Goal: Book appointment/travel/reservation

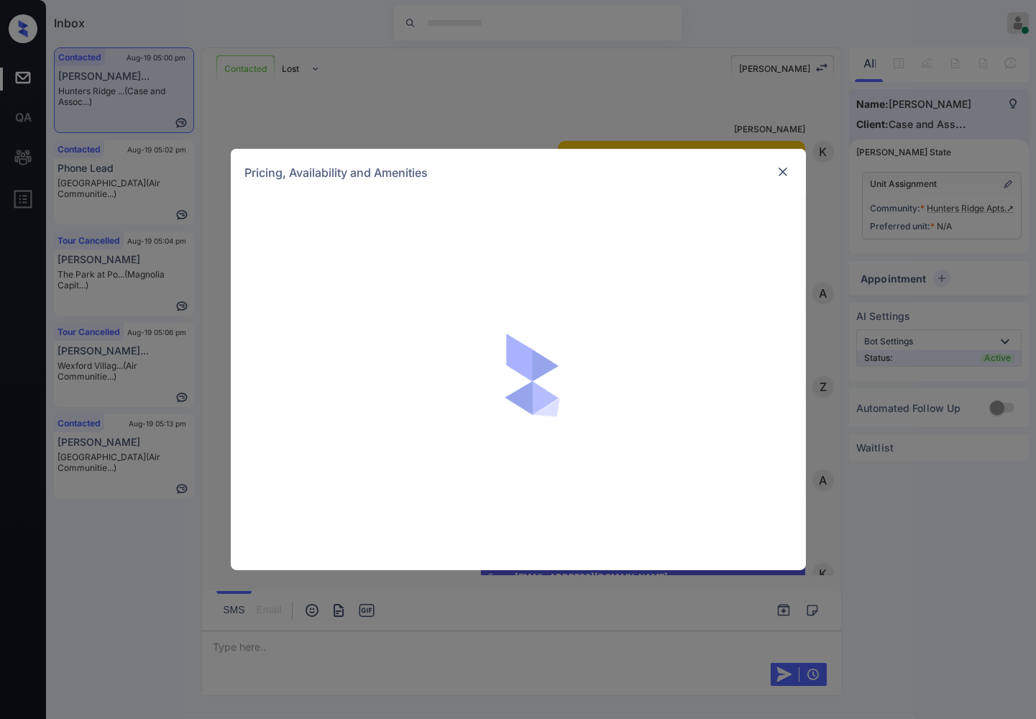
scroll to position [1477, 0]
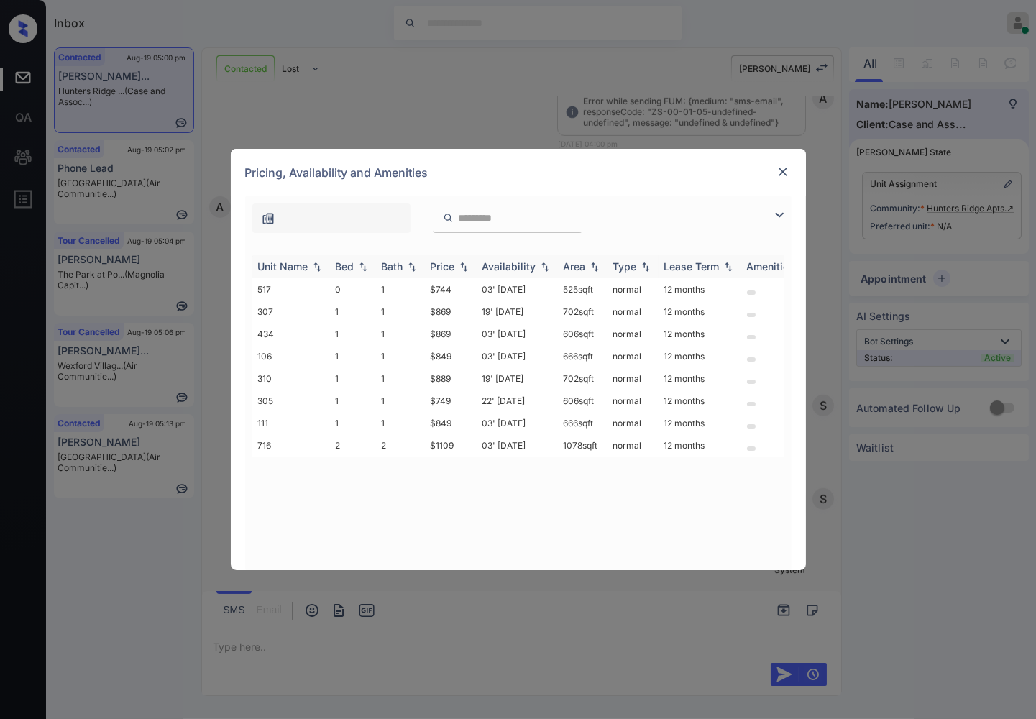
click at [465, 270] on img at bounding box center [464, 267] width 14 height 10
click at [465, 270] on img at bounding box center [464, 266] width 14 height 11
click at [447, 439] on td "$1109" at bounding box center [451, 445] width 52 height 22
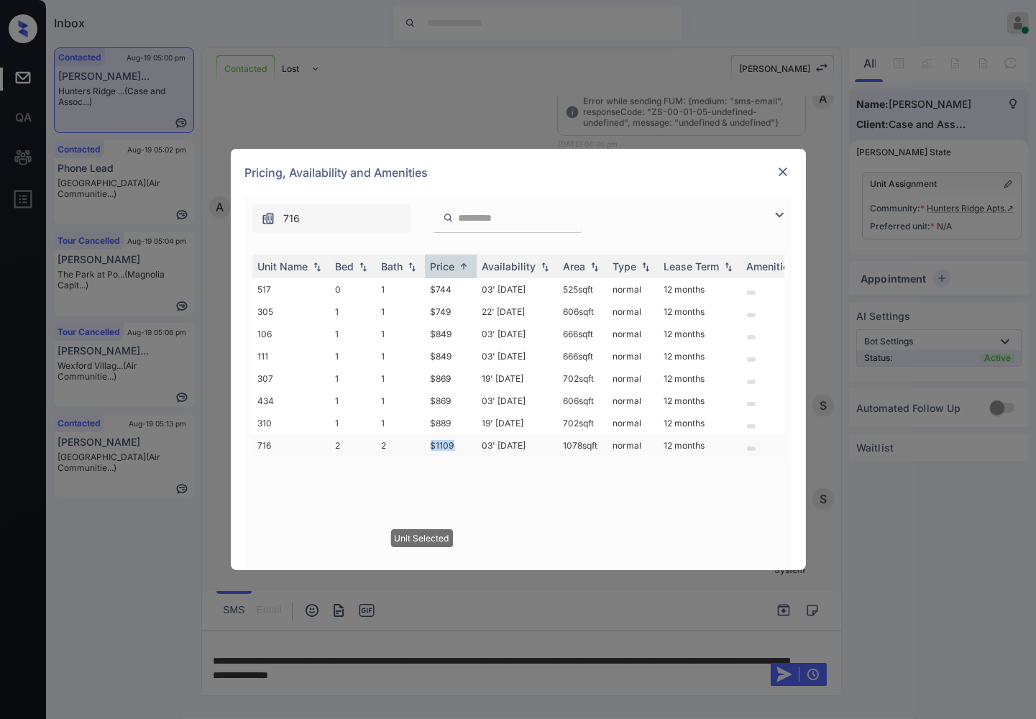
drag, startPoint x: 420, startPoint y: 439, endPoint x: 463, endPoint y: 434, distance: 43.5
click at [463, 434] on tr "716 2 2 $1109 03' Oct 25 1078 sqft normal 12 months" at bounding box center [627, 445] width 751 height 22
copy tr "$1109"
click at [595, 446] on td "1078 sqft" at bounding box center [583, 445] width 50 height 22
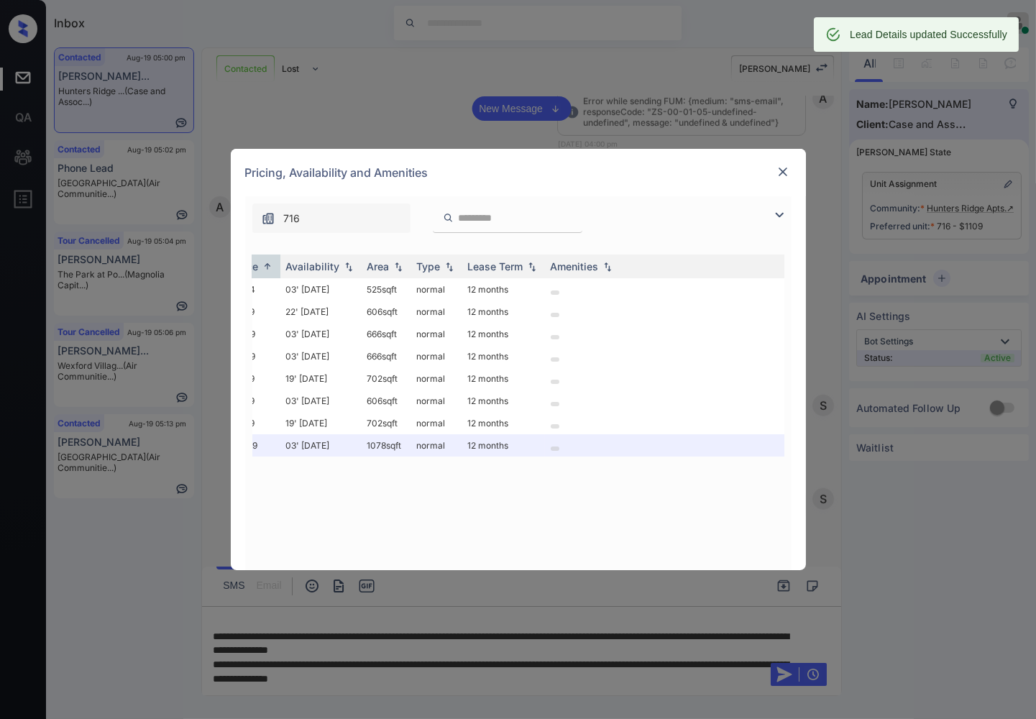
scroll to position [0, 218]
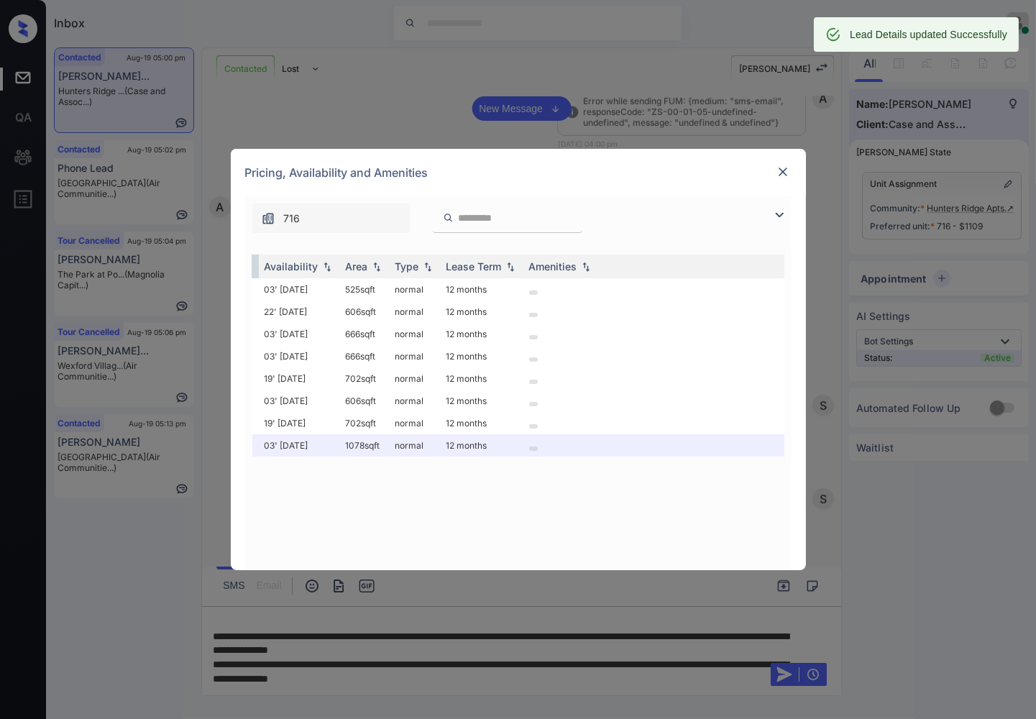
click at [483, 664] on div "**********" at bounding box center [518, 359] width 1036 height 719
click at [480, 662] on div "**********" at bounding box center [518, 359] width 1036 height 719
click at [784, 173] on img at bounding box center [783, 172] width 14 height 14
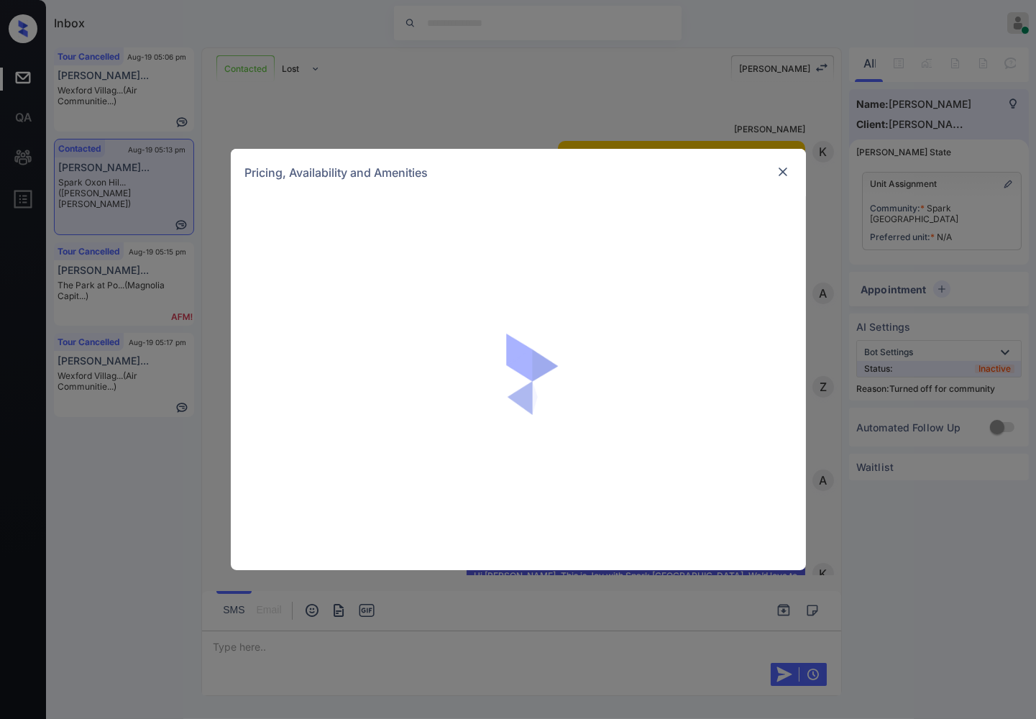
scroll to position [1336, 0]
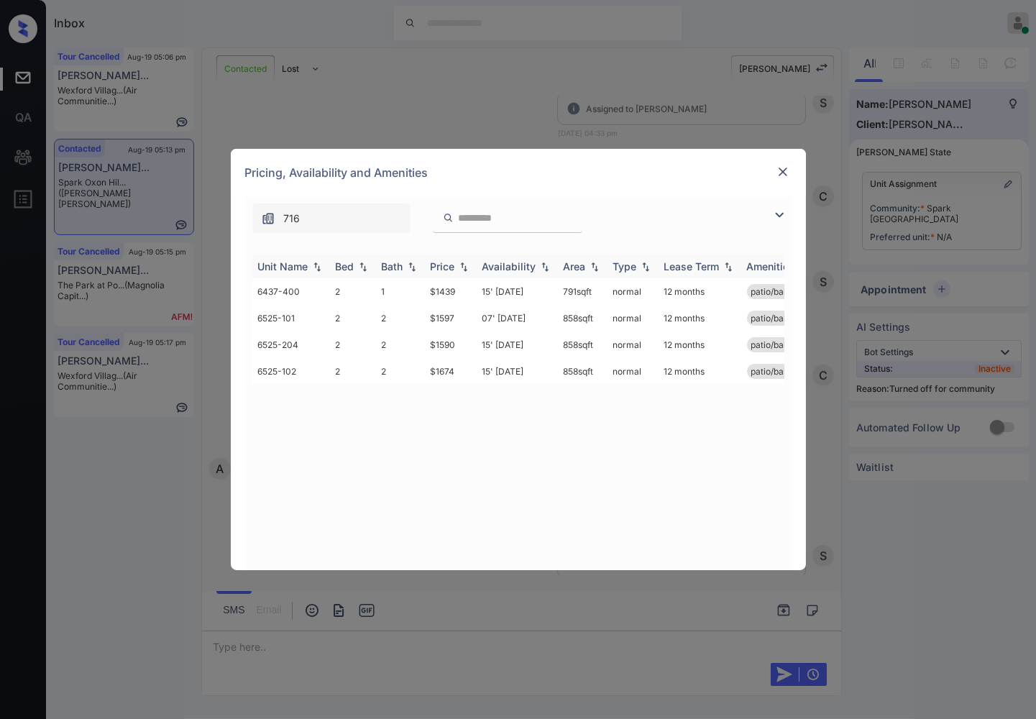
click at [466, 267] on img at bounding box center [464, 267] width 14 height 10
click at [466, 267] on img at bounding box center [464, 266] width 14 height 11
drag, startPoint x: 459, startPoint y: 286, endPoint x: 429, endPoint y: 286, distance: 30.2
click at [429, 286] on td "$1439" at bounding box center [451, 291] width 52 height 27
copy td "$1439"
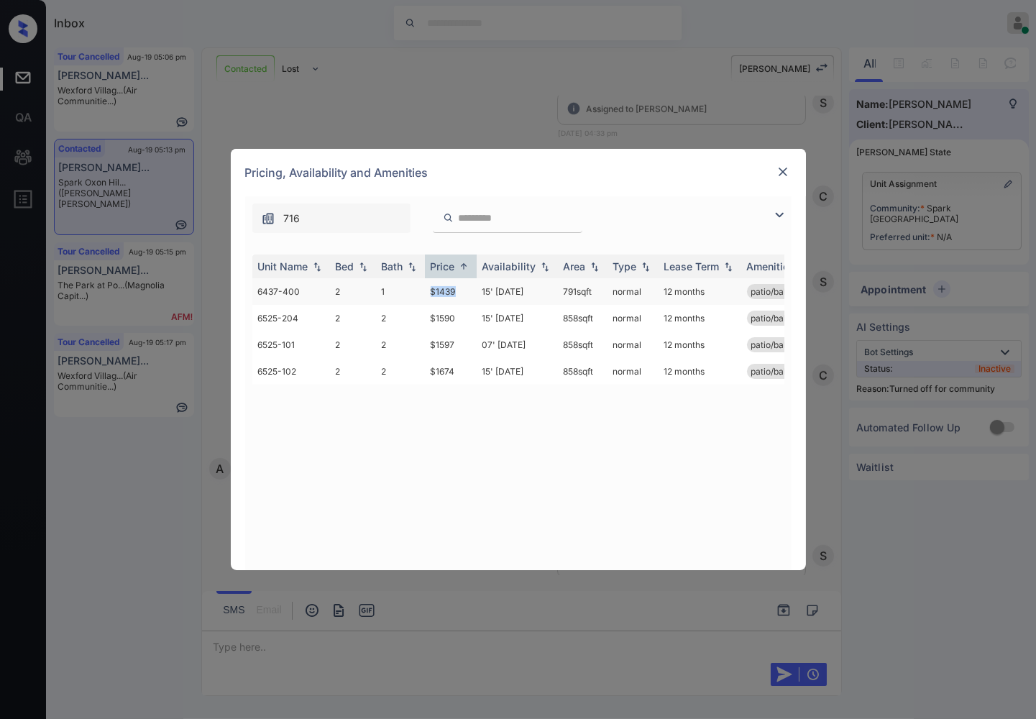
click at [456, 292] on td "$1439" at bounding box center [451, 291] width 52 height 27
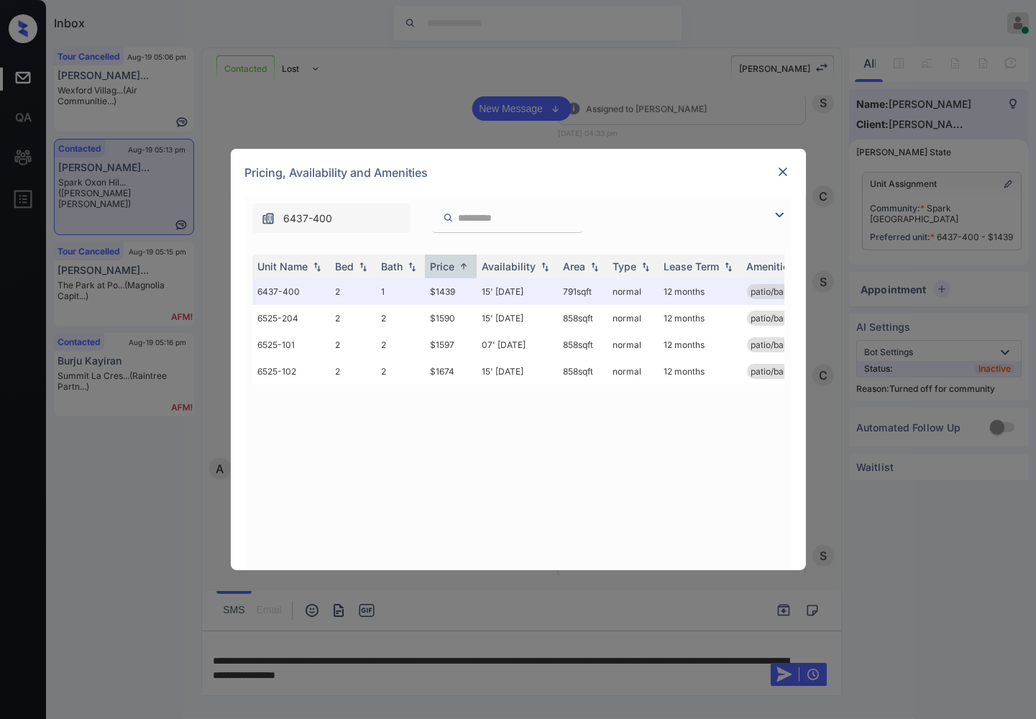
click at [558, 104] on div "**********" at bounding box center [518, 359] width 1036 height 719
drag, startPoint x: 549, startPoint y: 109, endPoint x: 699, endPoint y: 155, distance: 156.5
click at [549, 110] on div "**********" at bounding box center [518, 359] width 1036 height 719
click at [770, 169] on div "Pricing, Availability and Amenities" at bounding box center [518, 172] width 575 height 47
click at [784, 171] on img at bounding box center [783, 172] width 14 height 14
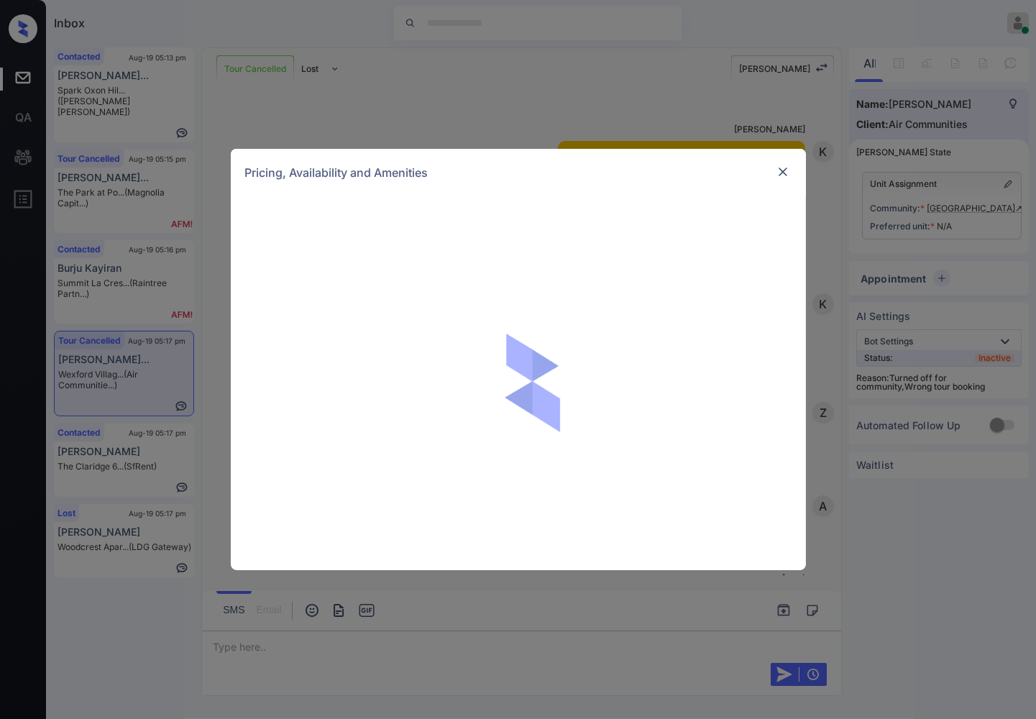
scroll to position [8651, 0]
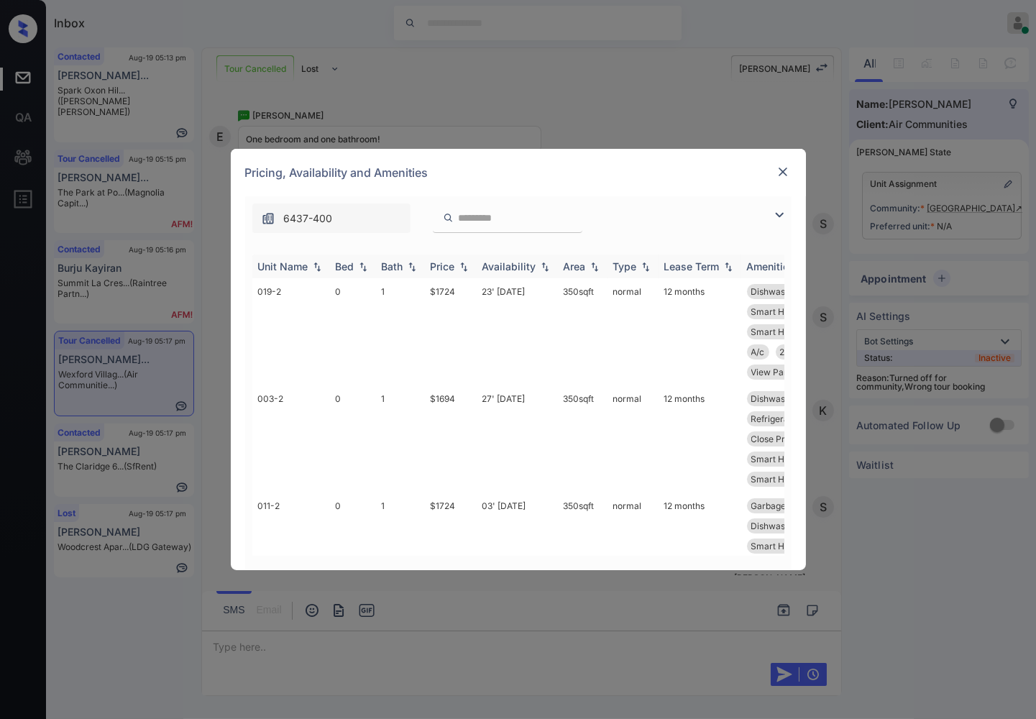
click at [464, 268] on img at bounding box center [464, 267] width 14 height 10
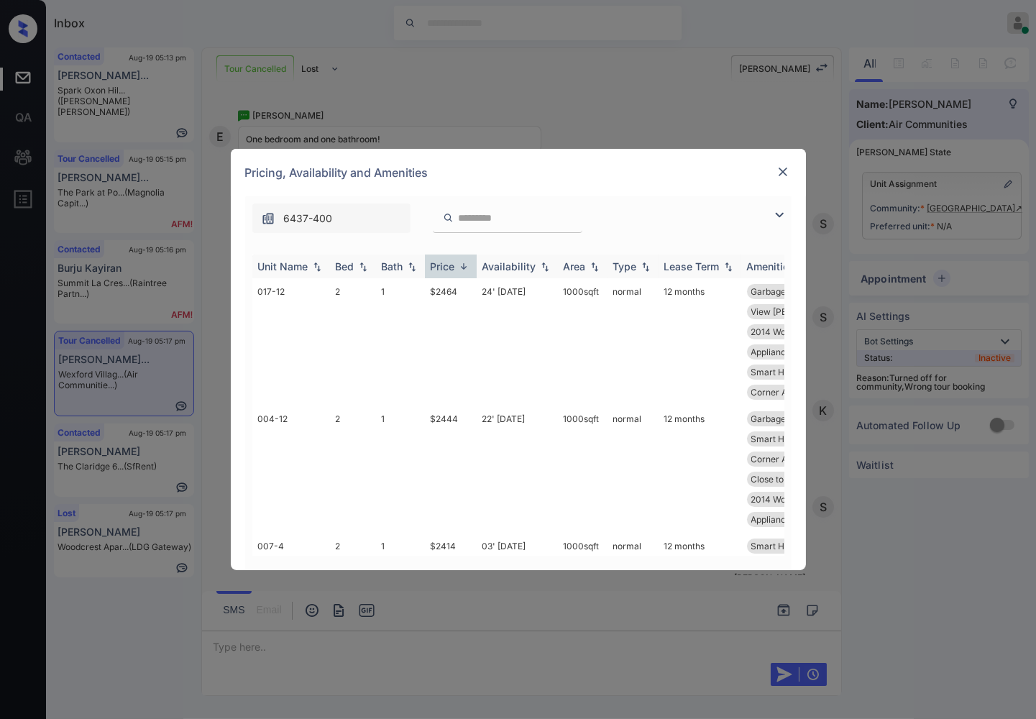
click at [464, 268] on img at bounding box center [464, 266] width 14 height 11
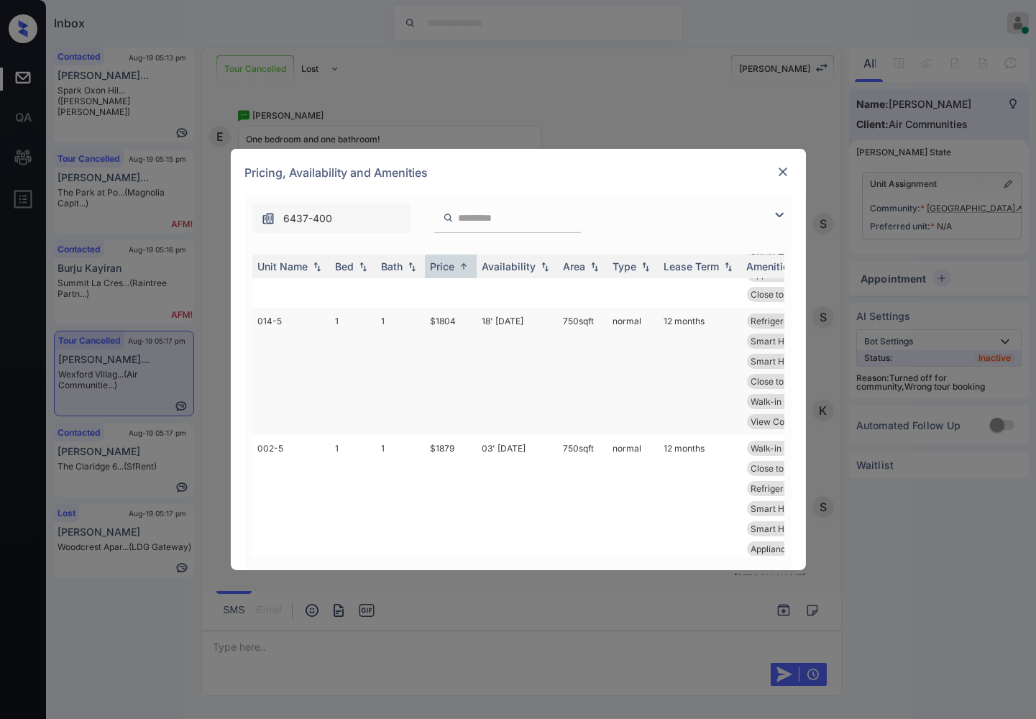
scroll to position [319, 0]
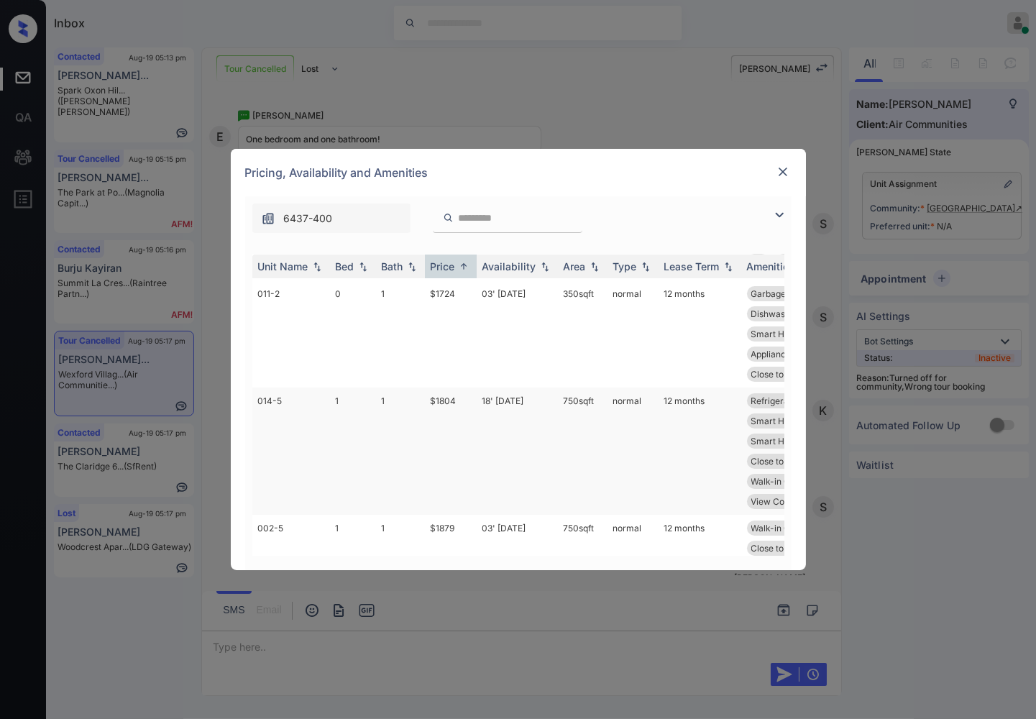
click at [446, 417] on td "$1804" at bounding box center [451, 451] width 52 height 127
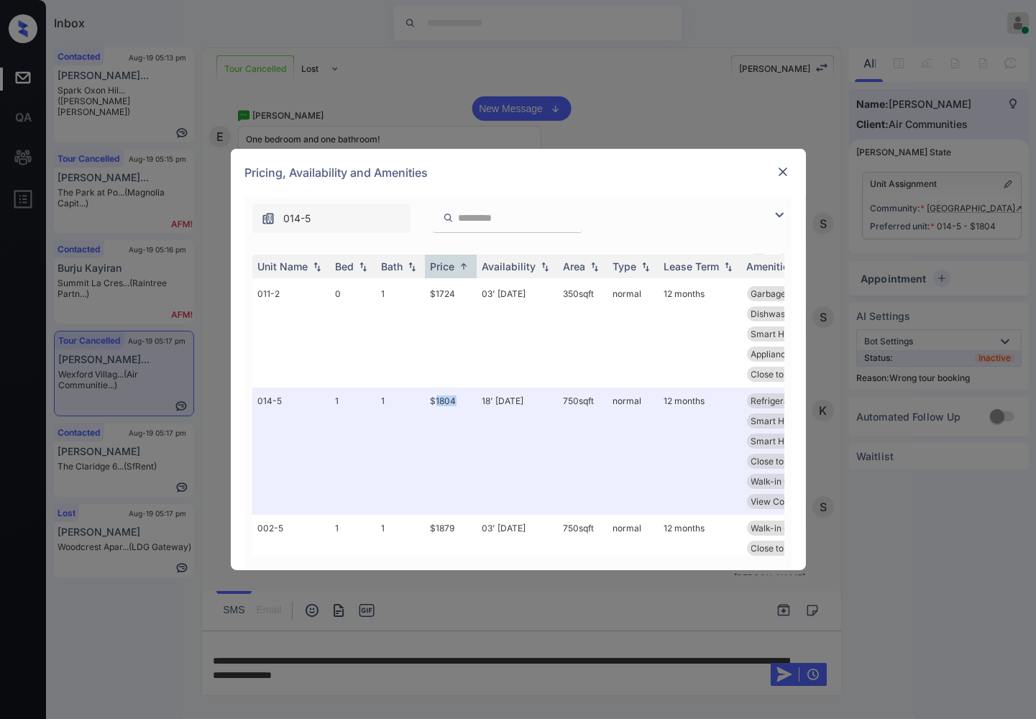
click at [787, 170] on img at bounding box center [783, 172] width 14 height 14
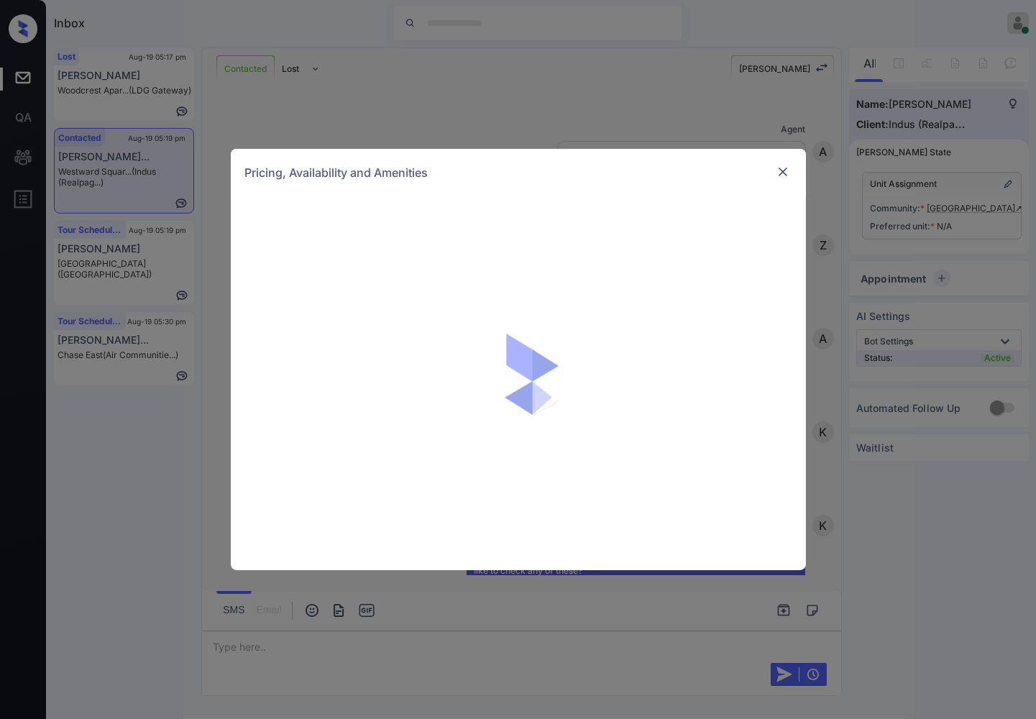
scroll to position [612, 0]
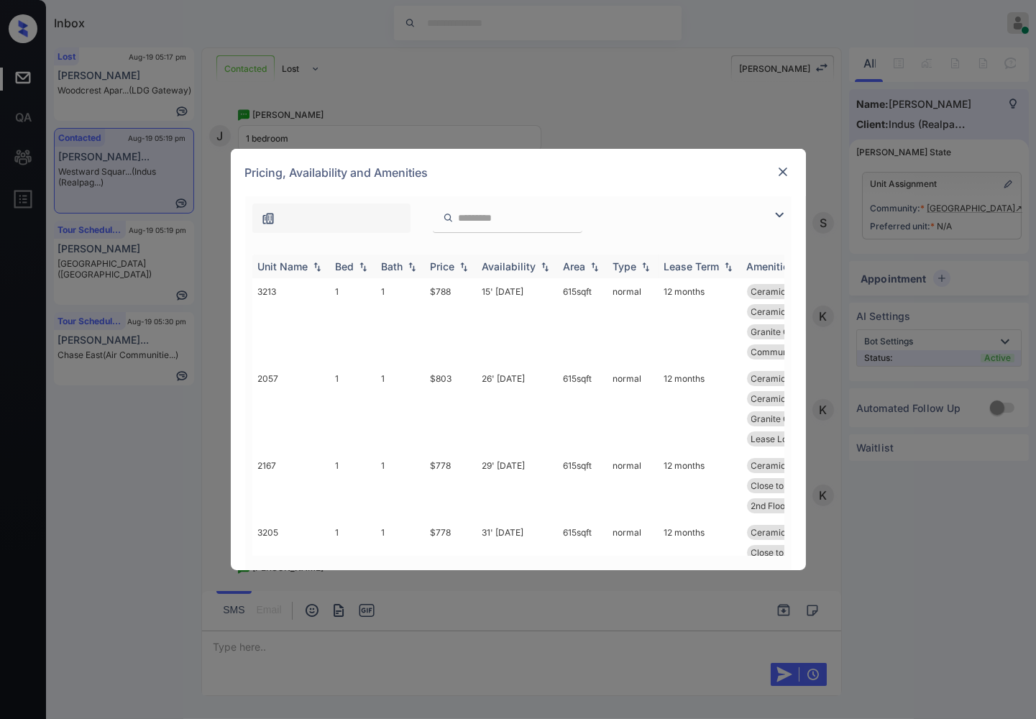
click at [459, 266] on img at bounding box center [464, 267] width 14 height 10
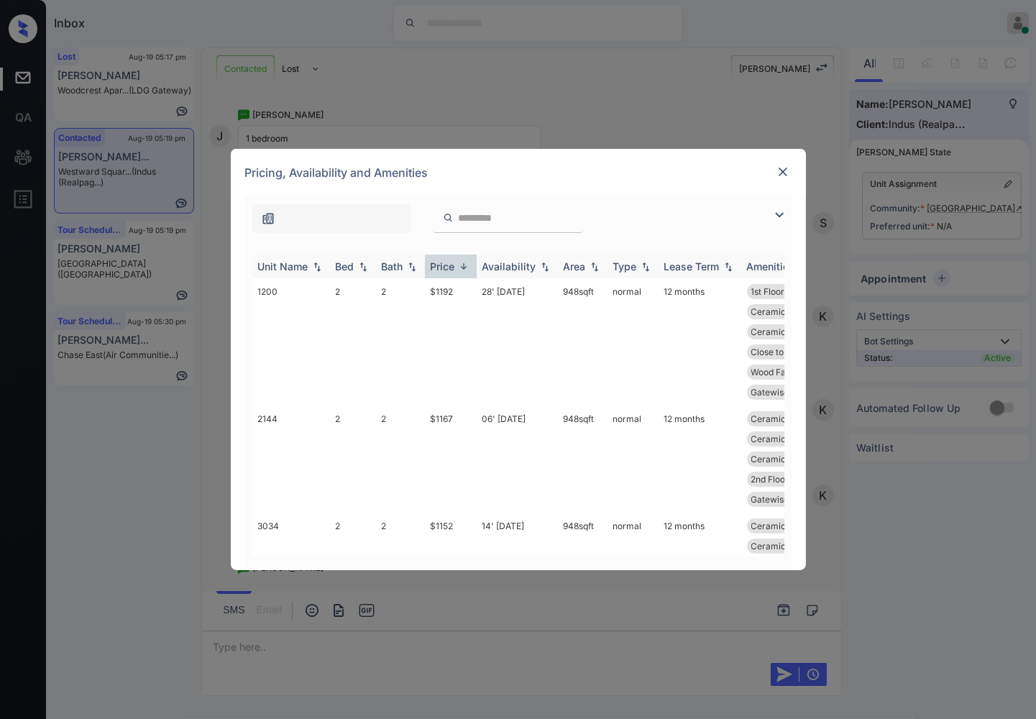
click at [459, 266] on img at bounding box center [464, 266] width 14 height 11
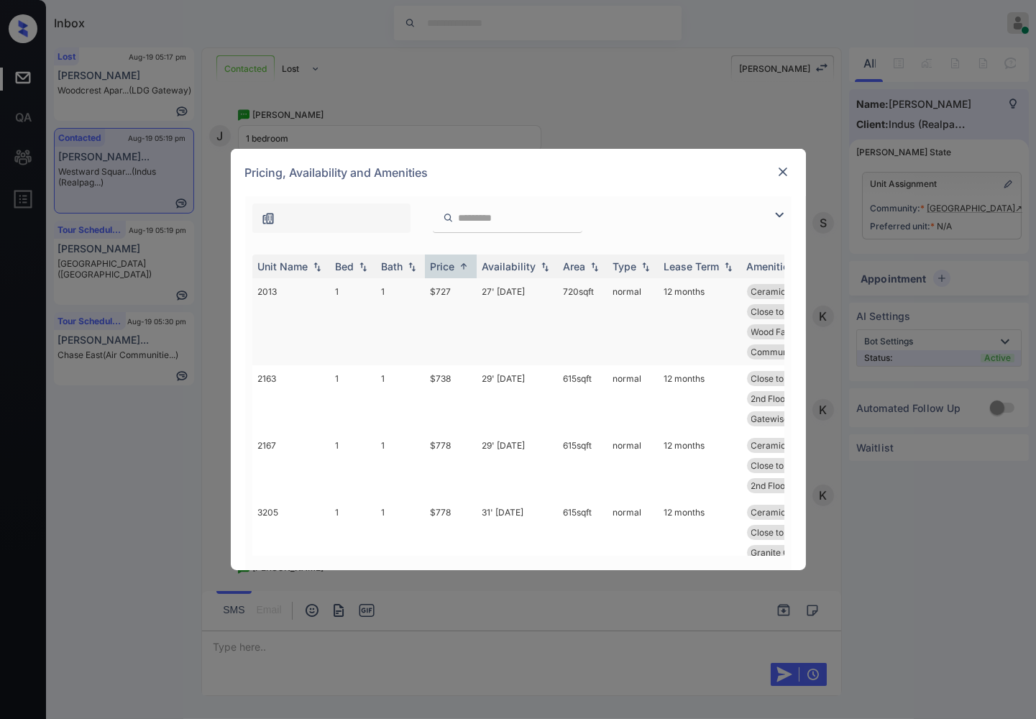
click at [459, 303] on td "$727" at bounding box center [451, 321] width 52 height 87
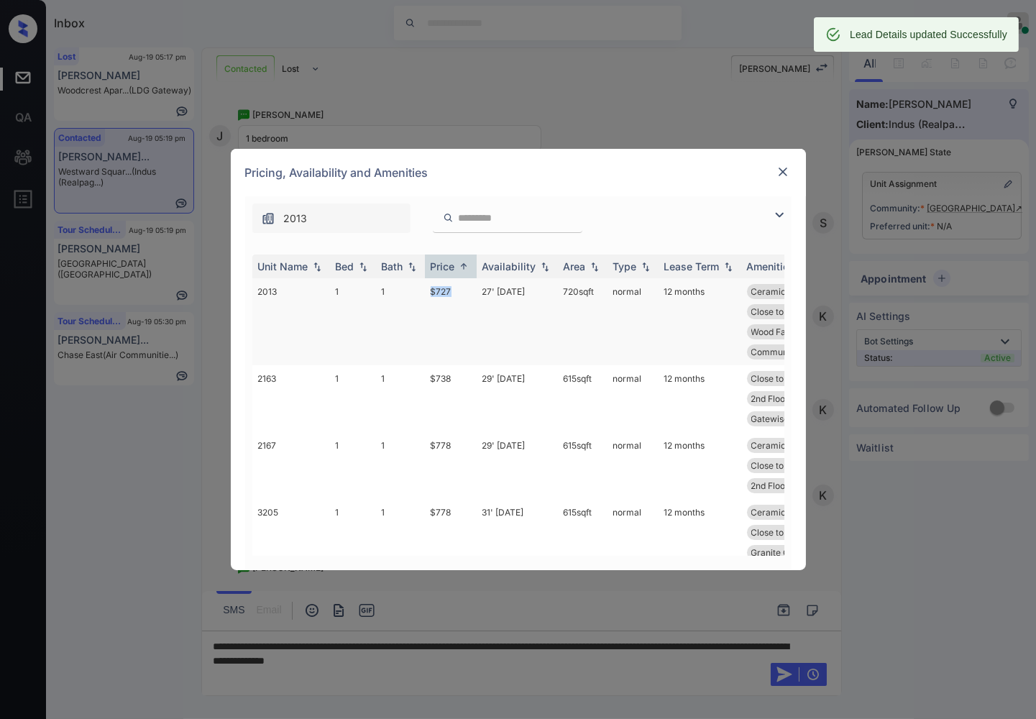
drag, startPoint x: 428, startPoint y: 291, endPoint x: 452, endPoint y: 291, distance: 23.7
click at [452, 291] on tr "2013 1 1 $727 27' Aug 25 720 sqft normal 12 months Ceramic Tile Di... Ceramic T…" at bounding box center [627, 321] width 751 height 87
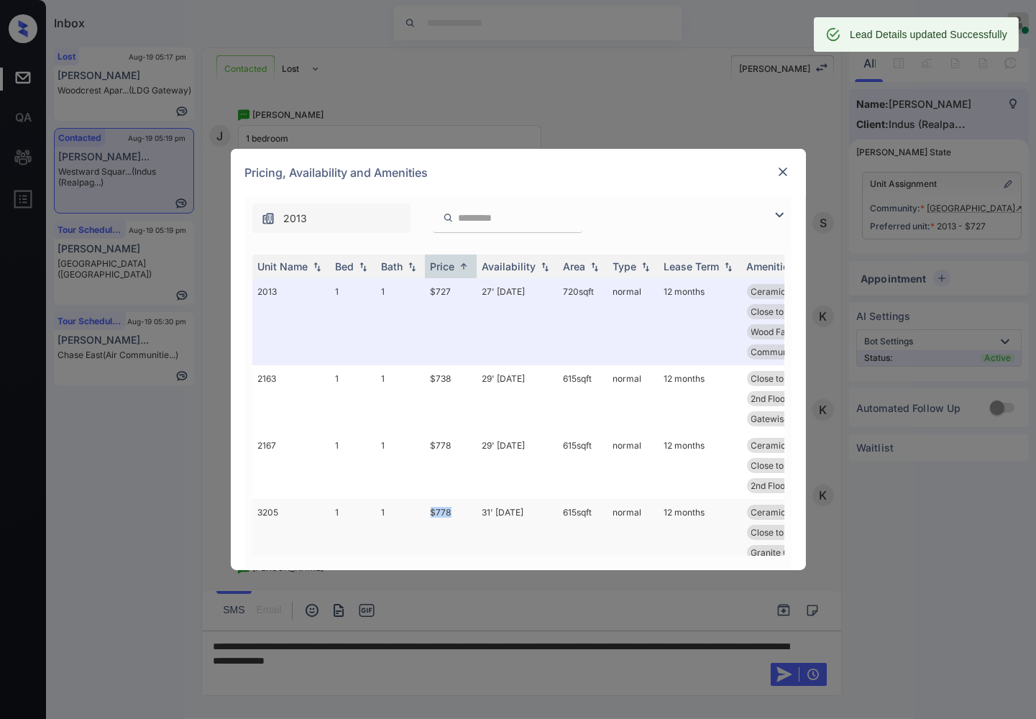
drag, startPoint x: 423, startPoint y: 472, endPoint x: 459, endPoint y: 469, distance: 36.0
click at [459, 499] on tr "3205 1 1 $778 31' Jul 25 615 sqft normal 12 months Ceramic Tile Ki... Ceramic T…" at bounding box center [627, 542] width 751 height 87
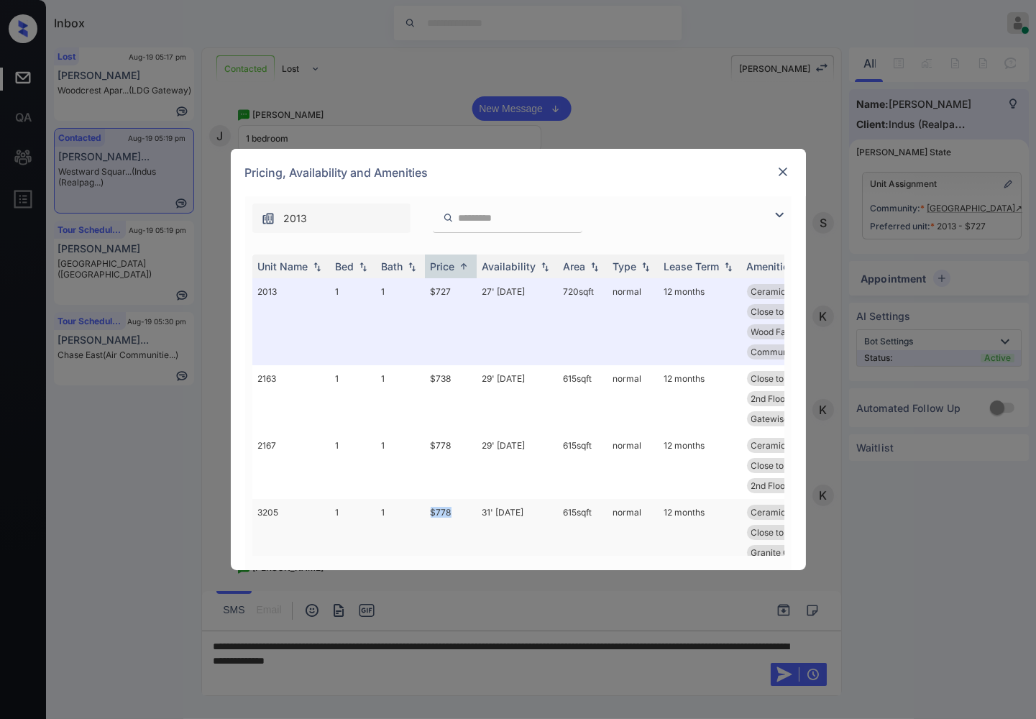
copy tr "$778"
click at [458, 499] on td "$778" at bounding box center [451, 542] width 52 height 87
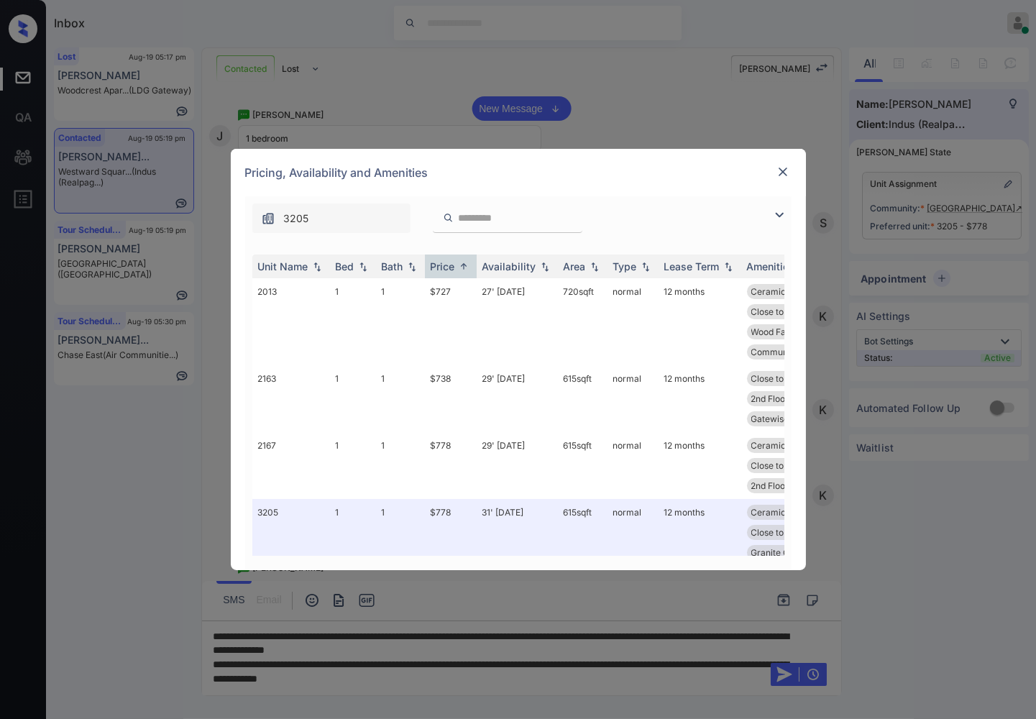
click at [787, 169] on img at bounding box center [783, 172] width 14 height 14
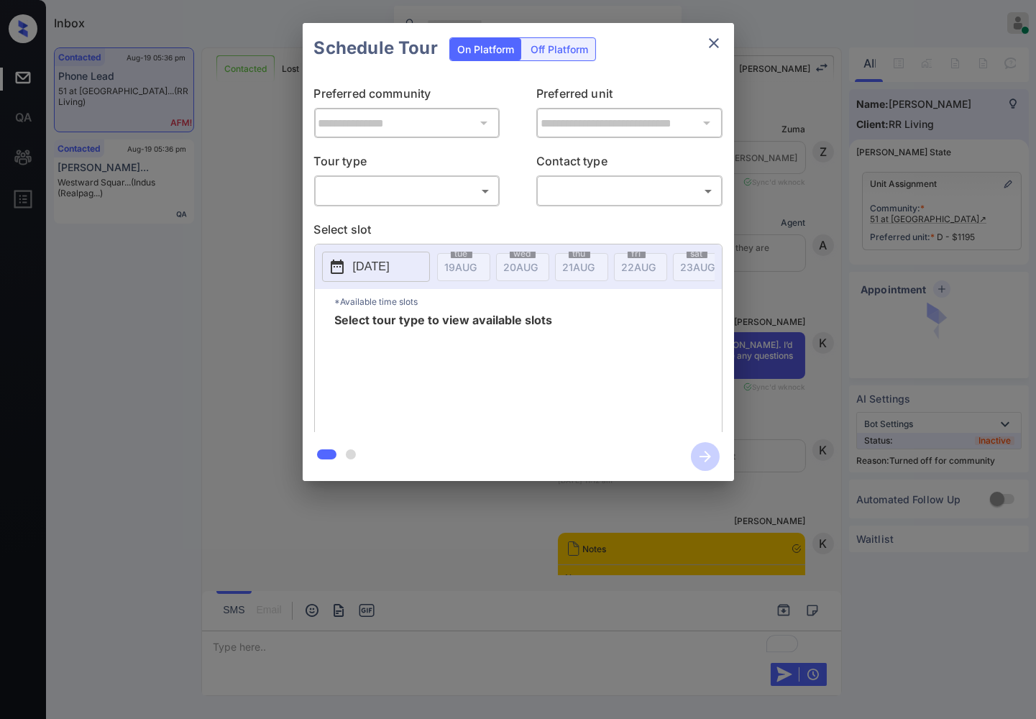
scroll to position [3667, 0]
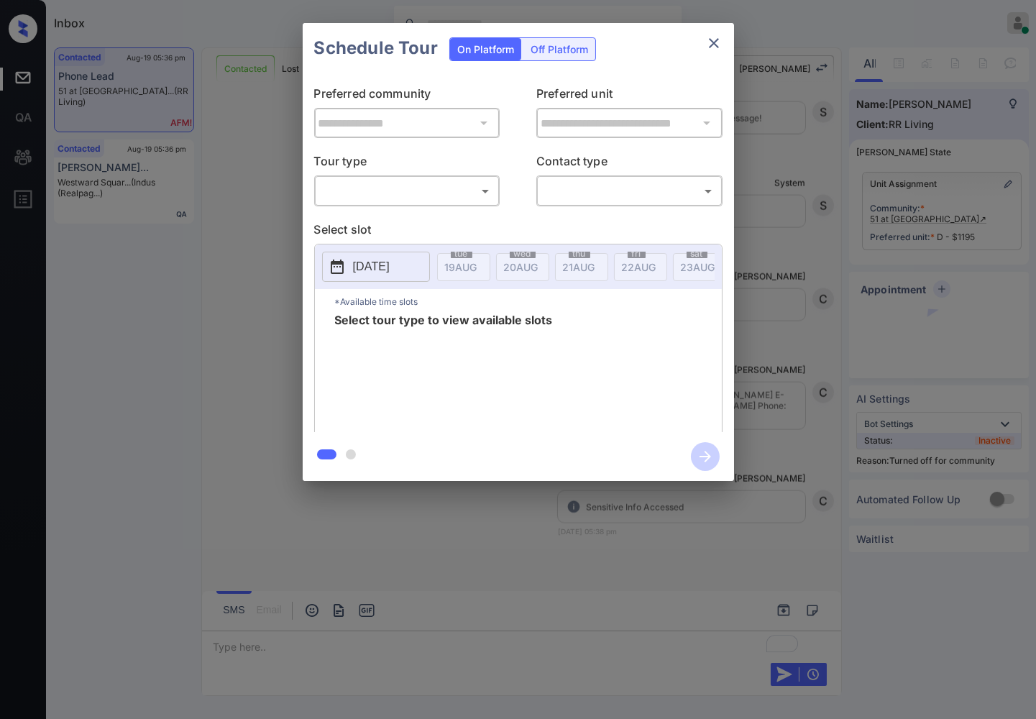
click at [367, 188] on body "Inbox [PERSON_NAME] Online Set yourself offline Set yourself on break Profile S…" at bounding box center [518, 359] width 1036 height 719
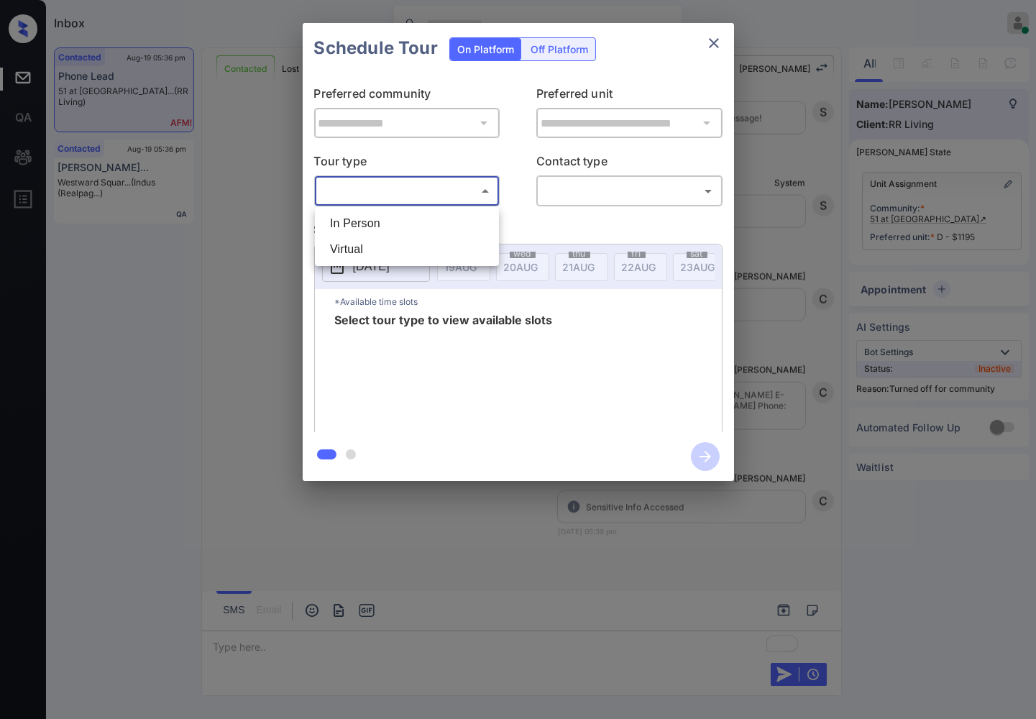
click at [379, 218] on li "In Person" at bounding box center [407, 224] width 177 height 26
type input "********"
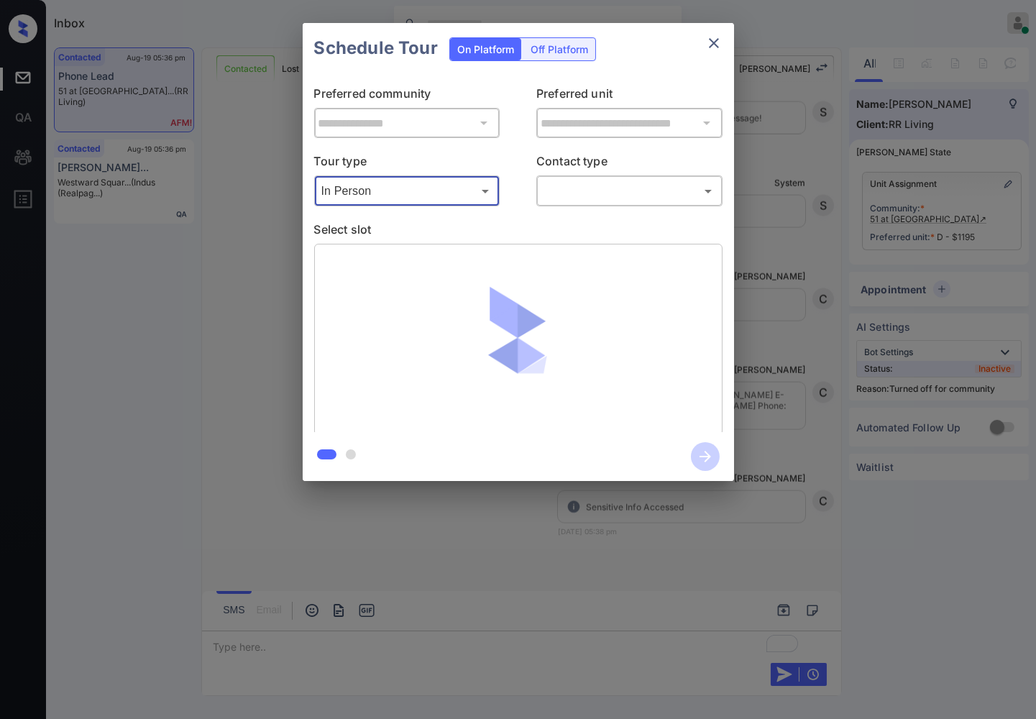
click at [572, 185] on body "Inbox Caroline Dacanay Online Set yourself offline Set yourself on break Profil…" at bounding box center [518, 359] width 1036 height 719
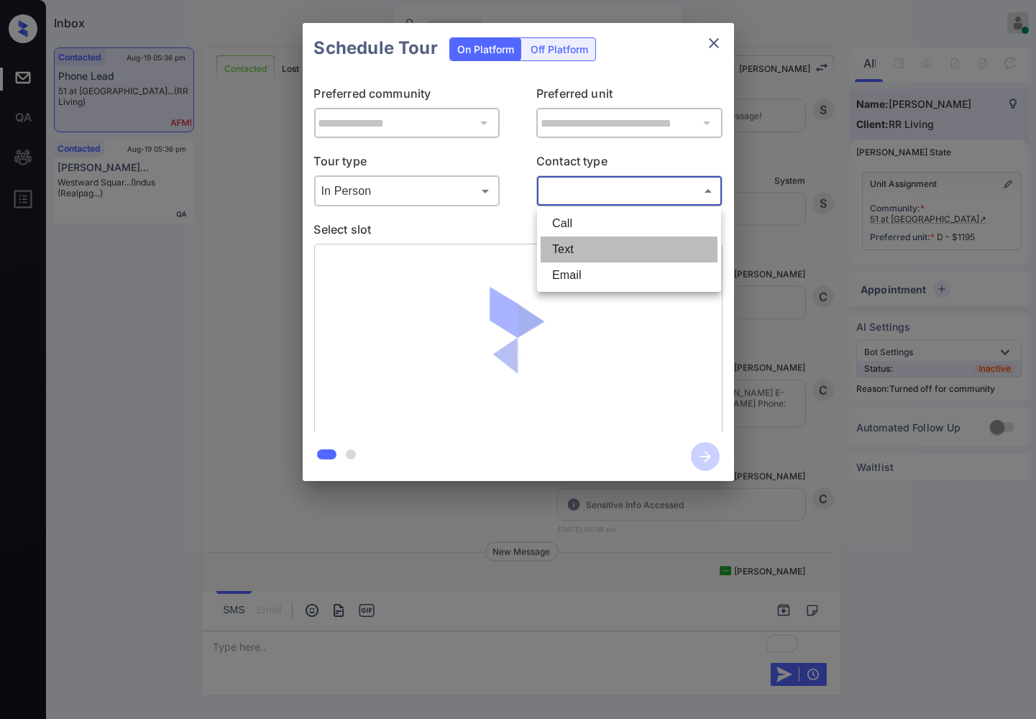
click at [584, 239] on li "Text" at bounding box center [629, 250] width 177 height 26
type input "****"
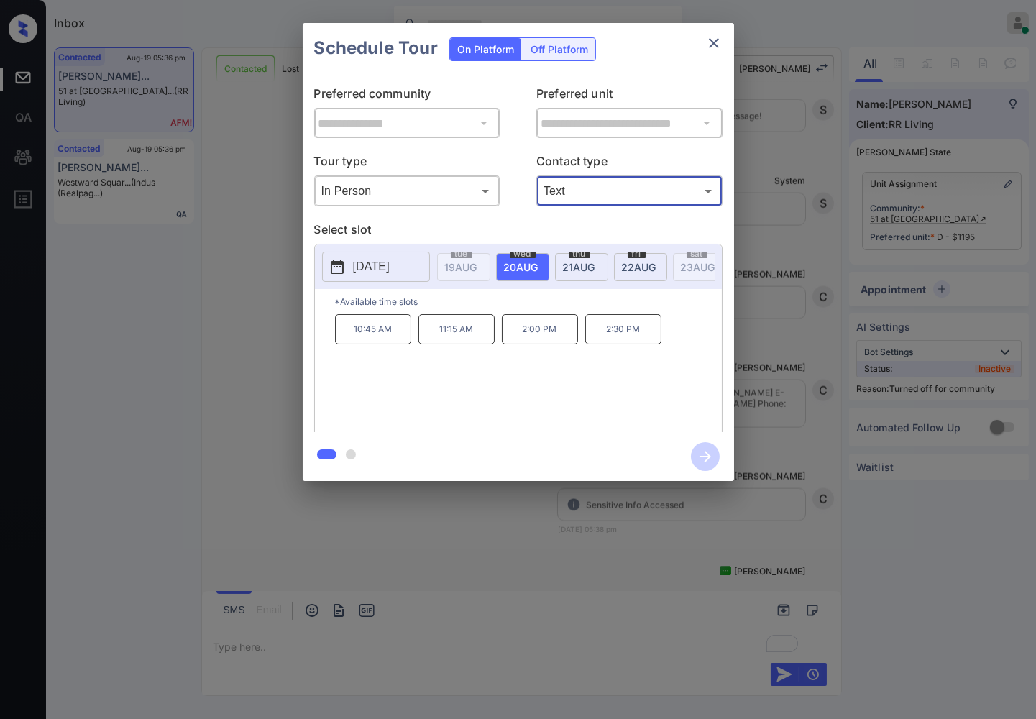
click at [477, 265] on span "22 AUG" at bounding box center [461, 267] width 32 height 12
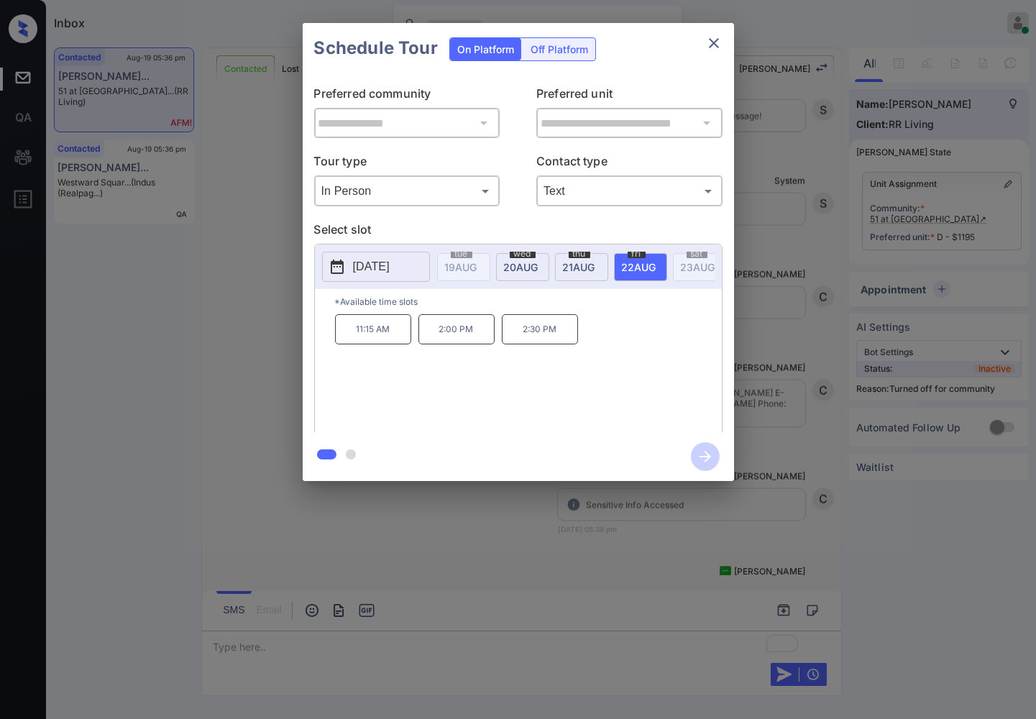
click at [454, 342] on p "2:00 PM" at bounding box center [456, 329] width 76 height 30
click at [707, 461] on icon "button" at bounding box center [705, 456] width 29 height 29
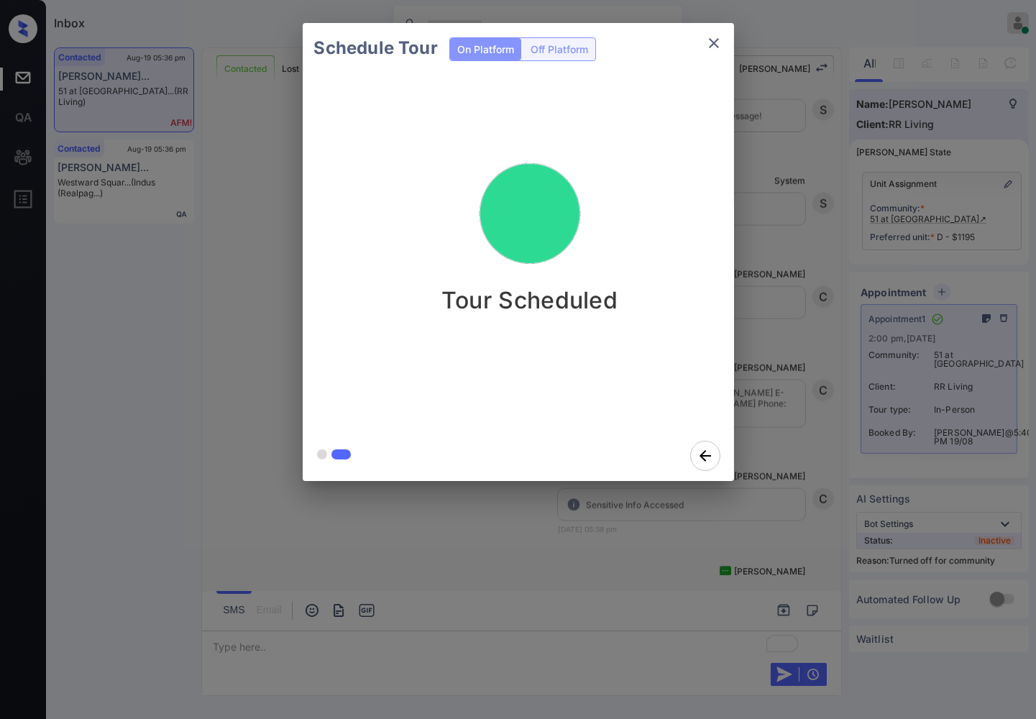
click at [800, 391] on div "Schedule Tour On Platform Off Platform Tour Scheduled" at bounding box center [518, 252] width 1036 height 504
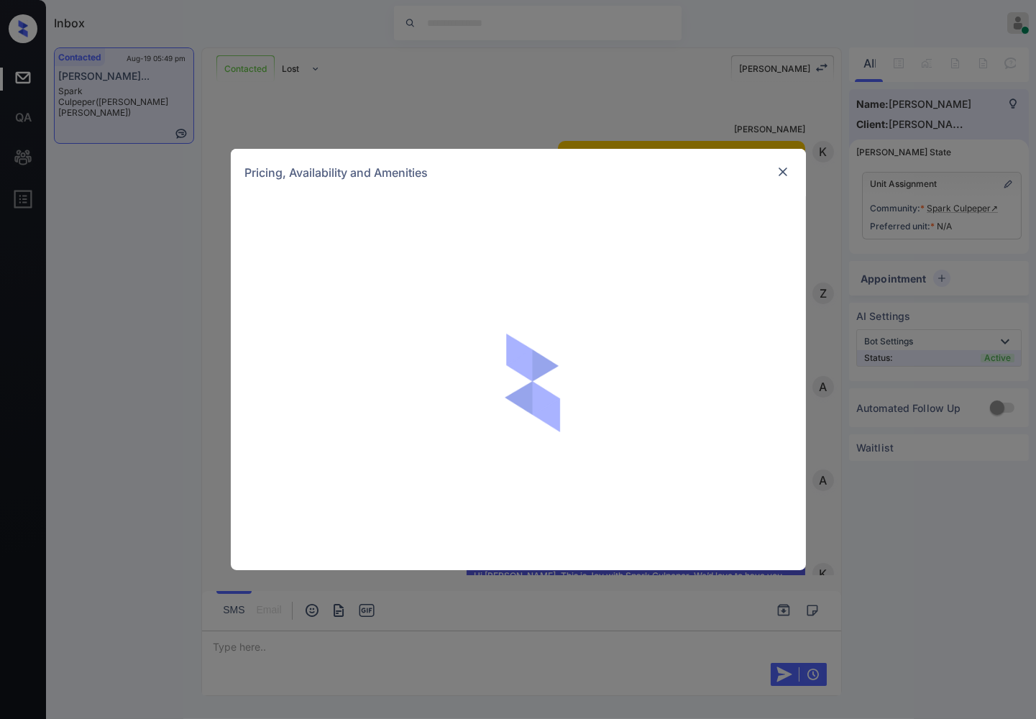
scroll to position [1444, 0]
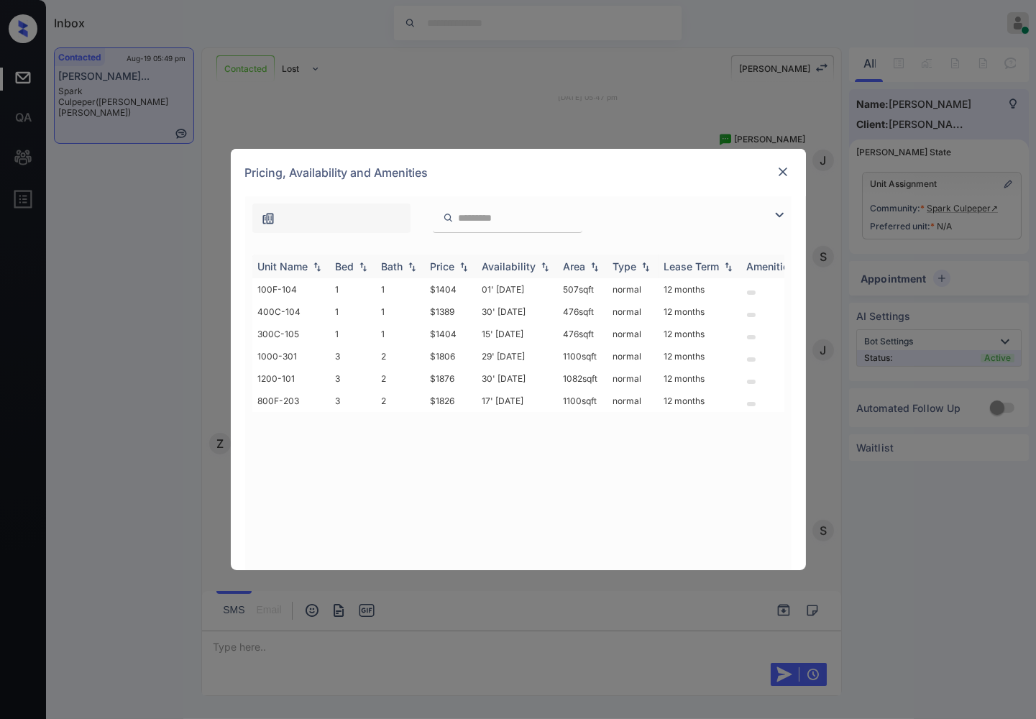
click at [461, 260] on div "Price" at bounding box center [451, 266] width 40 height 12
drag, startPoint x: 462, startPoint y: 290, endPoint x: 436, endPoint y: 289, distance: 25.2
click at [436, 289] on td "$1389" at bounding box center [451, 289] width 52 height 22
drag, startPoint x: 429, startPoint y: 285, endPoint x: 455, endPoint y: 289, distance: 26.1
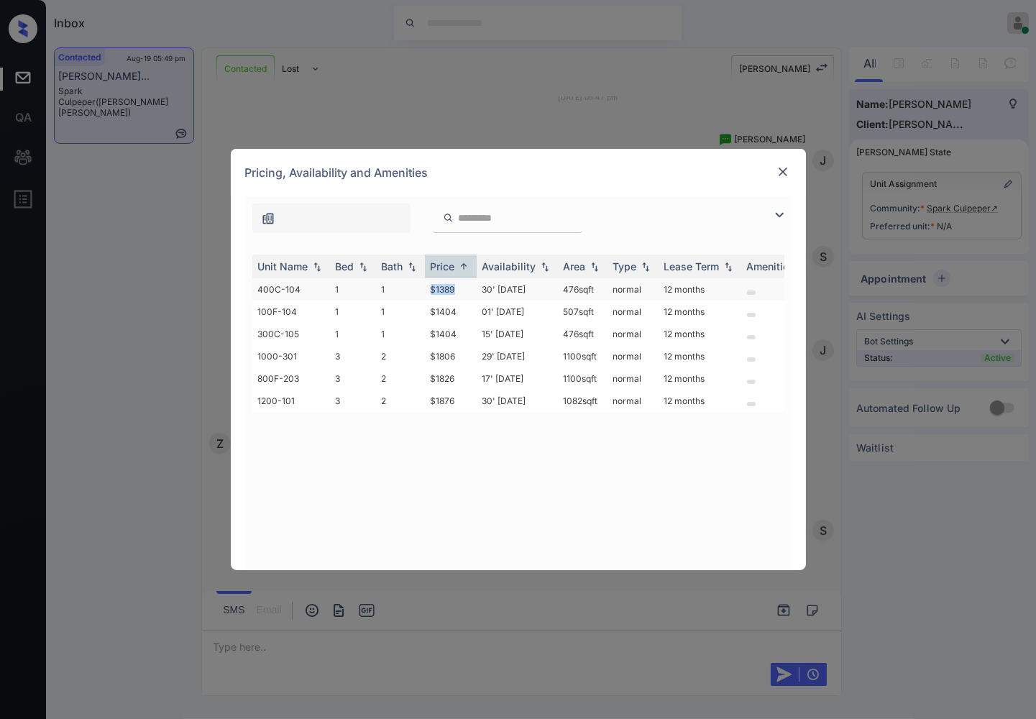
click at [455, 289] on td "$1389" at bounding box center [451, 289] width 52 height 22
copy td "$1389"
click at [455, 285] on td "$1389" at bounding box center [451, 289] width 52 height 22
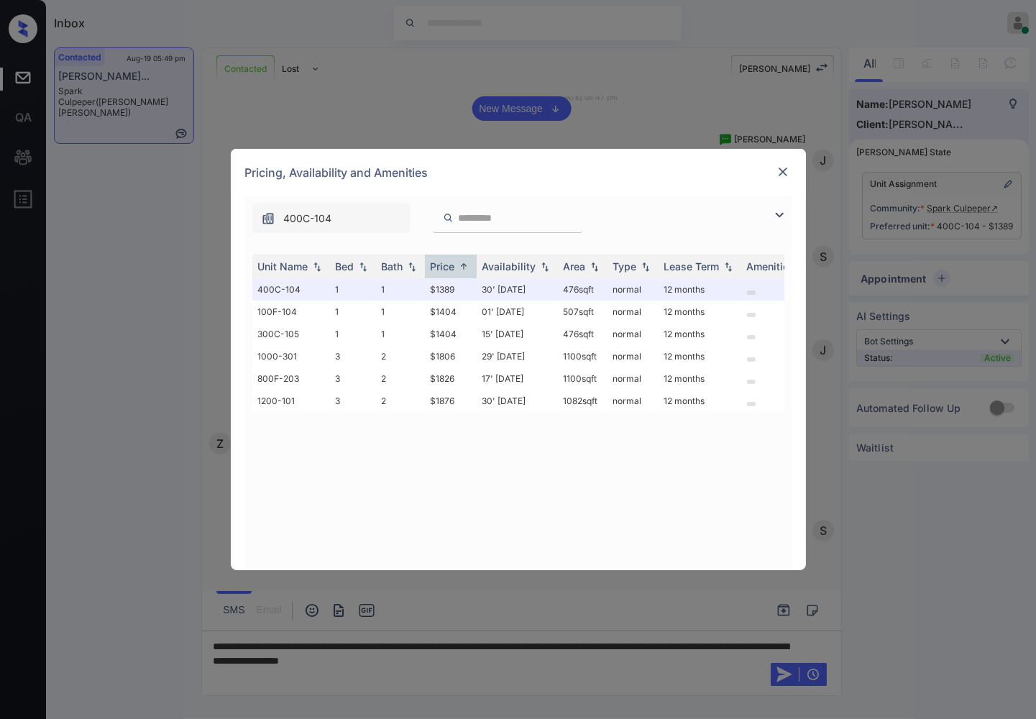
drag, startPoint x: 541, startPoint y: 170, endPoint x: 559, endPoint y: 175, distance: 18.0
click at [541, 170] on div "Pricing, Availability and Amenities" at bounding box center [518, 172] width 575 height 47
click at [787, 171] on div at bounding box center [782, 171] width 17 height 17
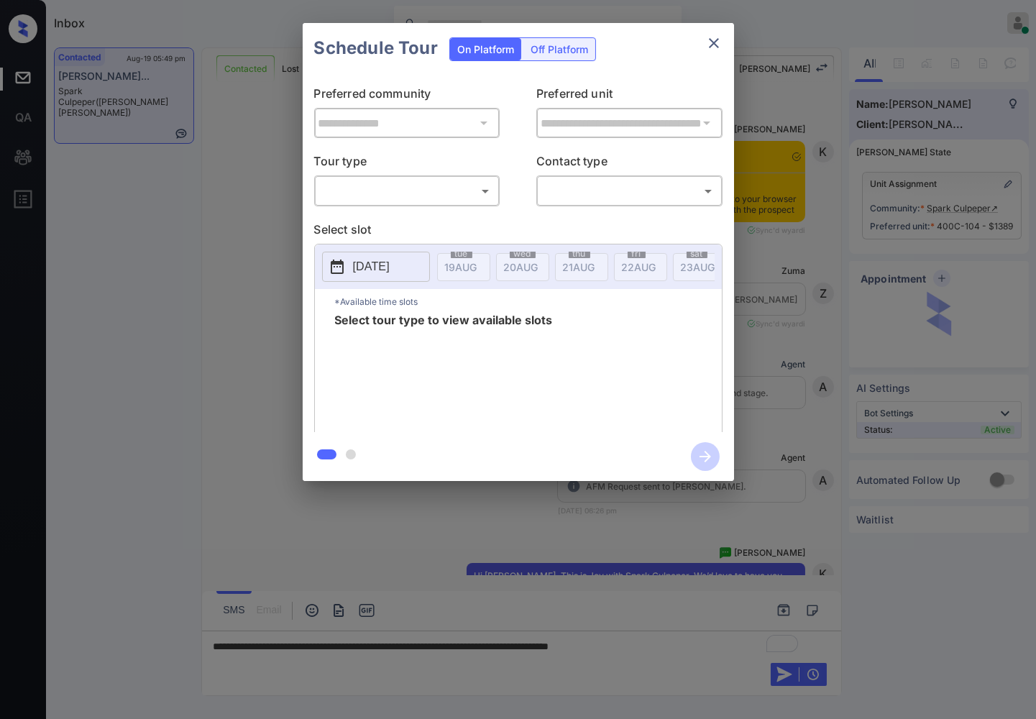
scroll to position [1058, 0]
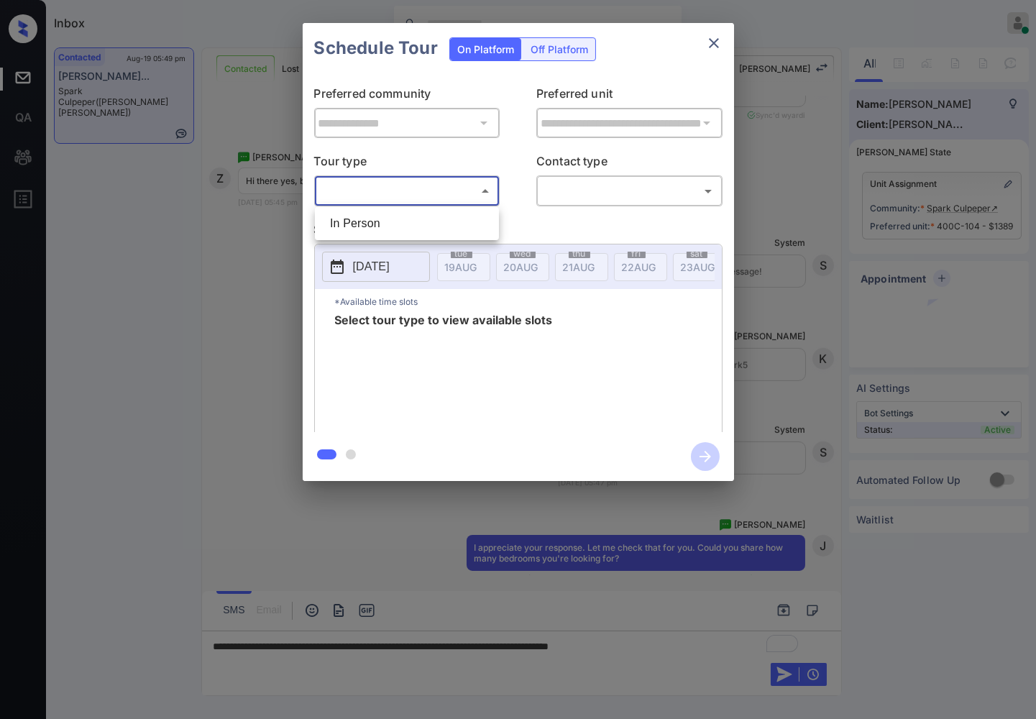
click at [387, 198] on body "Inbox Caroline Dacanay Online Set yourself offline Set yourself on break Profil…" at bounding box center [518, 359] width 1036 height 719
click at [387, 216] on li "In Person" at bounding box center [407, 224] width 177 height 26
type input "********"
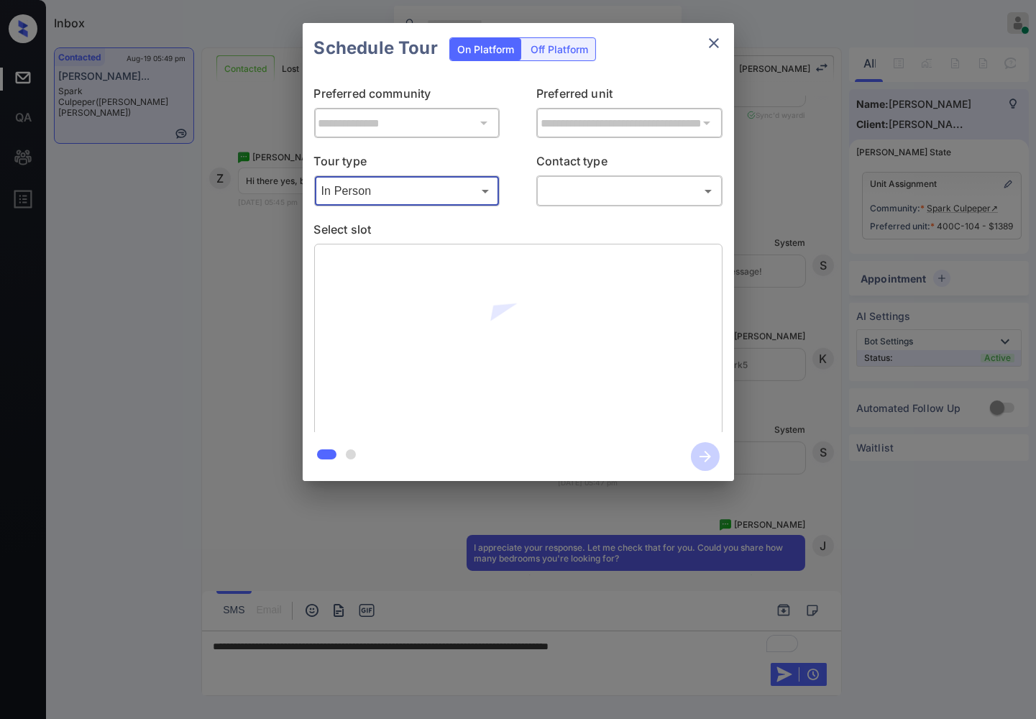
click at [569, 184] on body "Inbox Caroline Dacanay Online Set yourself offline Set yourself on break Profil…" at bounding box center [518, 359] width 1036 height 719
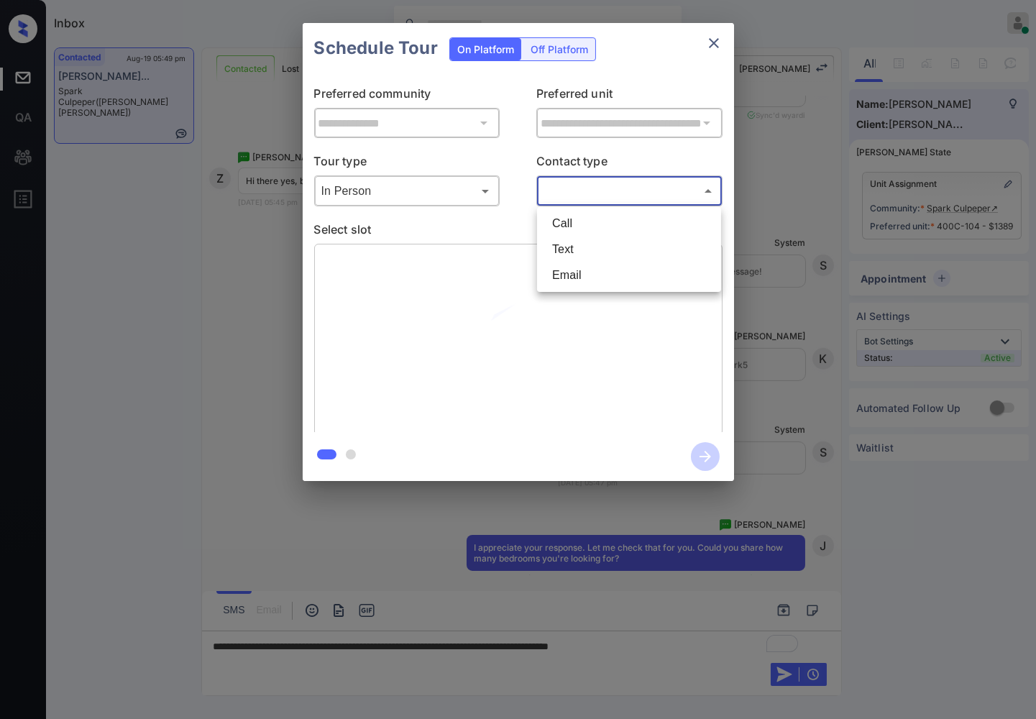
click at [566, 248] on li "Text" at bounding box center [629, 250] width 177 height 26
type input "****"
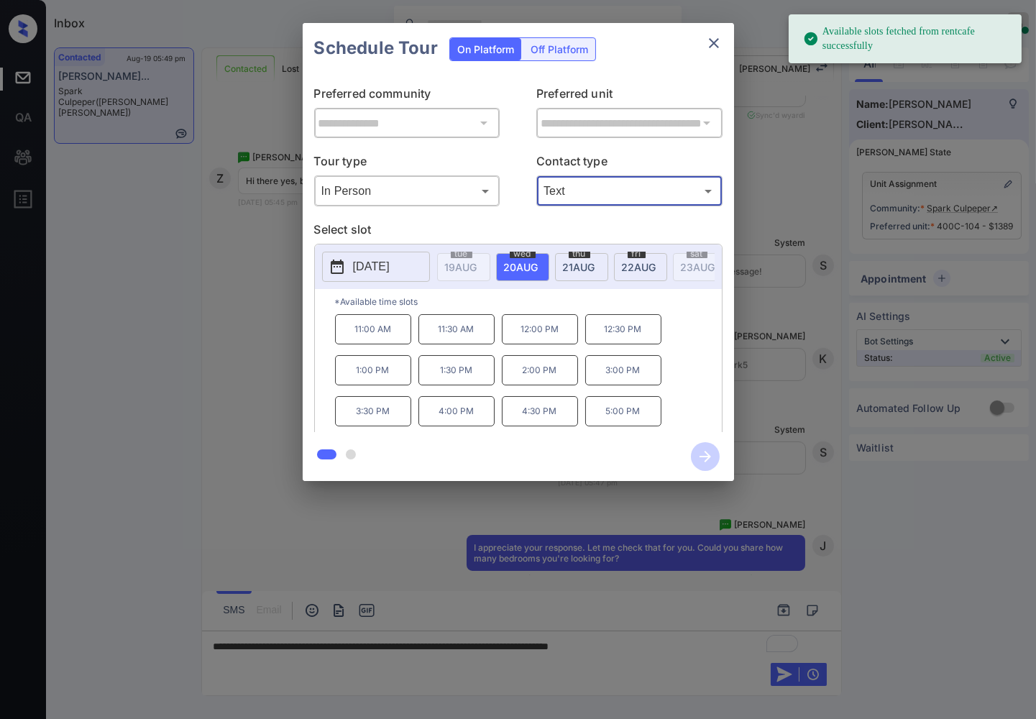
click at [345, 269] on icon at bounding box center [337, 266] width 17 height 17
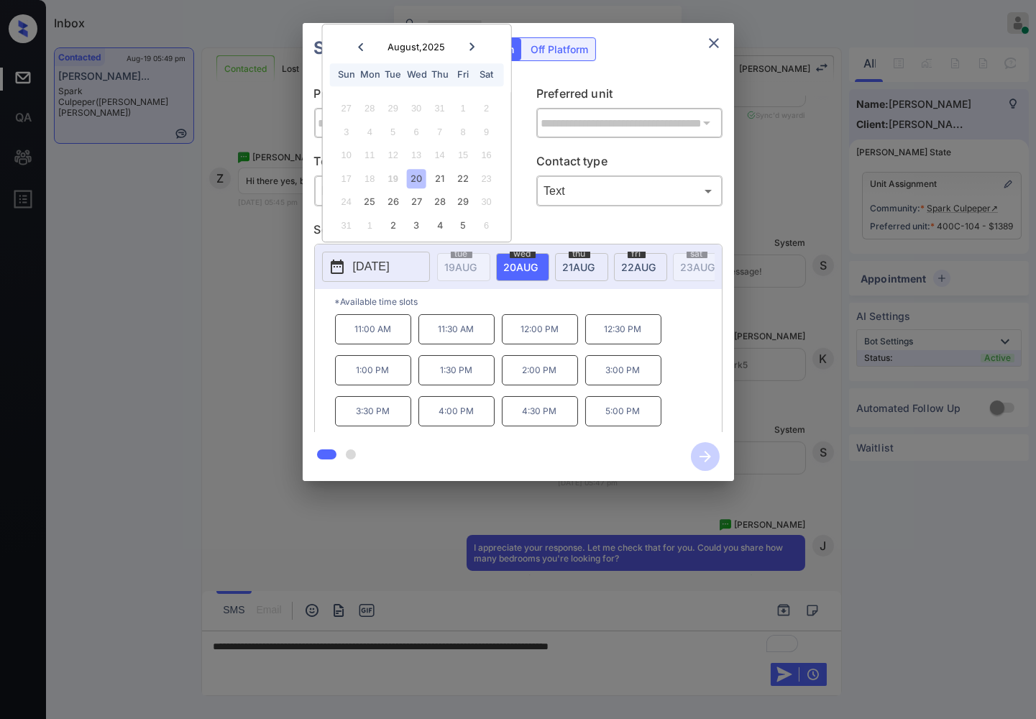
click at [183, 534] on div at bounding box center [518, 359] width 1036 height 719
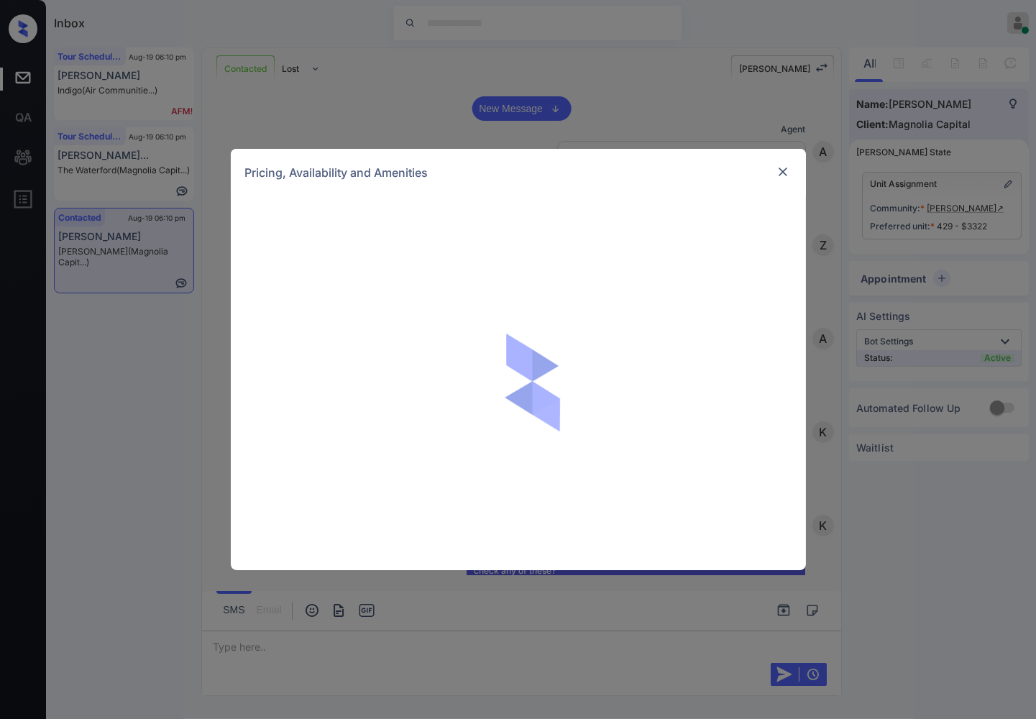
scroll to position [996, 0]
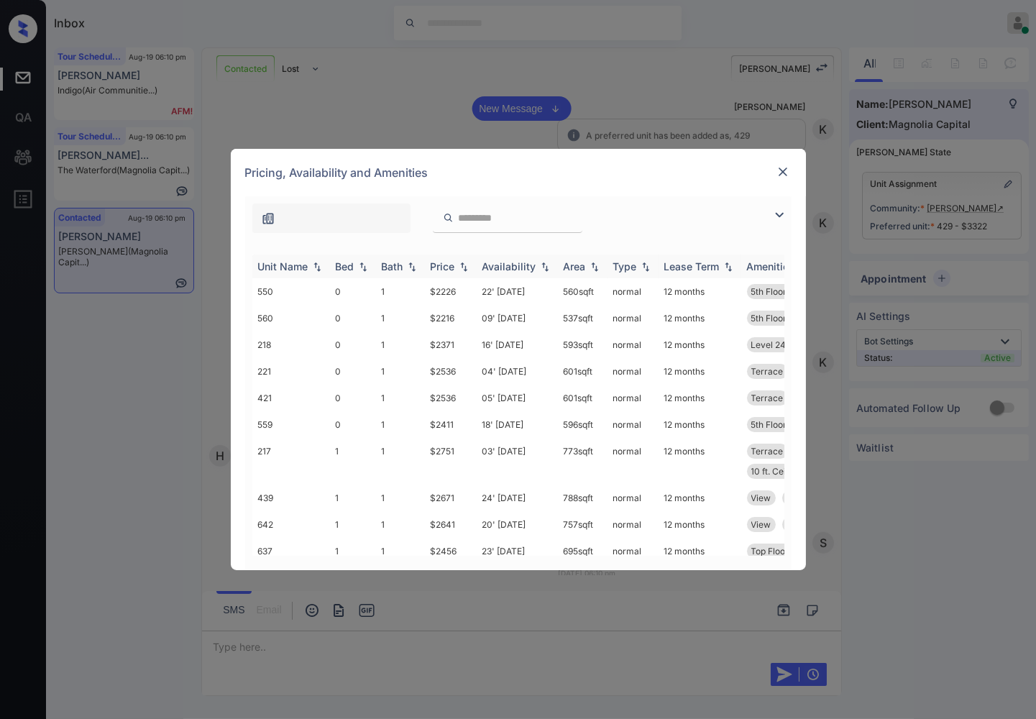
click at [464, 269] on img at bounding box center [464, 267] width 14 height 10
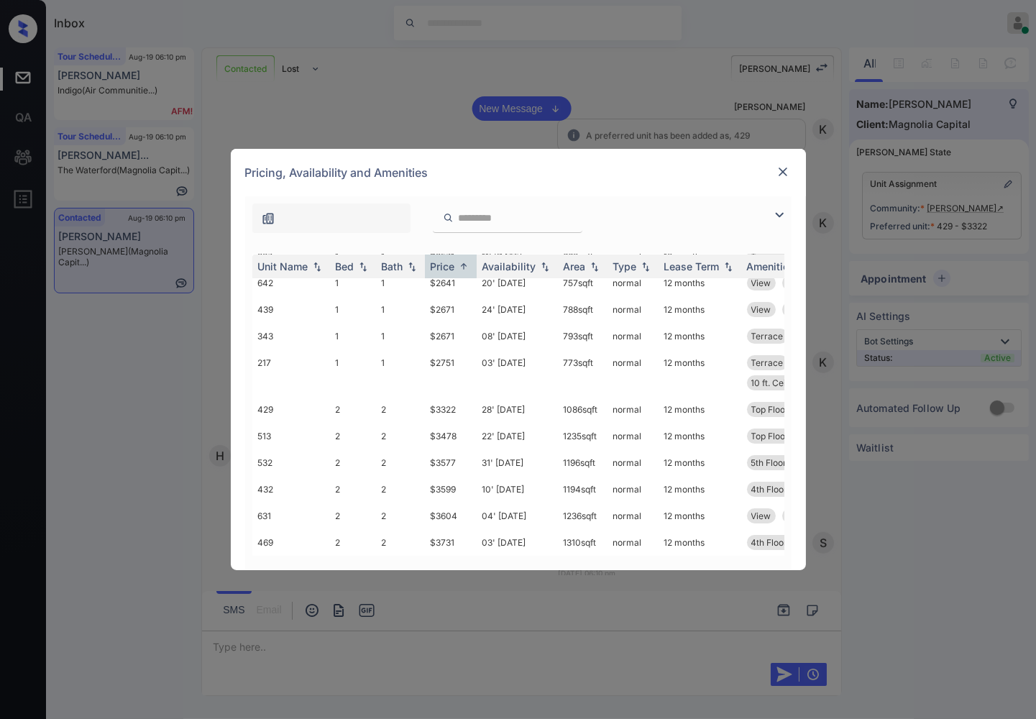
click at [786, 166] on img at bounding box center [783, 172] width 14 height 14
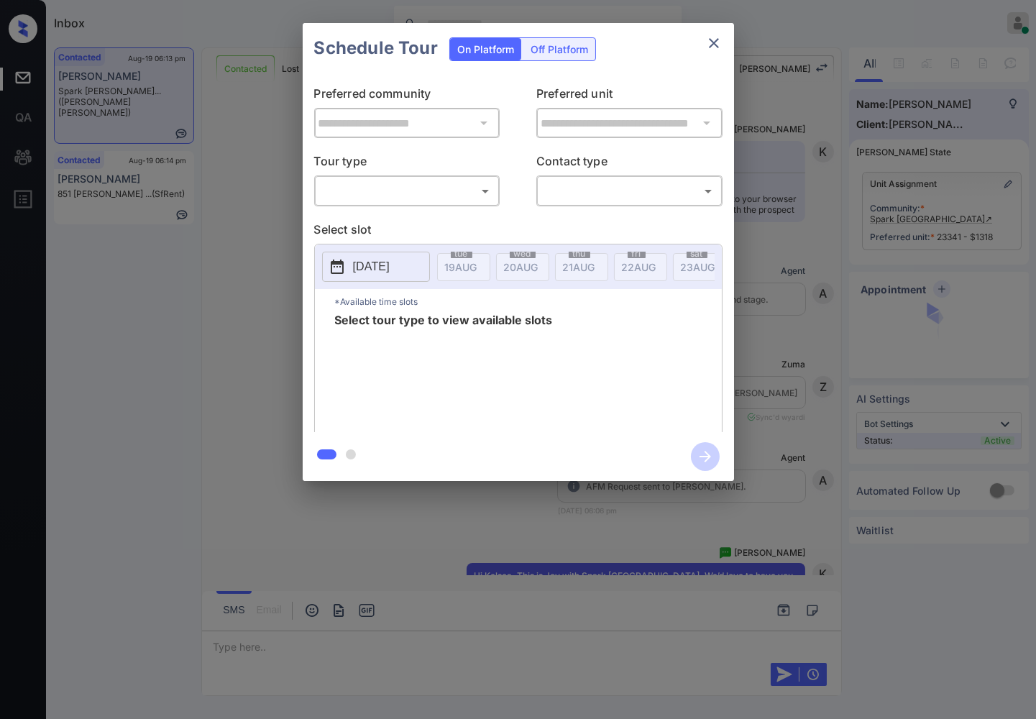
scroll to position [1935, 0]
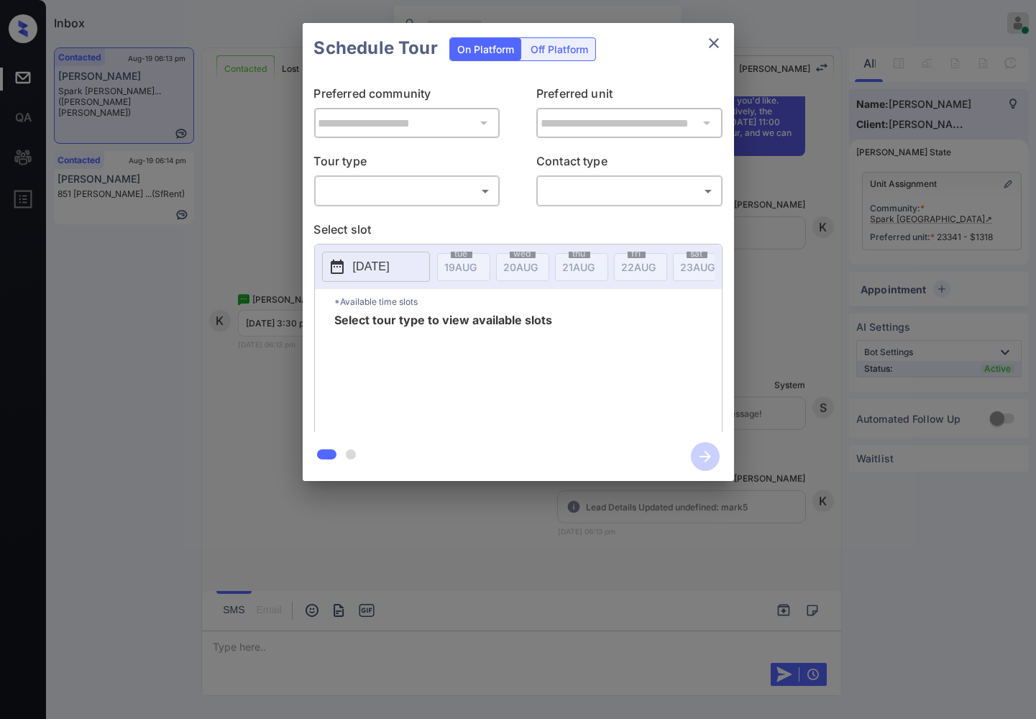
click at [477, 189] on body "Inbox [PERSON_NAME] Online Set yourself offline Set yourself on break Profile S…" at bounding box center [518, 359] width 1036 height 719
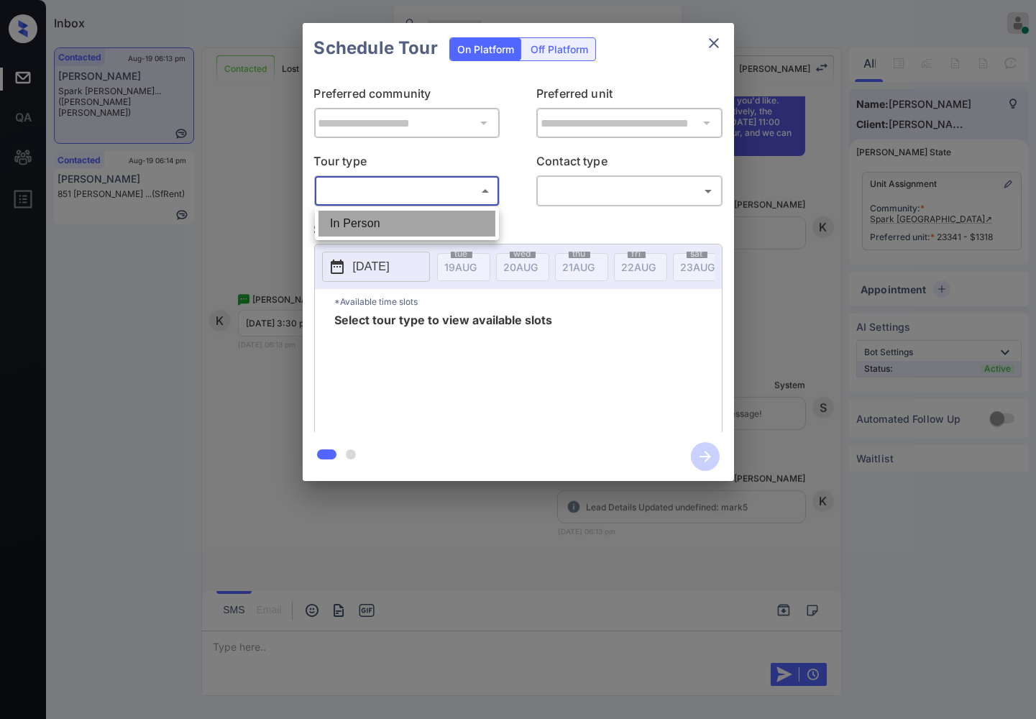
click at [479, 214] on li "In Person" at bounding box center [407, 224] width 177 height 26
type input "********"
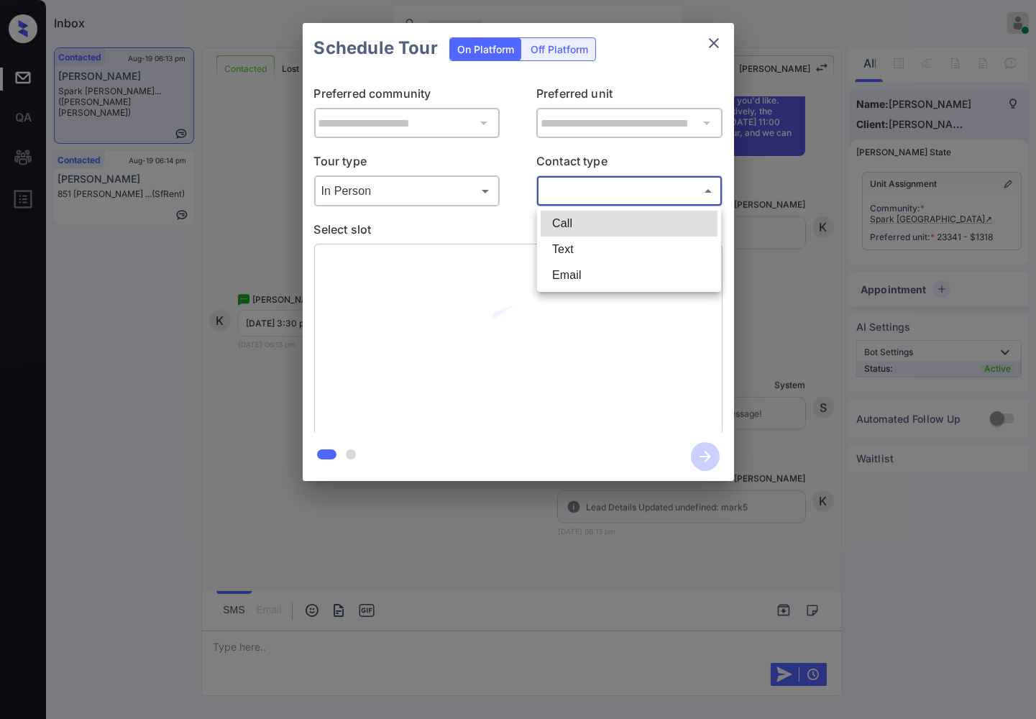
click at [568, 190] on body "Inbox [PERSON_NAME] Online Set yourself offline Set yourself on break Profile S…" at bounding box center [518, 359] width 1036 height 719
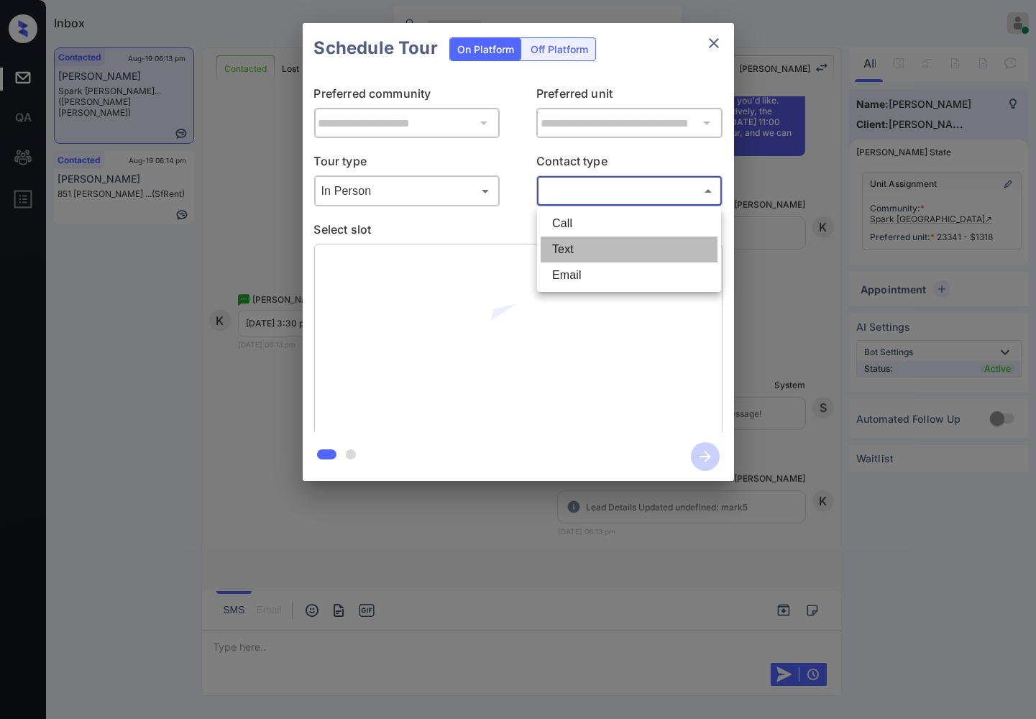
click at [588, 247] on li "Text" at bounding box center [629, 250] width 177 height 26
type input "****"
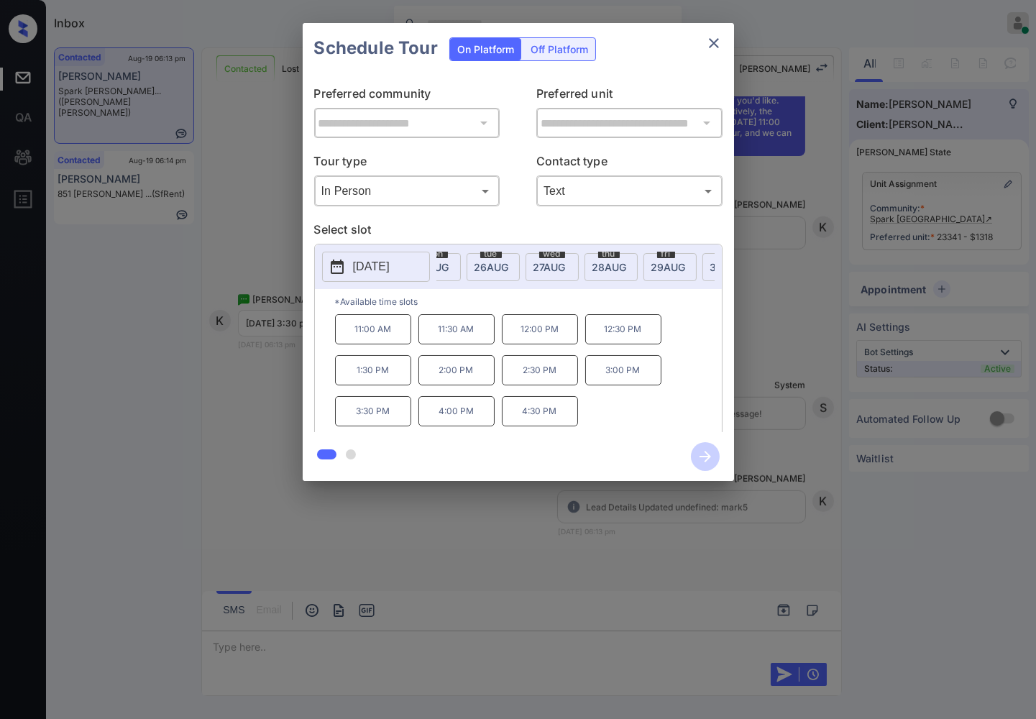
scroll to position [0, 415]
click at [63, 266] on span "30 AUG" at bounding box center [46, 267] width 32 height 12
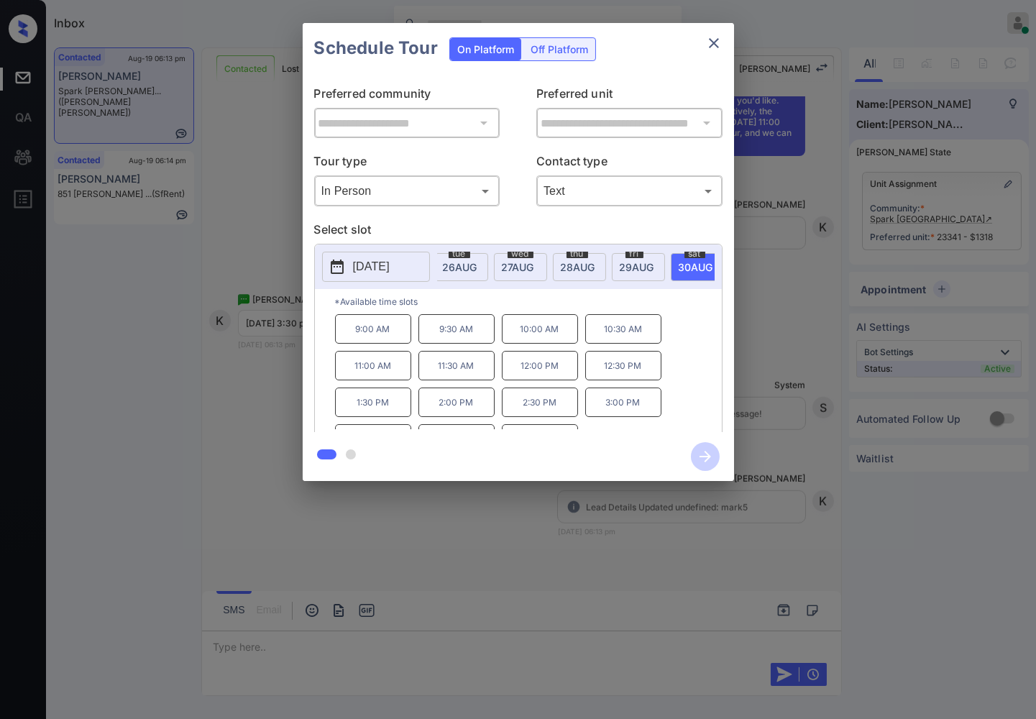
scroll to position [24, 0]
click at [809, 424] on div "**********" at bounding box center [518, 252] width 1036 height 504
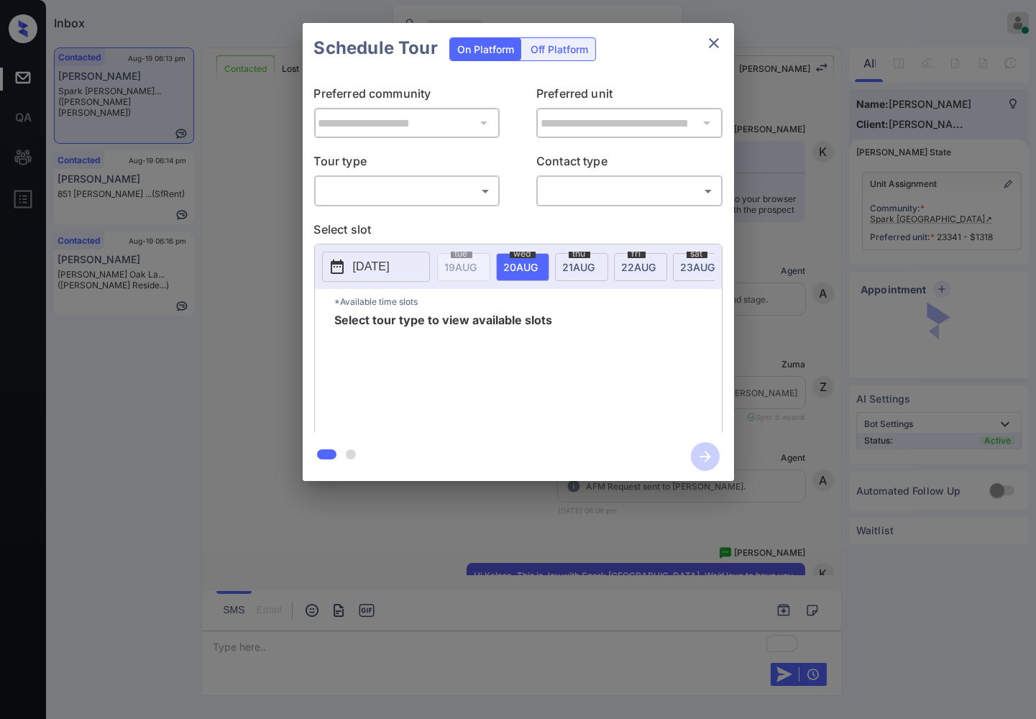
scroll to position [2030, 0]
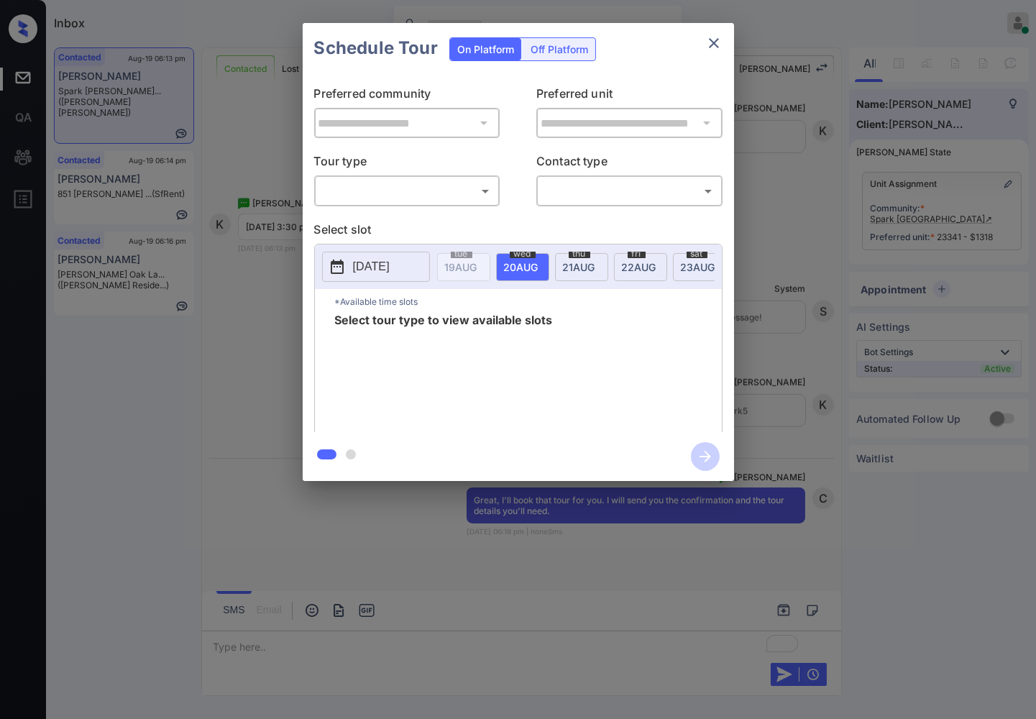
click at [410, 189] on body "Inbox Caroline Dacanay Online Set yourself offline Set yourself on break Profil…" at bounding box center [518, 359] width 1036 height 719
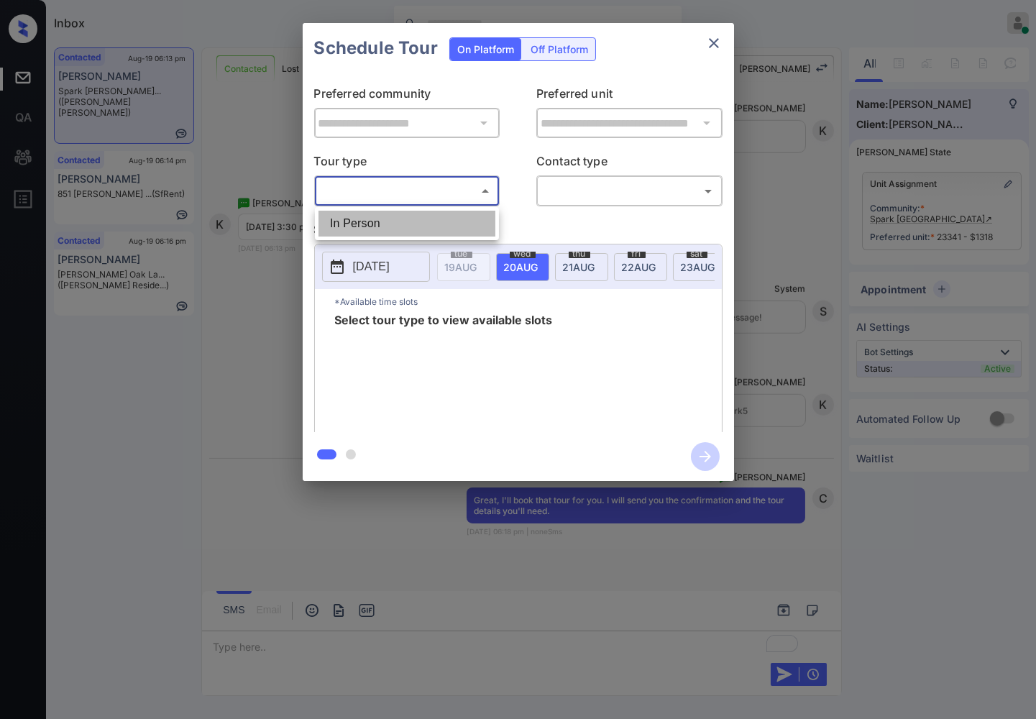
drag, startPoint x: 413, startPoint y: 221, endPoint x: 541, endPoint y: 198, distance: 130.0
click at [414, 221] on li "In Person" at bounding box center [407, 224] width 177 height 26
type input "********"
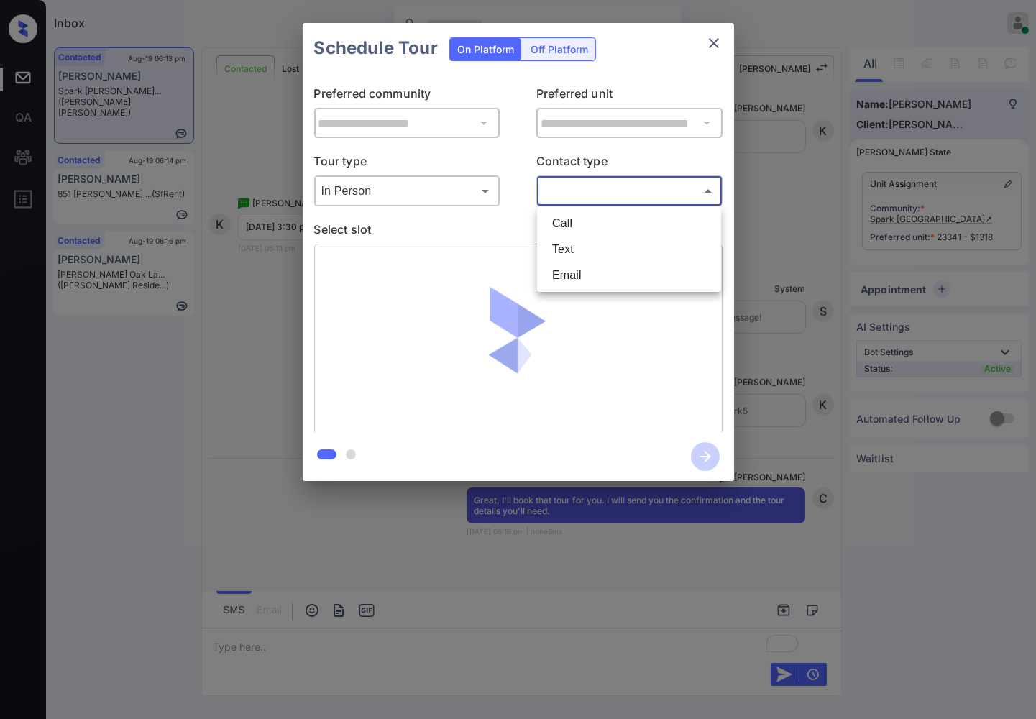
click at [554, 187] on body "Inbox Caroline Dacanay Online Set yourself offline Set yourself on break Profil…" at bounding box center [518, 359] width 1036 height 719
click at [573, 255] on li "Text" at bounding box center [629, 250] width 177 height 26
type input "****"
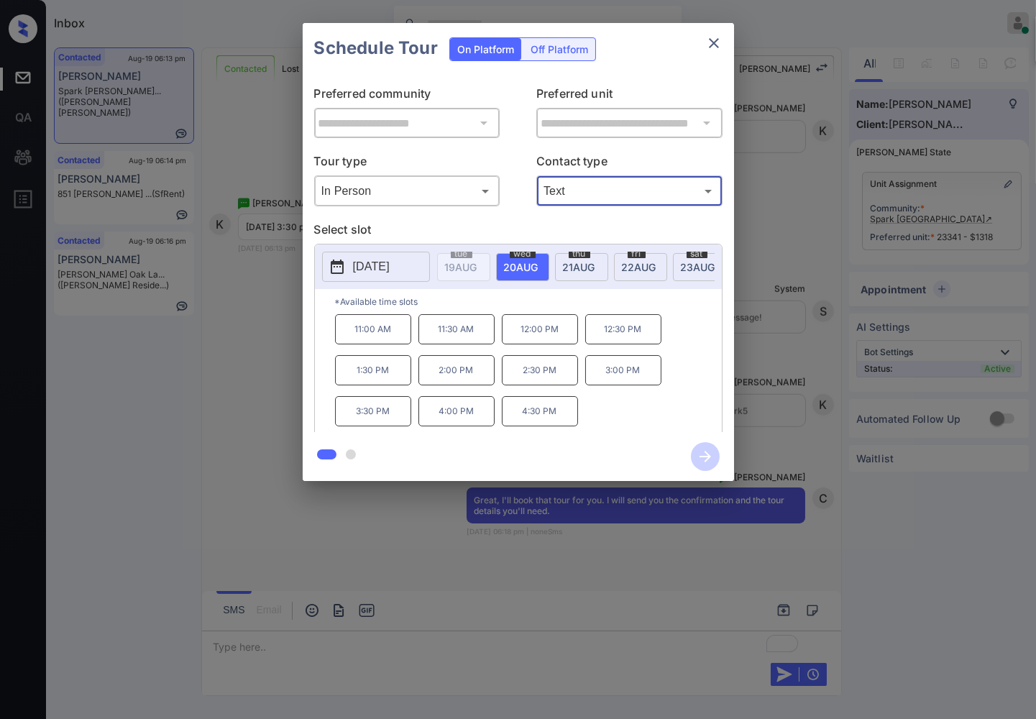
click at [390, 273] on p "2025-08-20" at bounding box center [371, 266] width 37 height 17
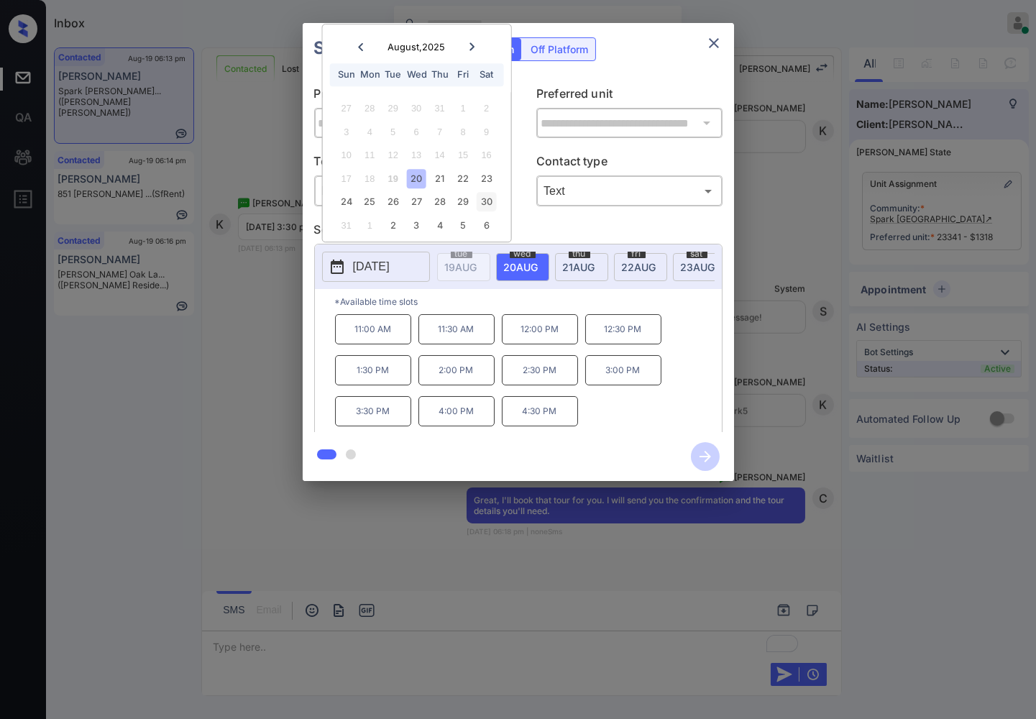
click at [482, 196] on div "30" at bounding box center [486, 202] width 19 height 19
click at [377, 429] on p "3:30 PM" at bounding box center [373, 414] width 76 height 29
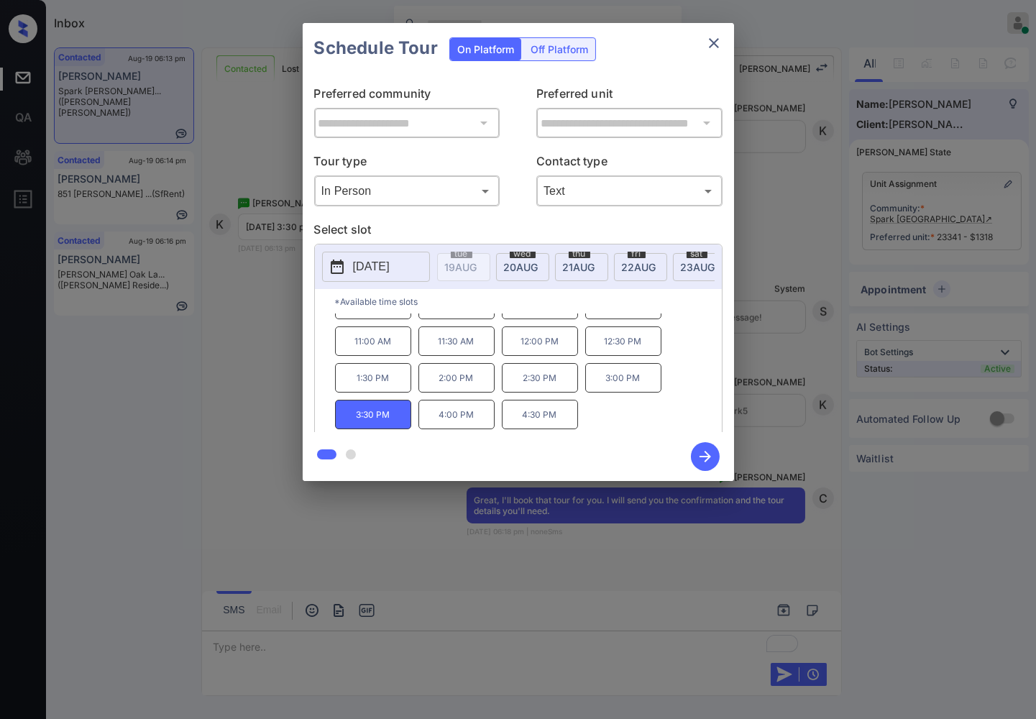
click at [702, 450] on icon "button" at bounding box center [705, 456] width 29 height 29
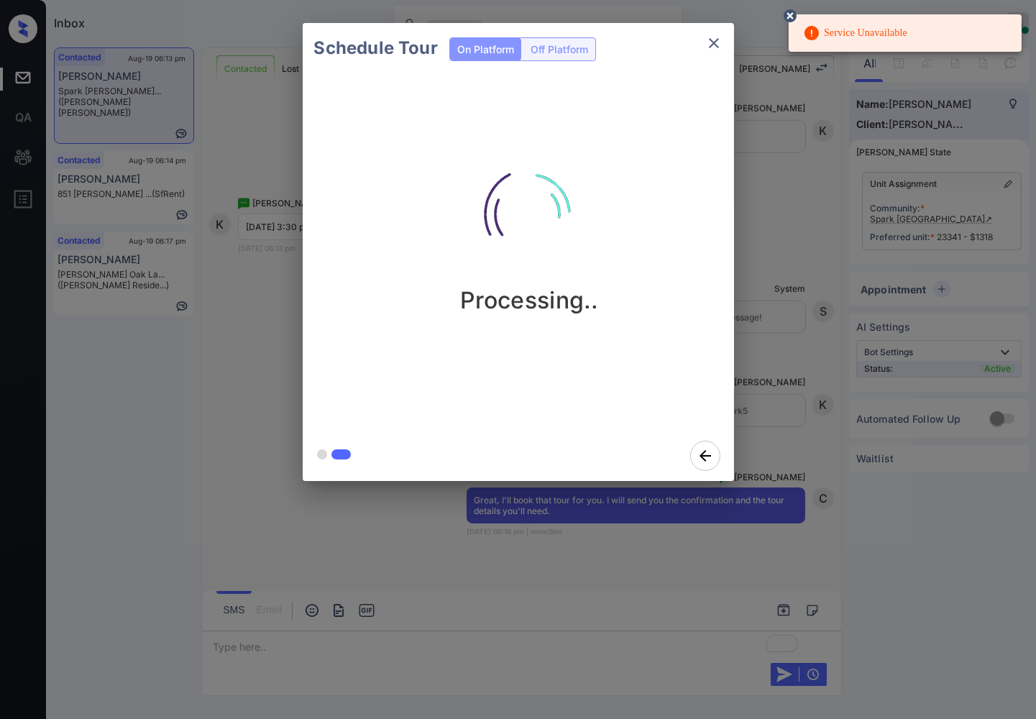
click at [795, 14] on icon at bounding box center [790, 15] width 13 height 13
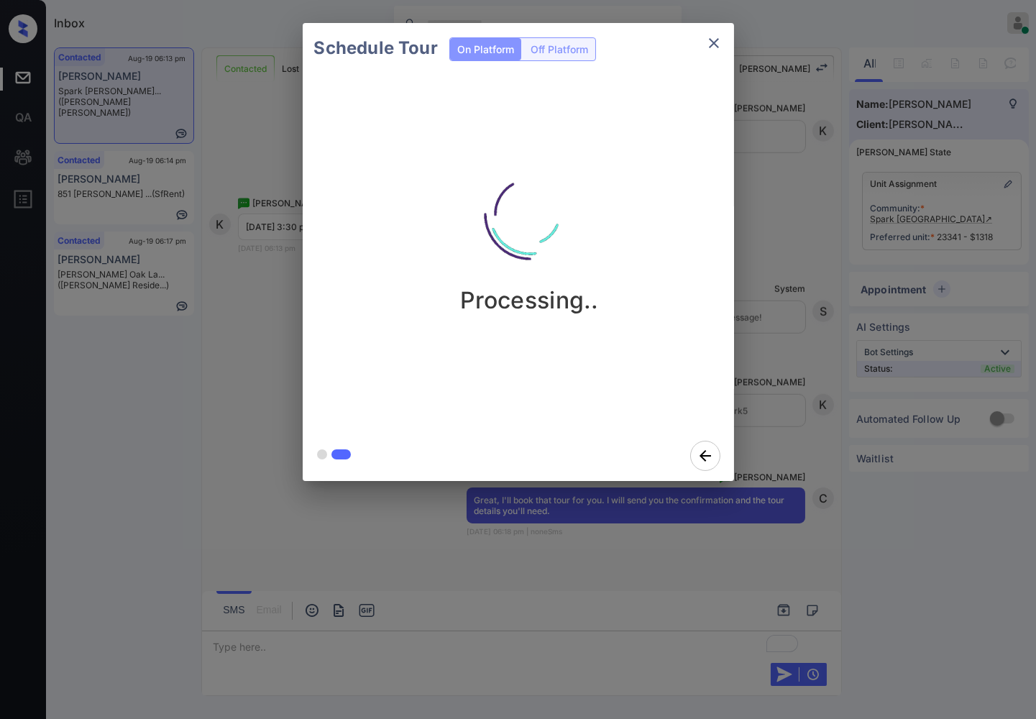
click at [899, 62] on div "Schedule Tour On Platform Off Platform Processing.." at bounding box center [518, 252] width 1036 height 504
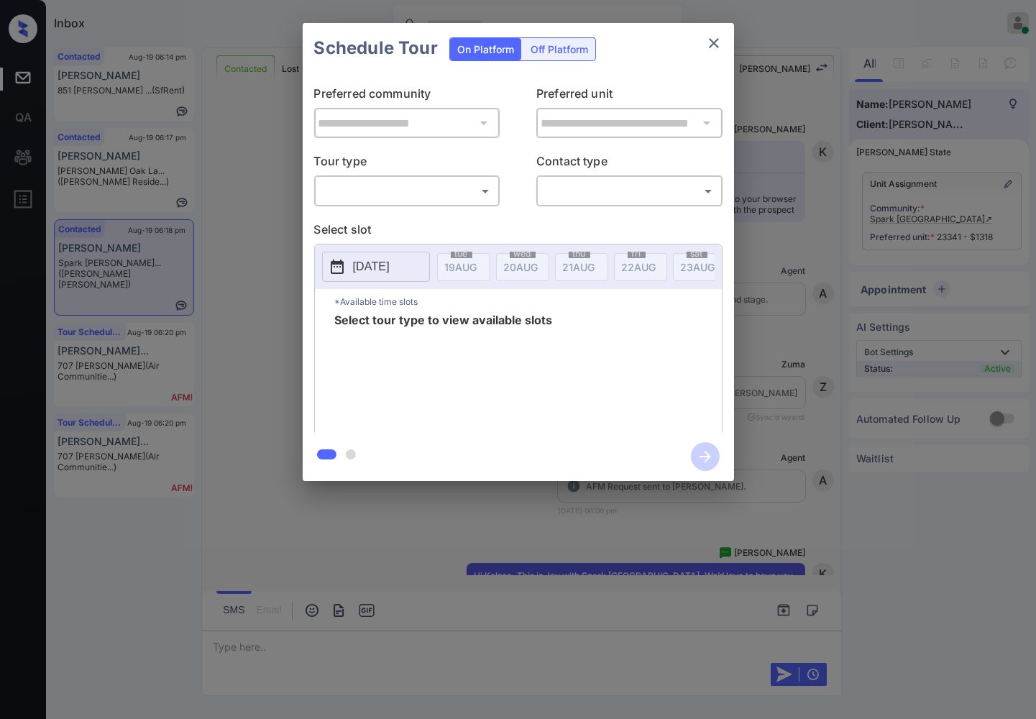
scroll to position [2124, 0]
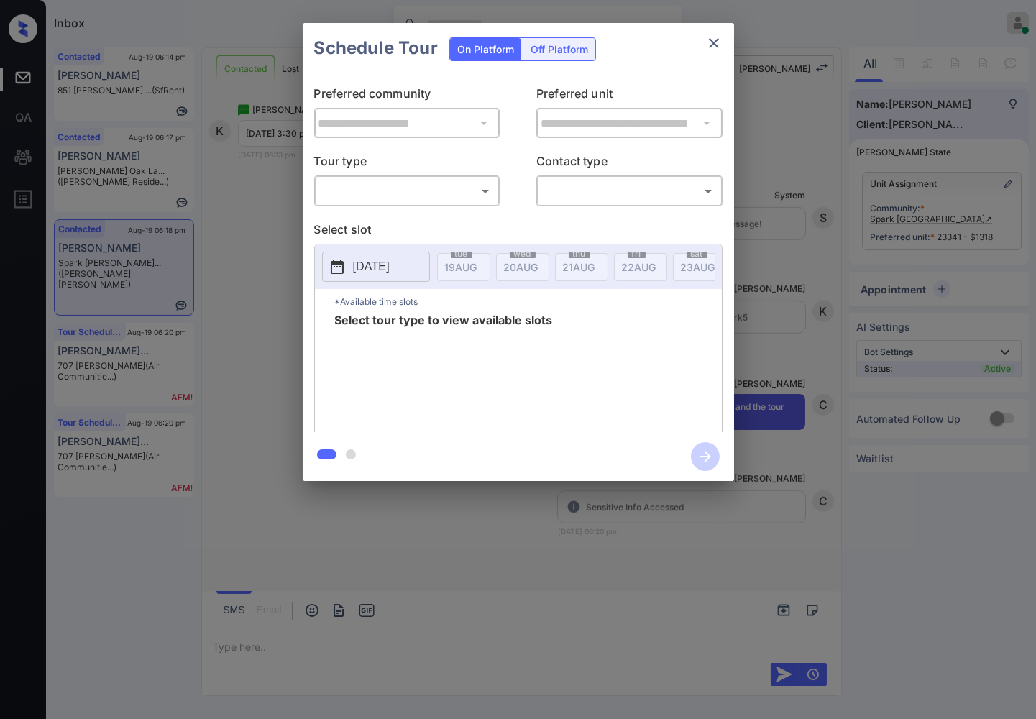
click at [452, 192] on body "Inbox [PERSON_NAME] Online Set yourself offline Set yourself on break Profile S…" at bounding box center [518, 359] width 1036 height 719
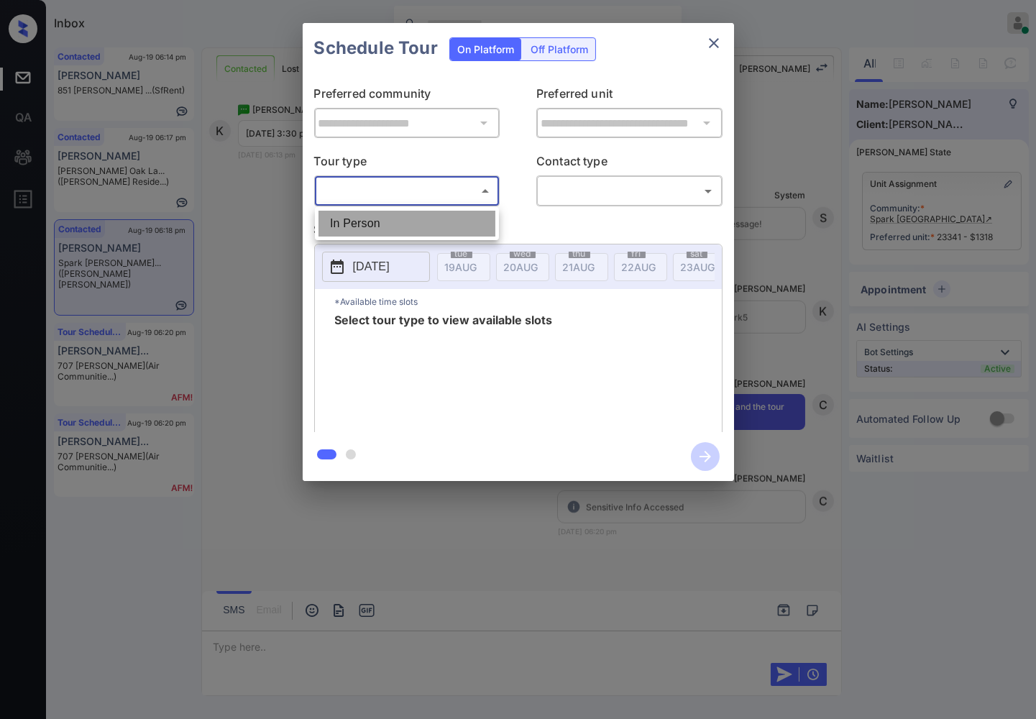
click at [464, 220] on li "In Person" at bounding box center [407, 224] width 177 height 26
type input "********"
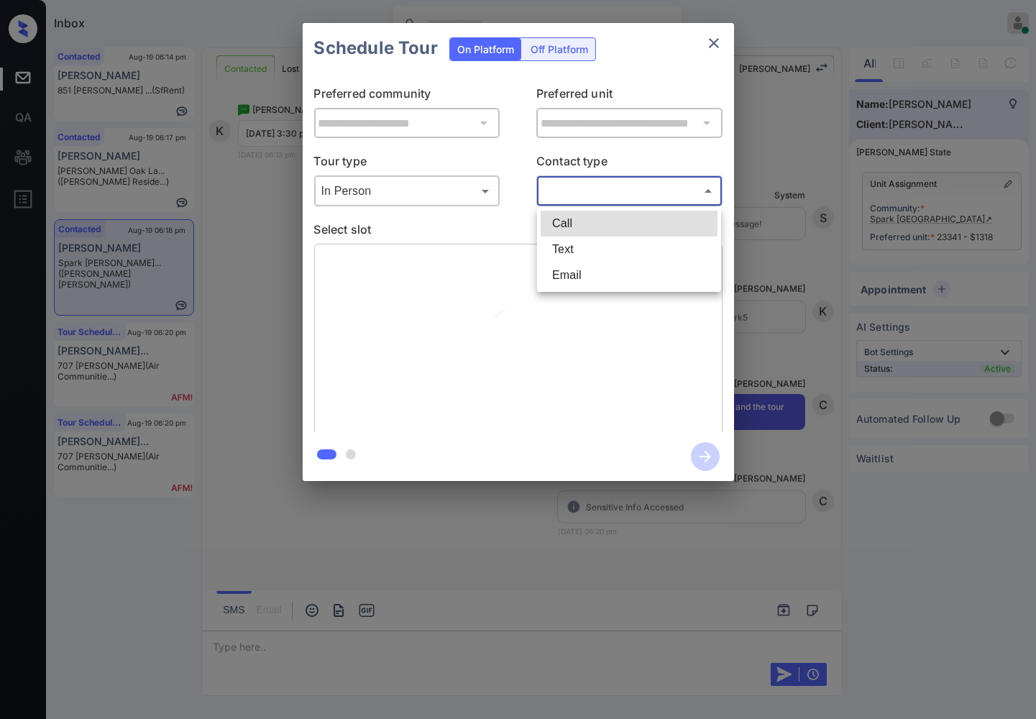
click at [581, 194] on body "Inbox [PERSON_NAME] Online Set yourself offline Set yourself on break Profile S…" at bounding box center [518, 359] width 1036 height 719
click at [584, 249] on li "Text" at bounding box center [629, 250] width 177 height 26
type input "****"
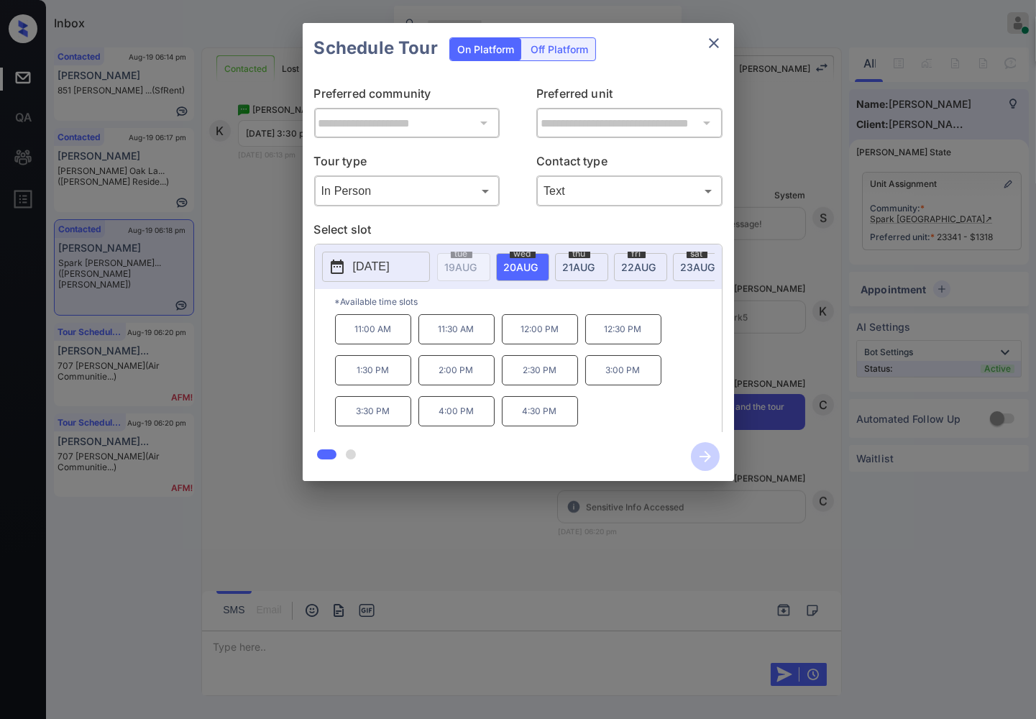
click at [375, 259] on p "[DATE]" at bounding box center [371, 266] width 37 height 17
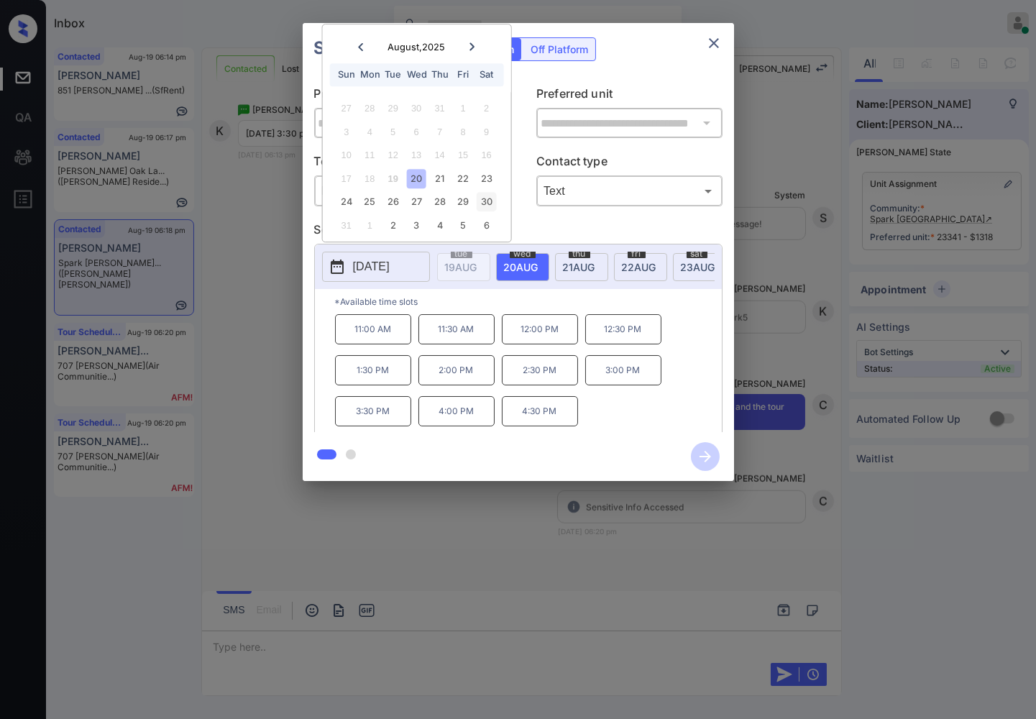
click at [485, 197] on div "30" at bounding box center [486, 202] width 19 height 19
click at [385, 421] on p "3:30 PM" at bounding box center [373, 414] width 76 height 29
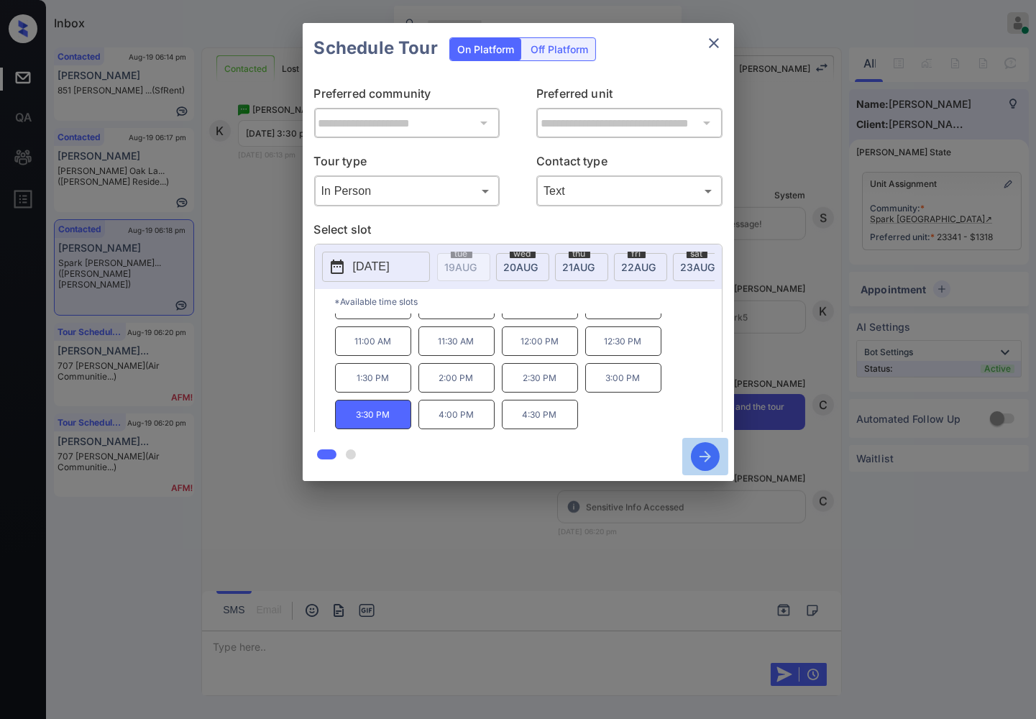
click at [705, 456] on icon "button" at bounding box center [706, 457] width 12 height 12
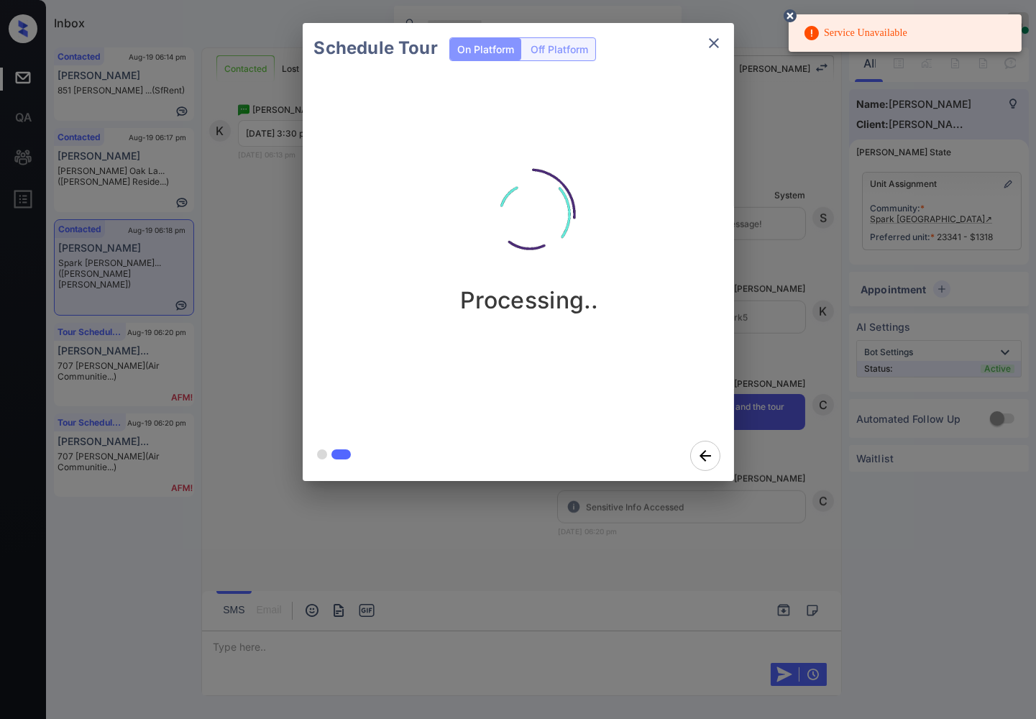
click at [875, 40] on div "Service Unavailable" at bounding box center [855, 33] width 104 height 29
copy div "Service Unavailable"
click at [818, 526] on div at bounding box center [518, 359] width 1036 height 719
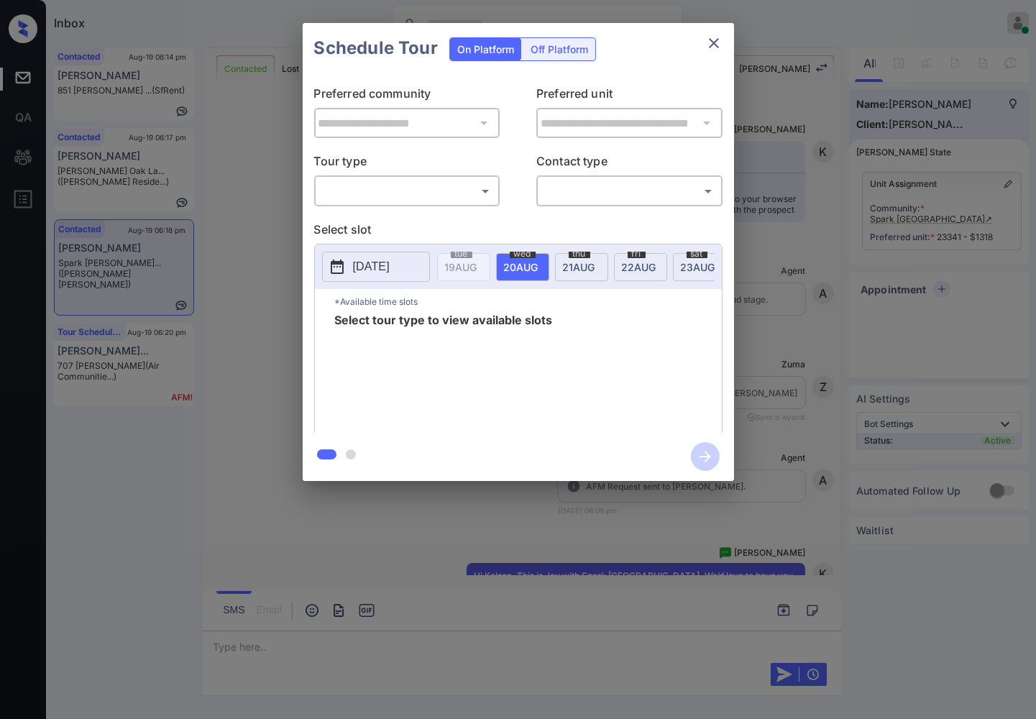
scroll to position [2348, 0]
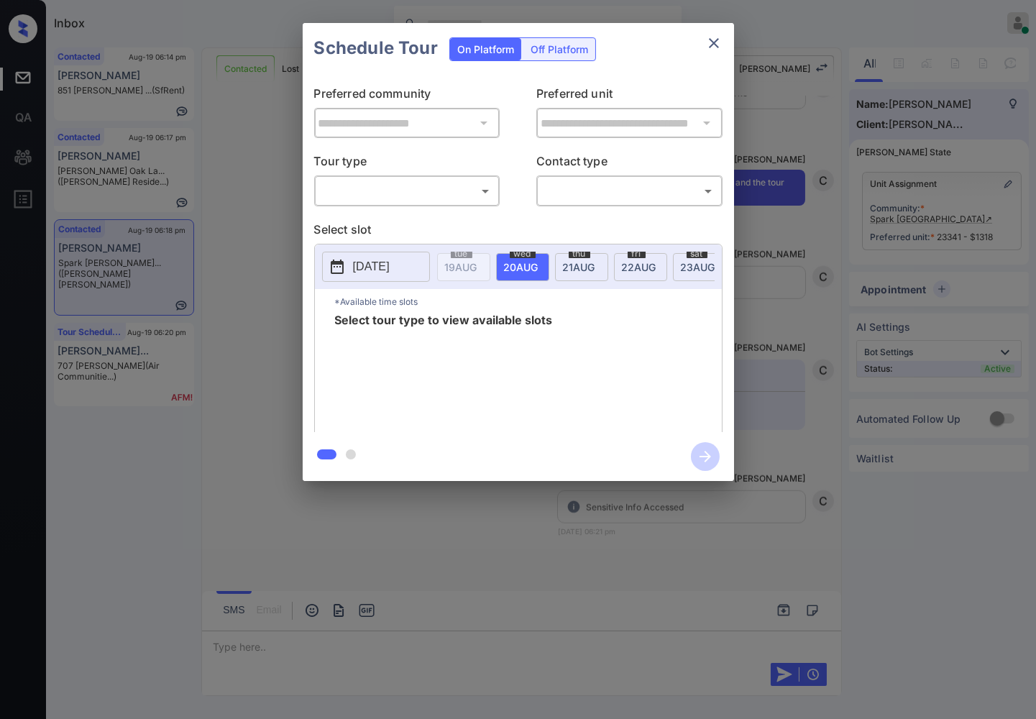
click at [390, 258] on p "2025-08-20" at bounding box center [371, 266] width 37 height 17
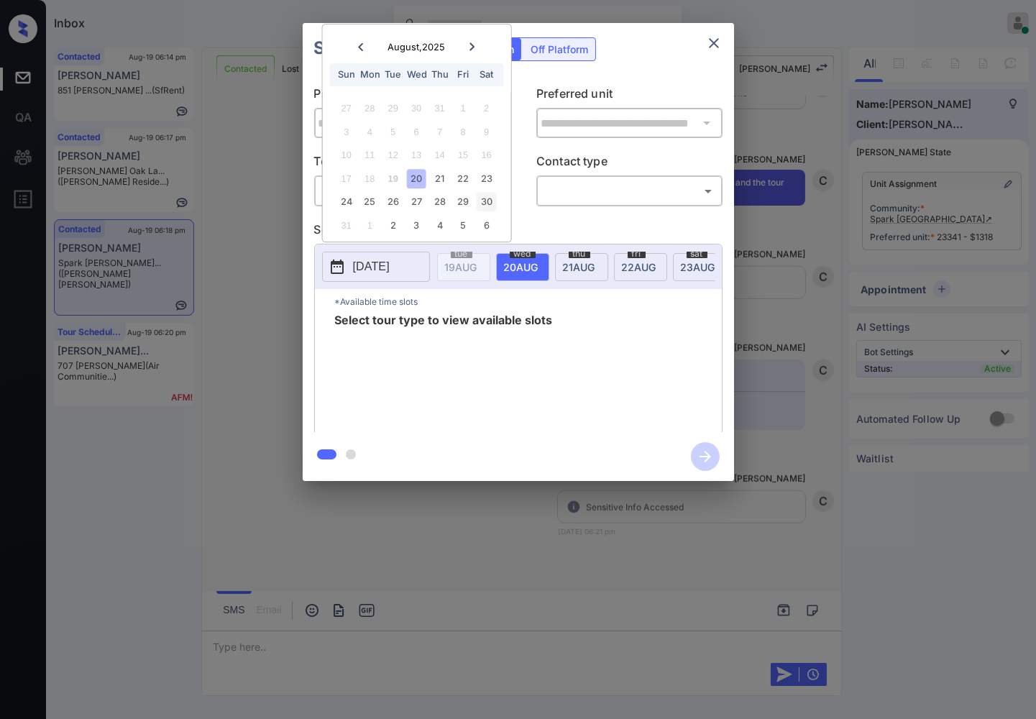
click at [485, 203] on div "30" at bounding box center [486, 202] width 19 height 19
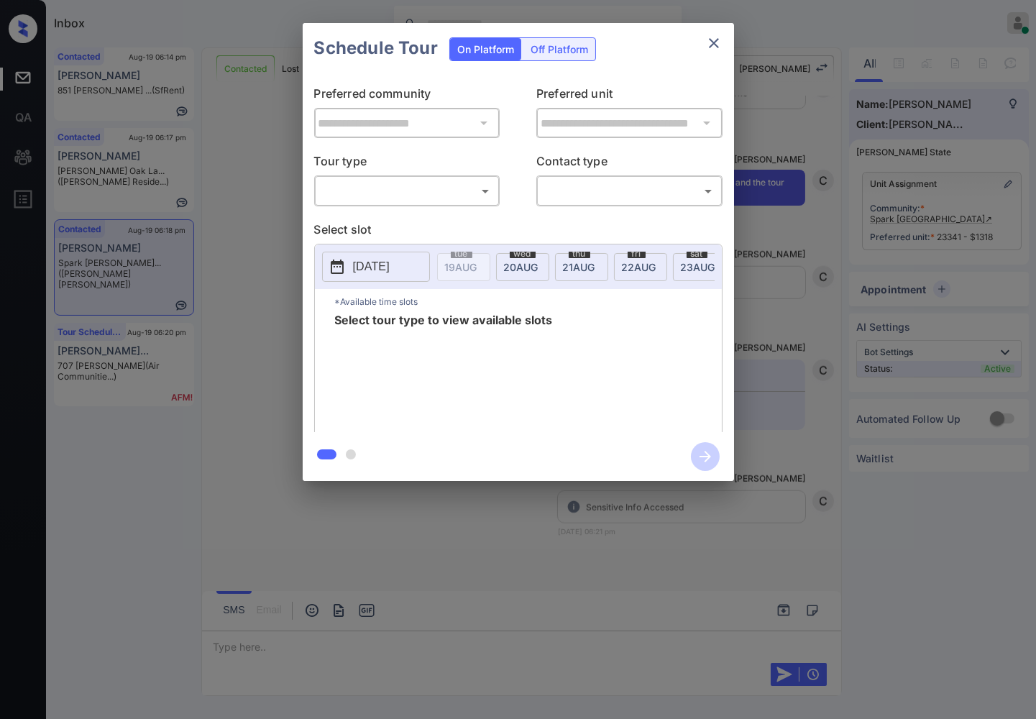
click at [536, 196] on div "​ ​" at bounding box center [629, 190] width 186 height 31
click at [547, 196] on body "Inbox Caroline Dacanay Online Set yourself offline Set yourself on break Profil…" at bounding box center [518, 359] width 1036 height 719
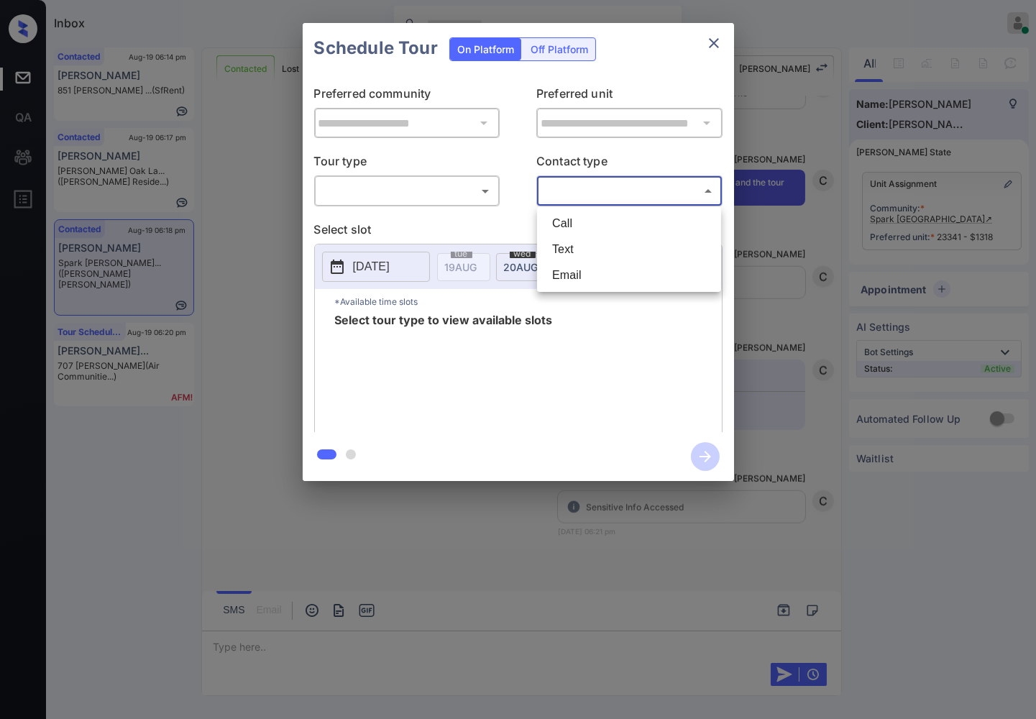
click at [555, 220] on li "Call" at bounding box center [629, 224] width 177 height 26
type input "****"
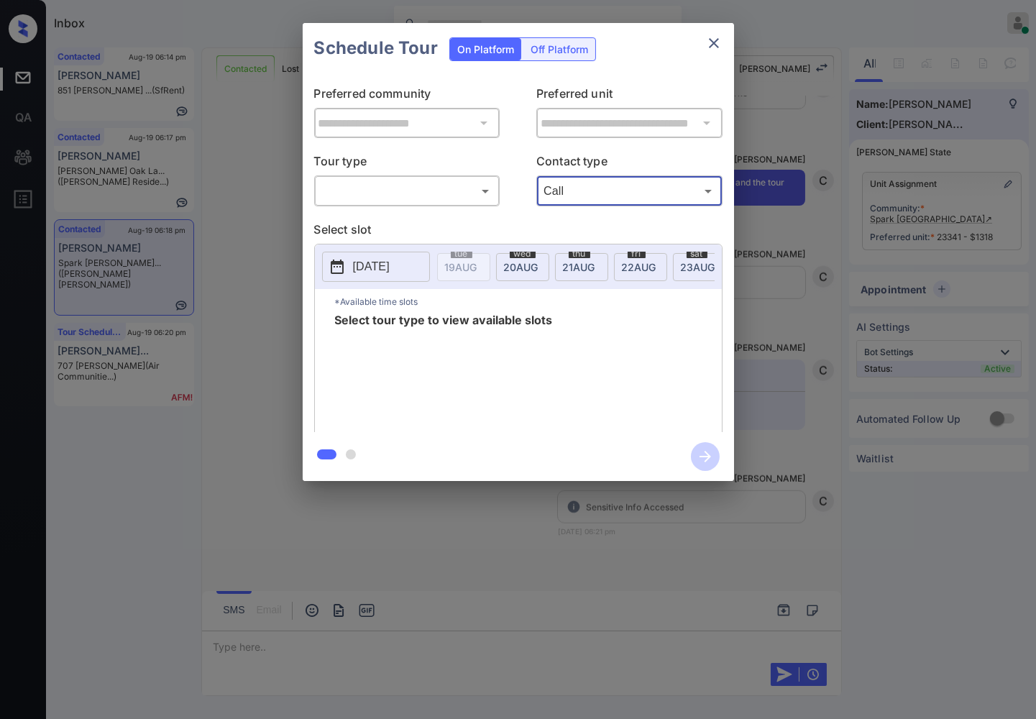
click at [463, 194] on body "Inbox Caroline Dacanay Online Set yourself offline Set yourself on break Profil…" at bounding box center [518, 359] width 1036 height 719
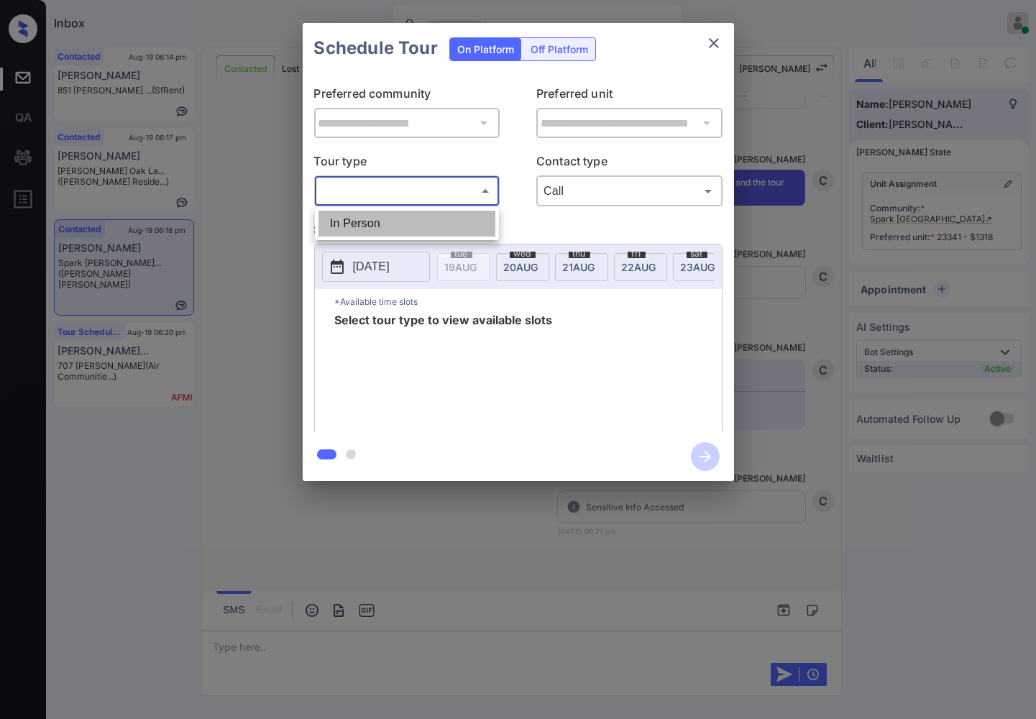
drag, startPoint x: 469, startPoint y: 233, endPoint x: 63, endPoint y: 418, distance: 445.6
click at [468, 233] on li "In Person" at bounding box center [407, 224] width 177 height 26
type input "********"
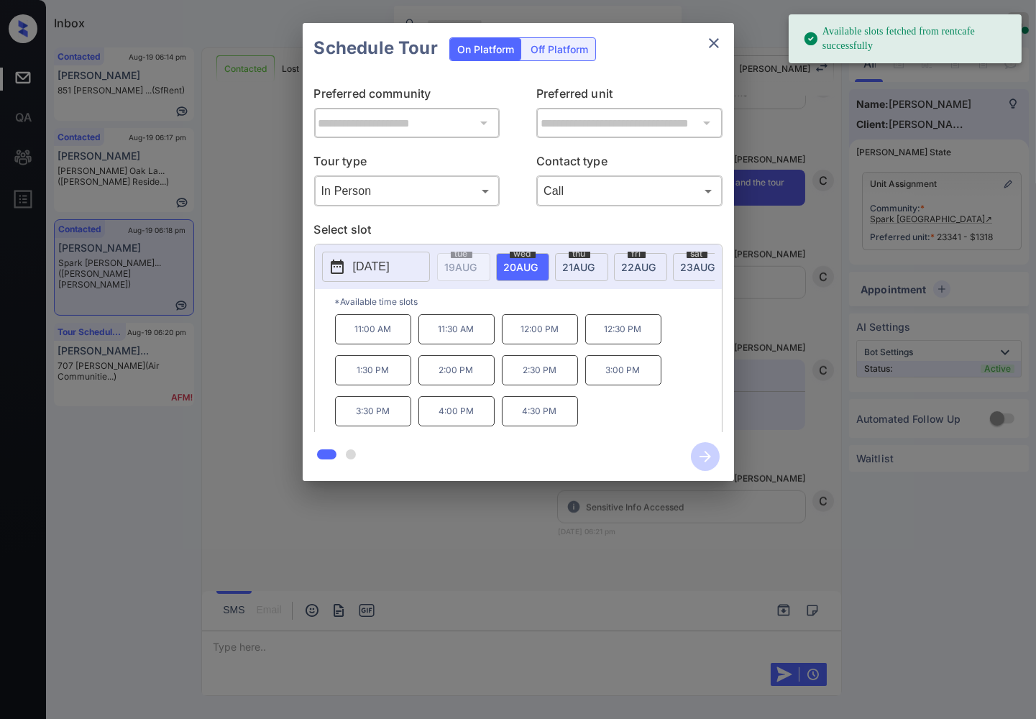
click at [405, 257] on button "[DATE]" at bounding box center [376, 267] width 108 height 30
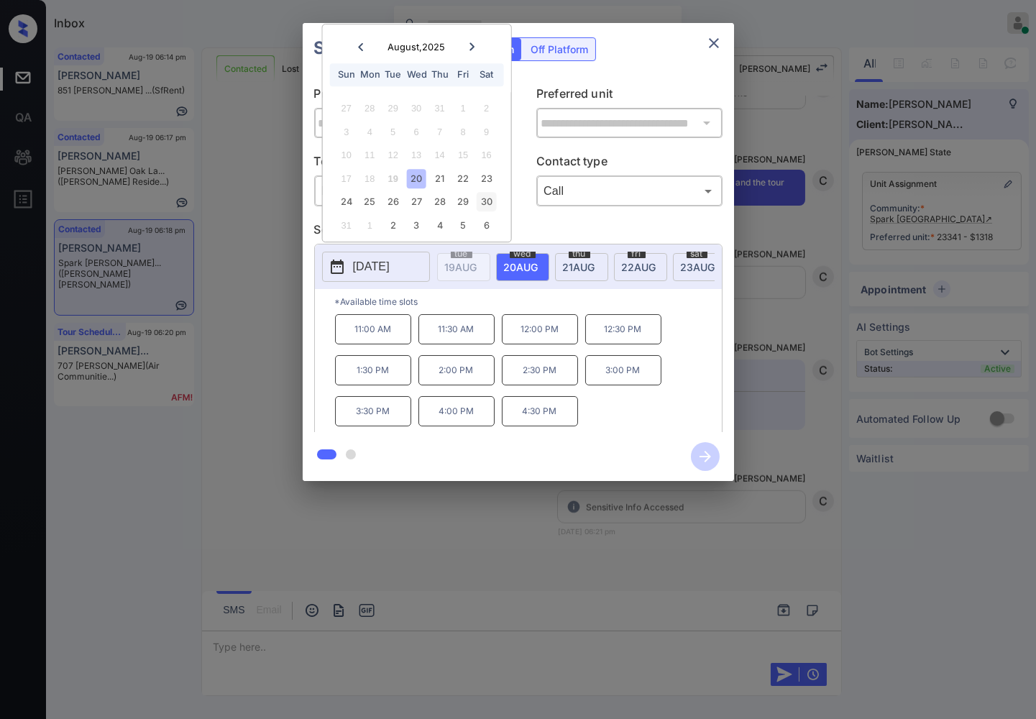
click at [491, 202] on div "30" at bounding box center [486, 202] width 19 height 19
click at [293, 545] on div at bounding box center [518, 359] width 1036 height 719
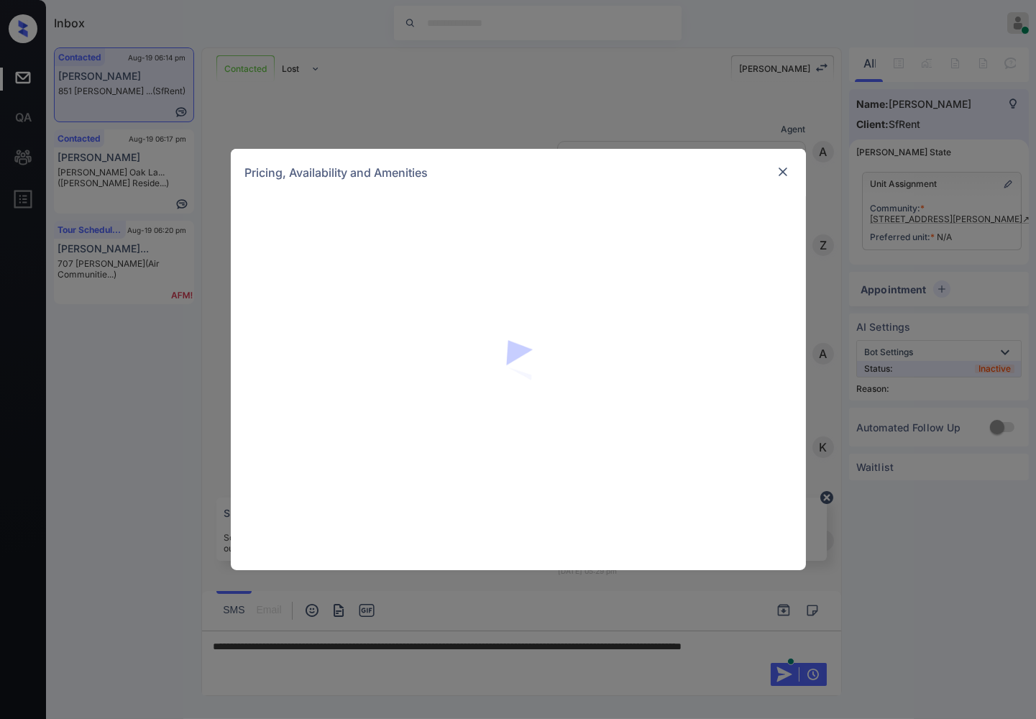
scroll to position [1852, 0]
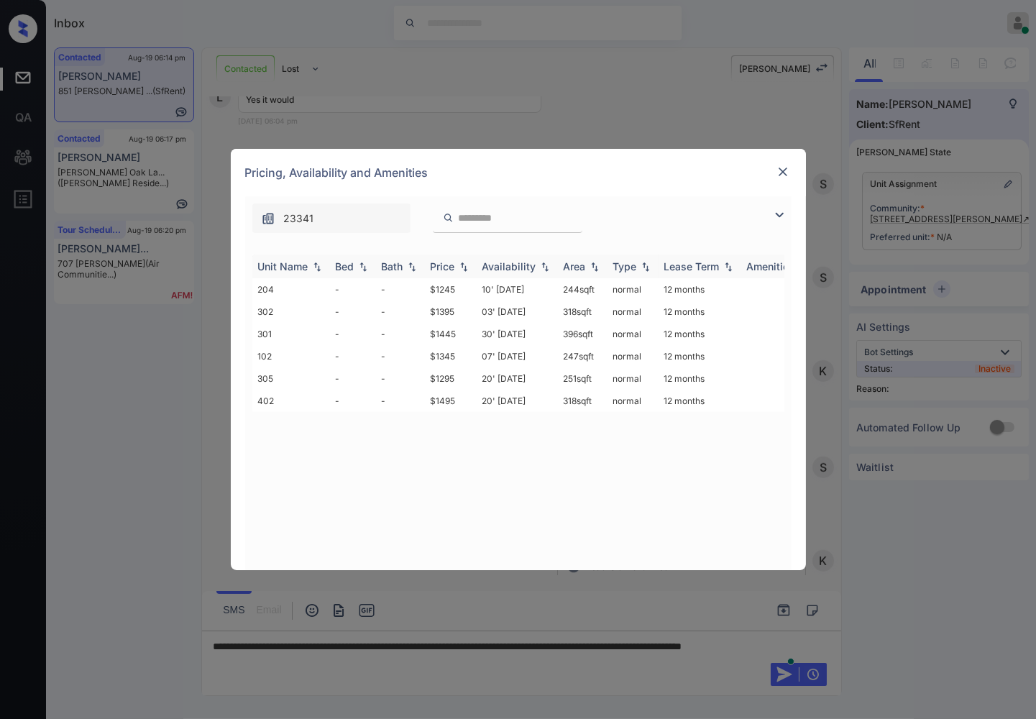
click at [464, 262] on img at bounding box center [464, 267] width 14 height 10
click at [457, 284] on td "$1245" at bounding box center [451, 289] width 52 height 22
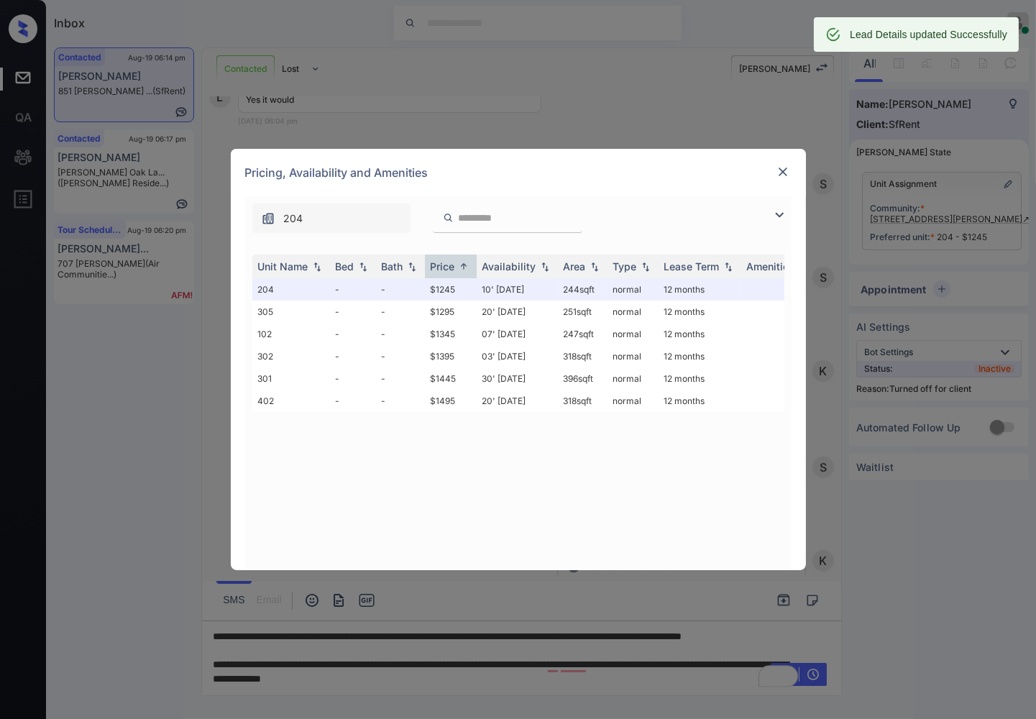
click at [781, 170] on img at bounding box center [783, 172] width 14 height 14
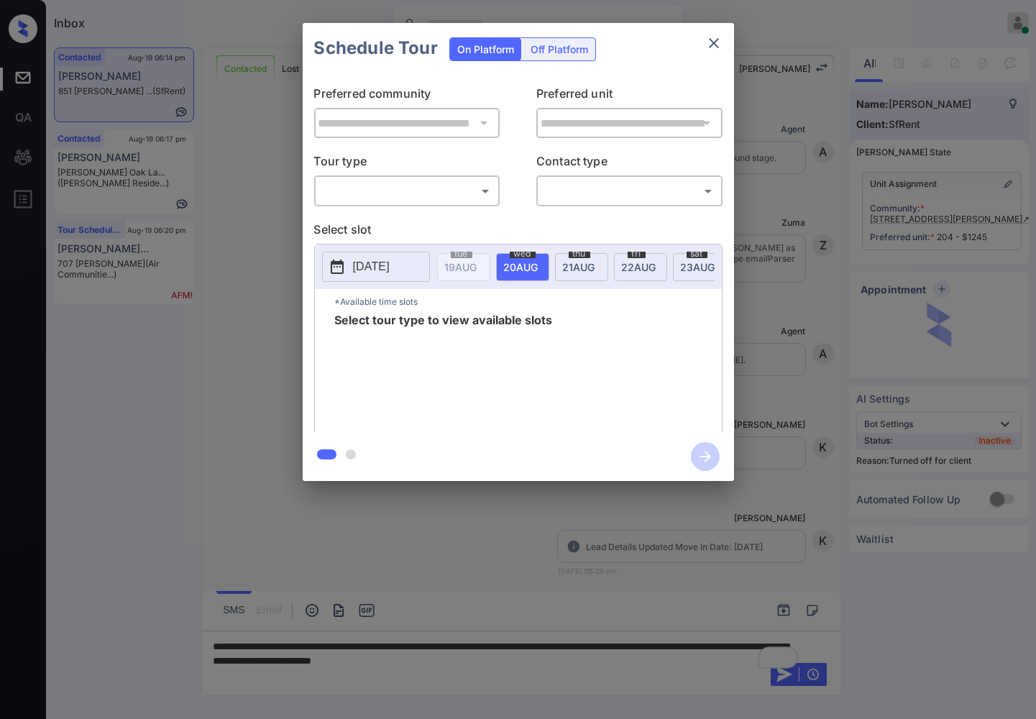
scroll to position [1880, 0]
click at [422, 174] on p "Tour type" at bounding box center [407, 163] width 186 height 23
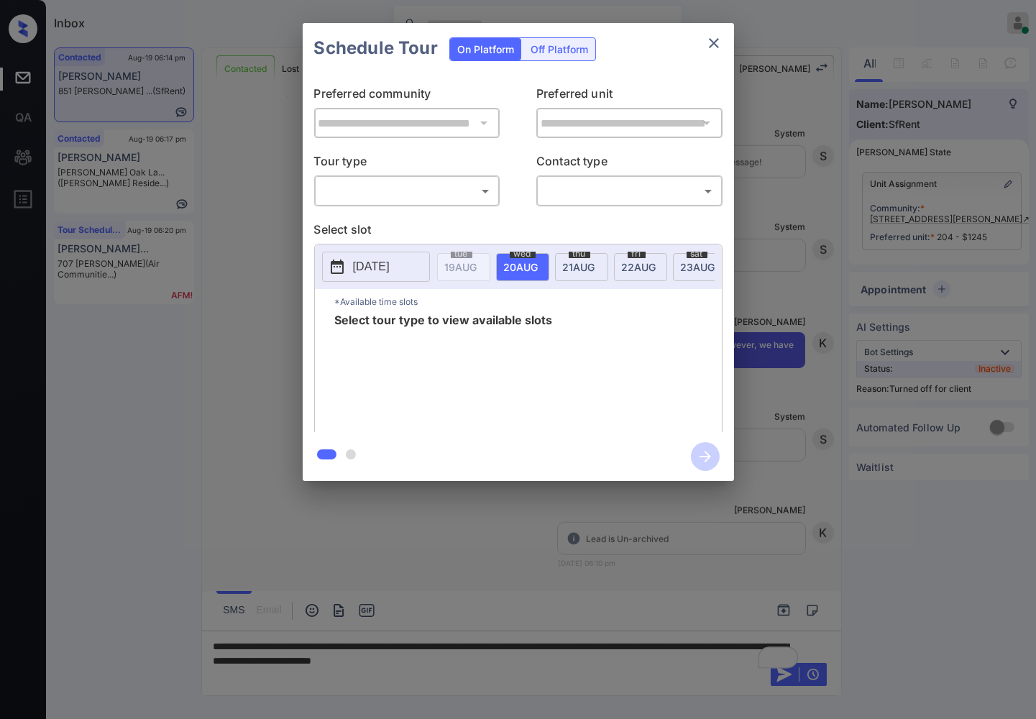
click at [429, 191] on body "Inbox [PERSON_NAME] Online Set yourself offline Set yourself on break Profile S…" at bounding box center [518, 359] width 1036 height 719
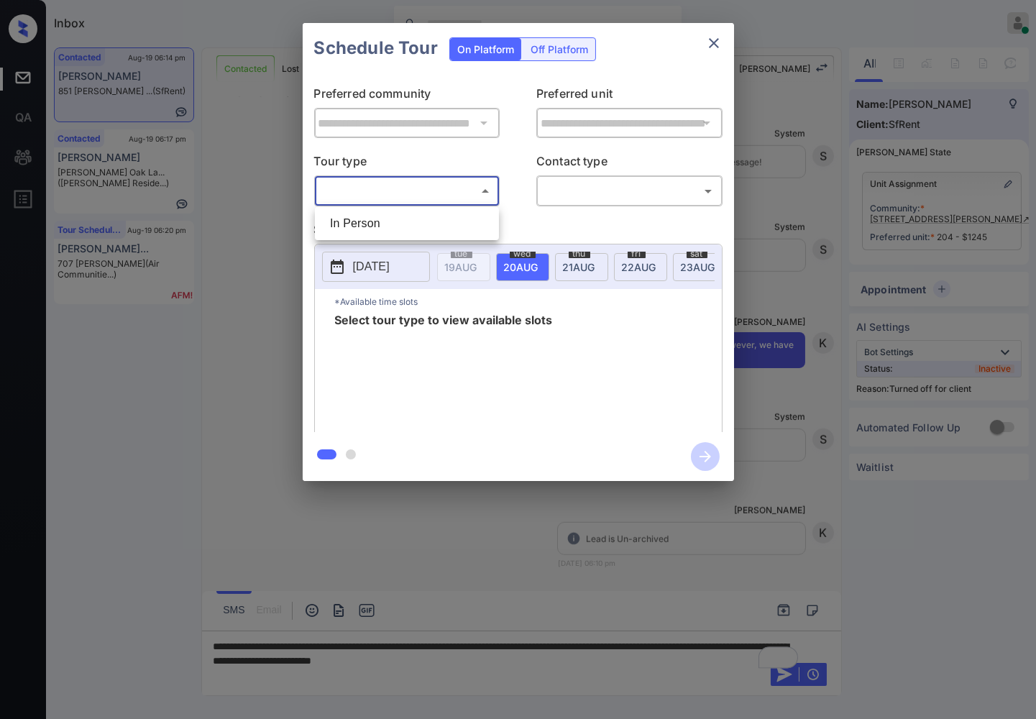
click at [535, 51] on div at bounding box center [518, 359] width 1036 height 719
click at [536, 51] on div "Off Platform" at bounding box center [559, 49] width 72 height 22
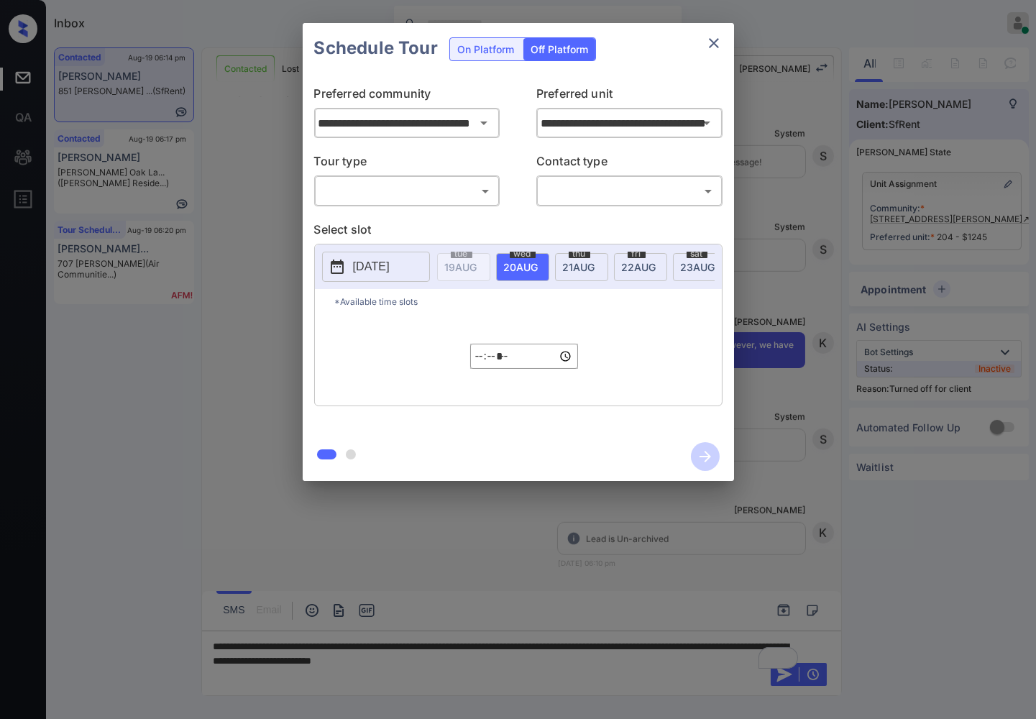
click at [464, 202] on body "Inbox [PERSON_NAME] Online Set yourself offline Set yourself on break Profile S…" at bounding box center [518, 359] width 1036 height 719
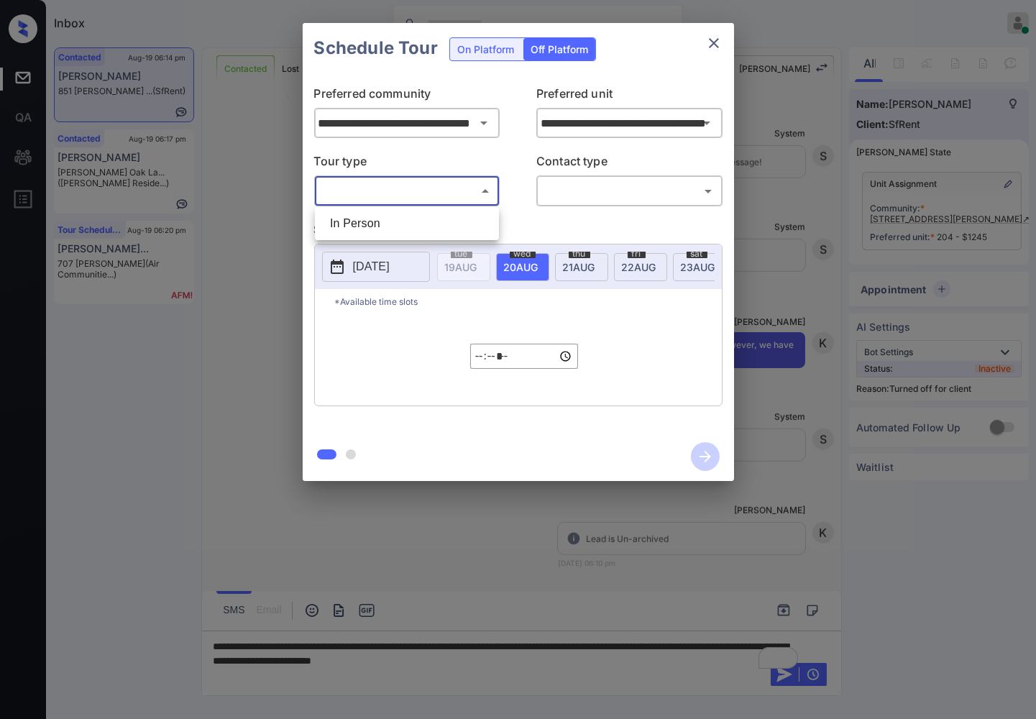
click at [468, 212] on li "In Person" at bounding box center [407, 224] width 177 height 26
type input "********"
click at [588, 184] on body "Inbox [PERSON_NAME] Online Set yourself offline Set yourself on break Profile S…" at bounding box center [518, 359] width 1036 height 719
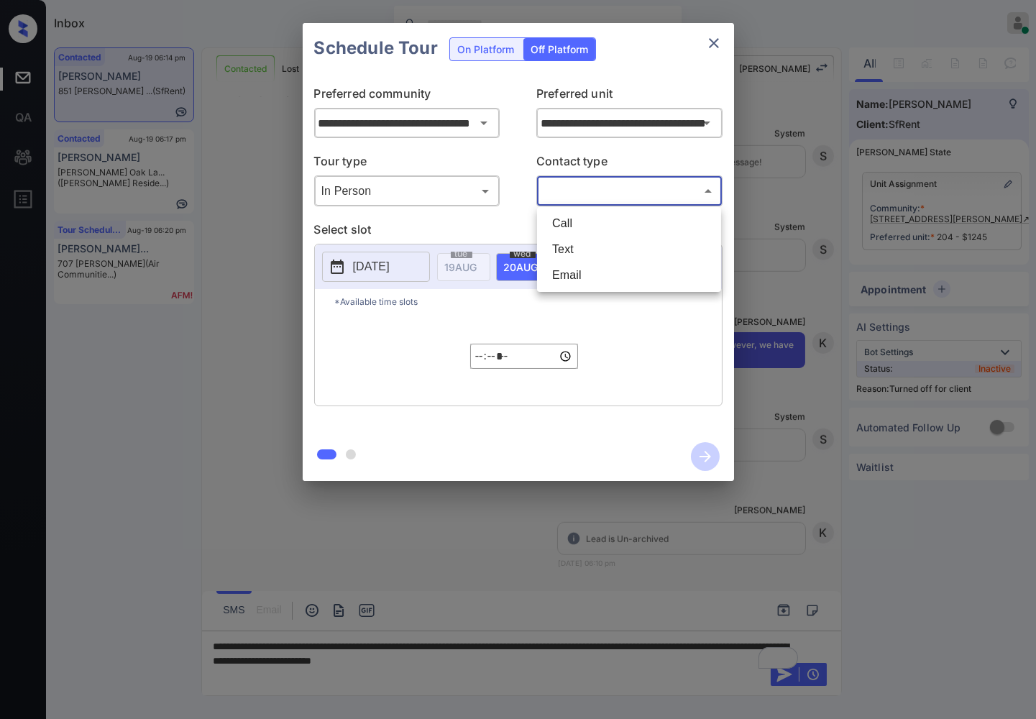
click at [583, 237] on li "Text" at bounding box center [629, 250] width 177 height 26
type input "****"
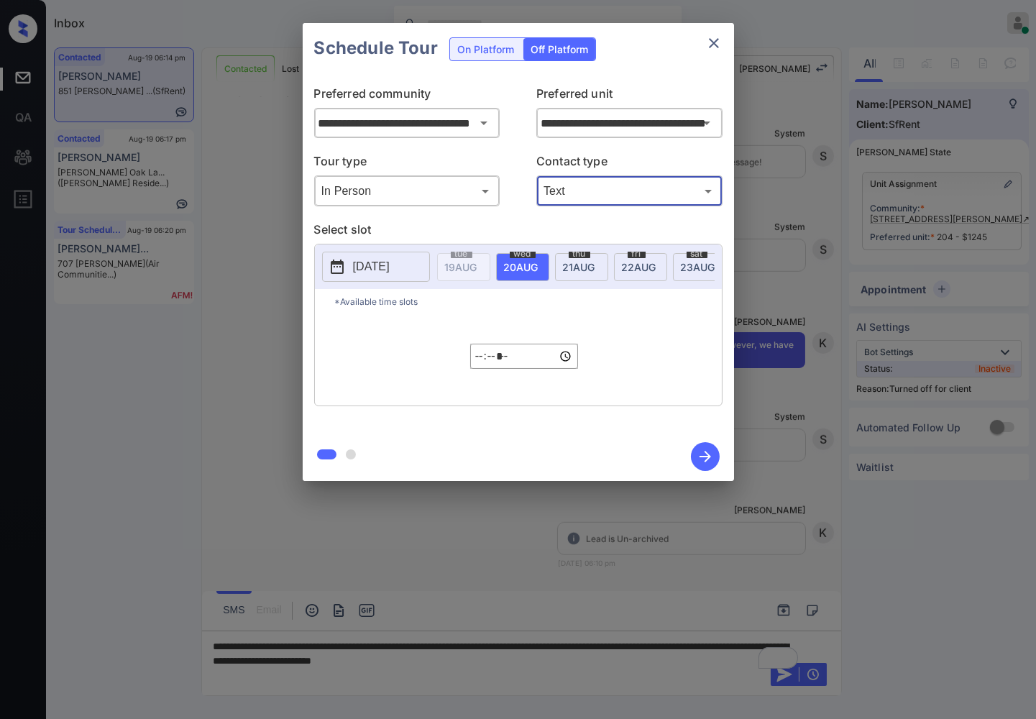
click at [387, 270] on p "2025-08-19" at bounding box center [371, 266] width 37 height 17
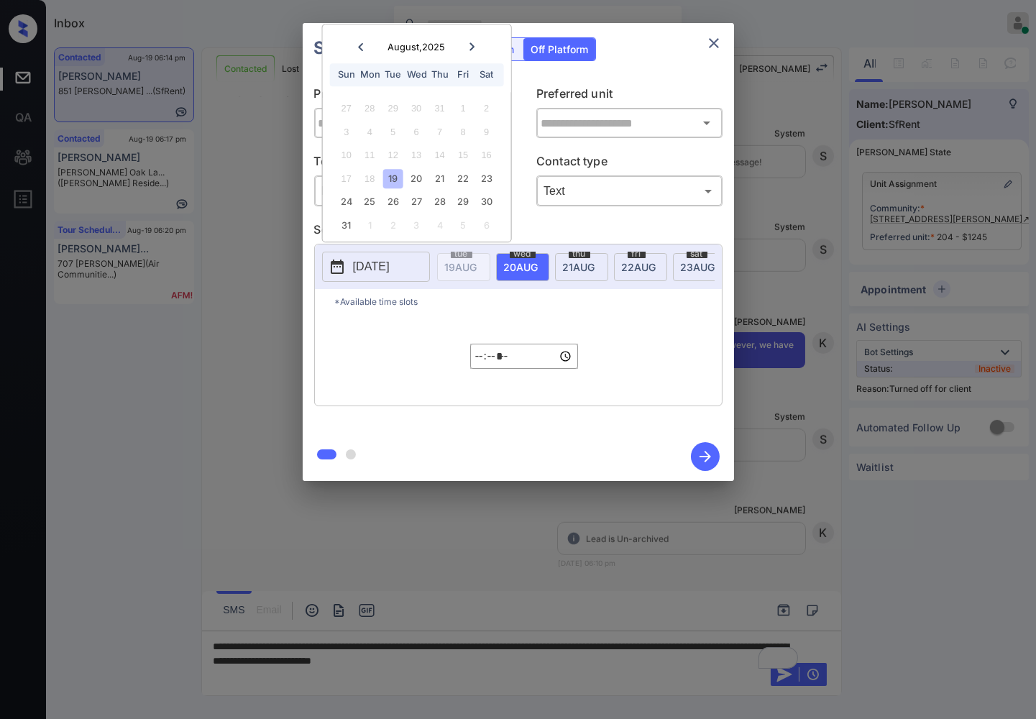
type input "**********"
click at [345, 200] on div "24" at bounding box center [345, 202] width 19 height 19
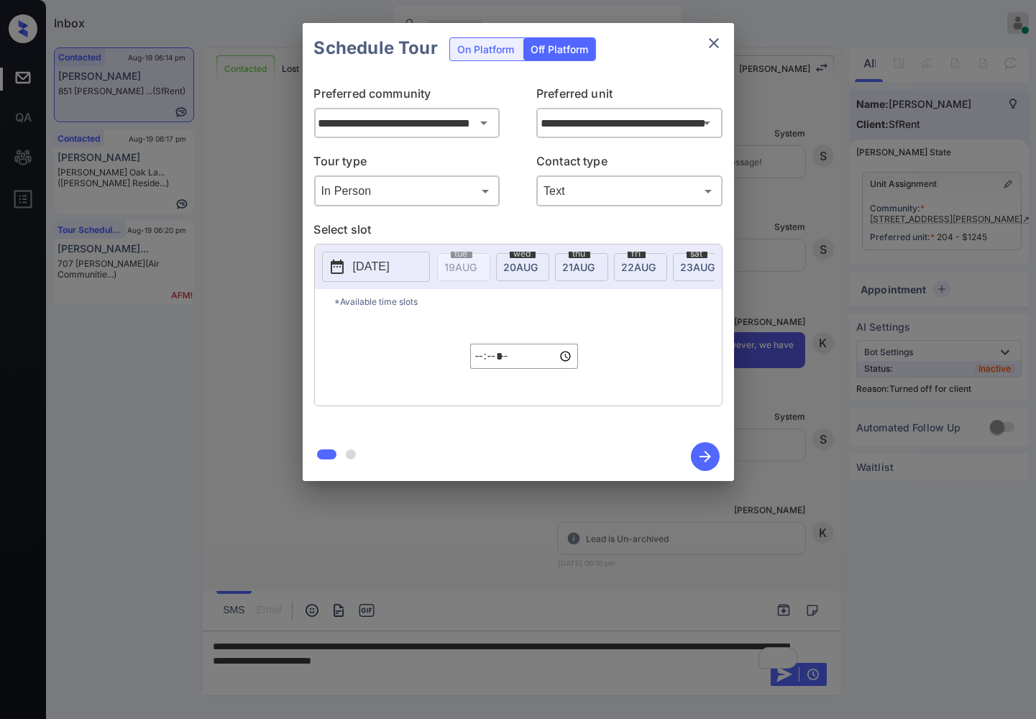
click at [477, 382] on div "***** ​" at bounding box center [524, 356] width 108 height 84
click at [475, 369] on input "*****" at bounding box center [524, 356] width 108 height 25
type input "*****"
click at [702, 451] on icon "button" at bounding box center [705, 456] width 29 height 29
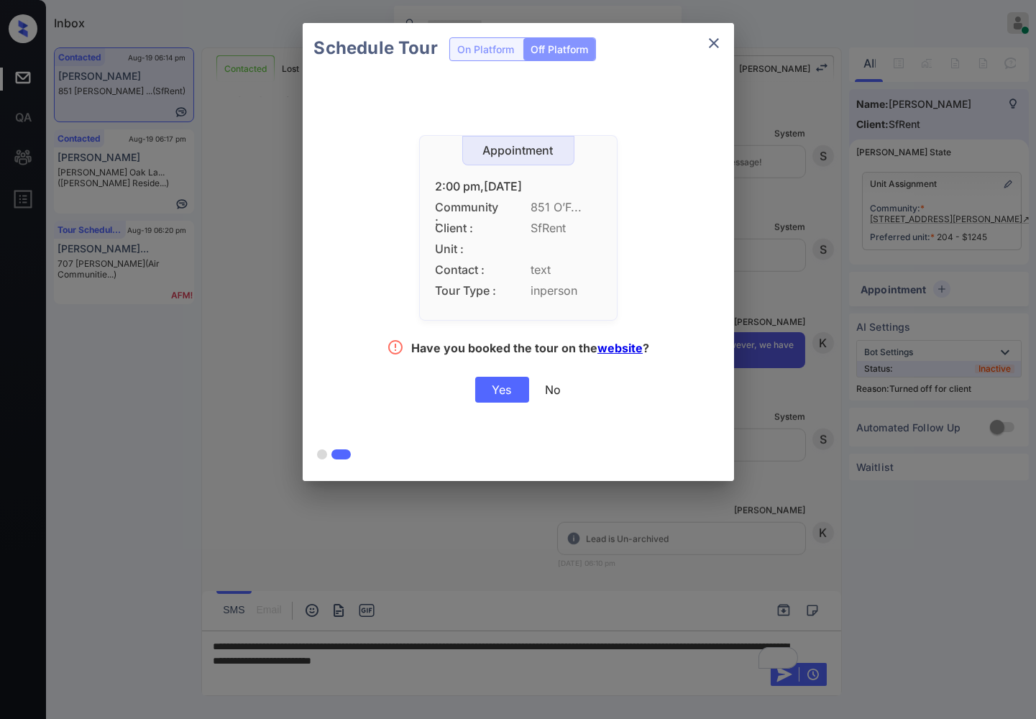
click at [526, 390] on div "Yes" at bounding box center [502, 390] width 54 height 26
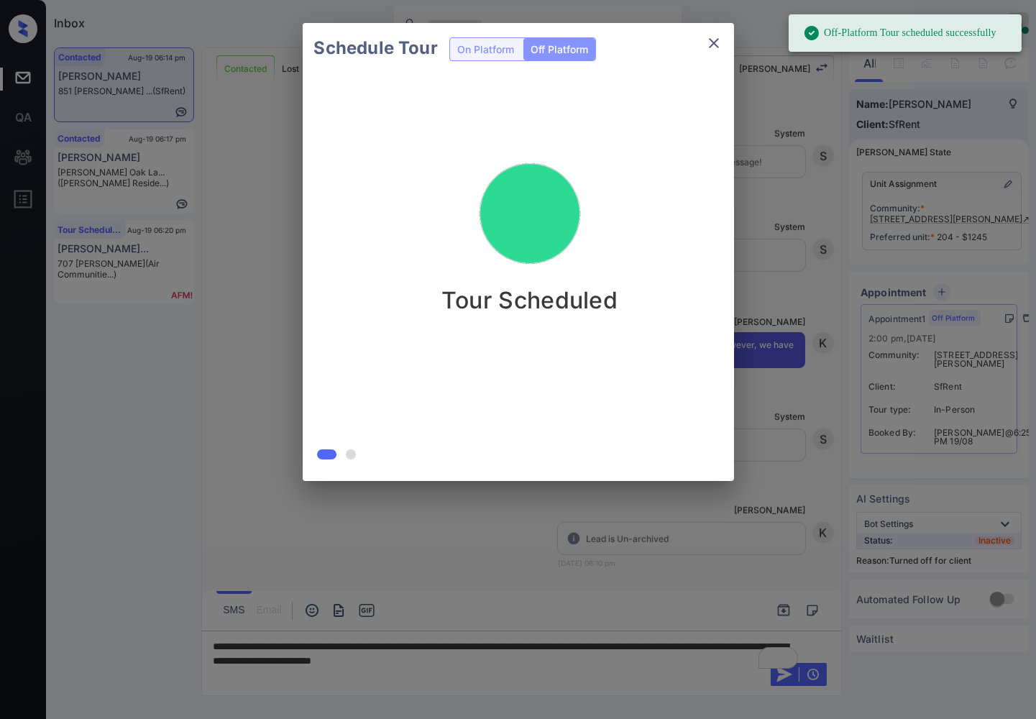
click at [761, 453] on div "Schedule Tour On Platform Off Platform Tour Scheduled" at bounding box center [518, 252] width 1036 height 504
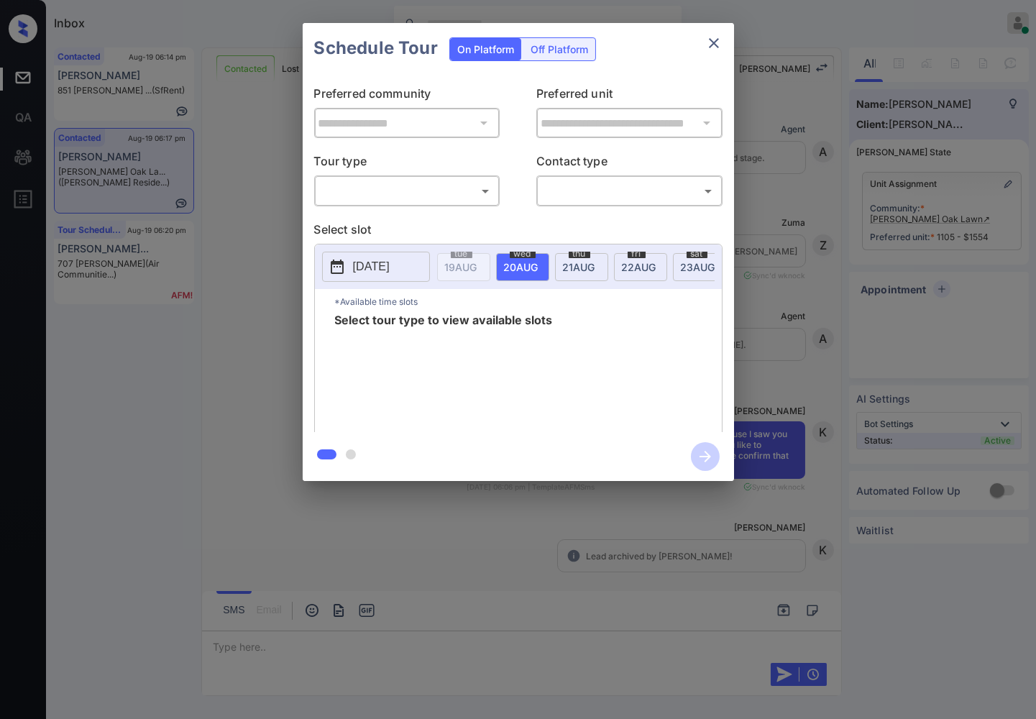
scroll to position [2137, 0]
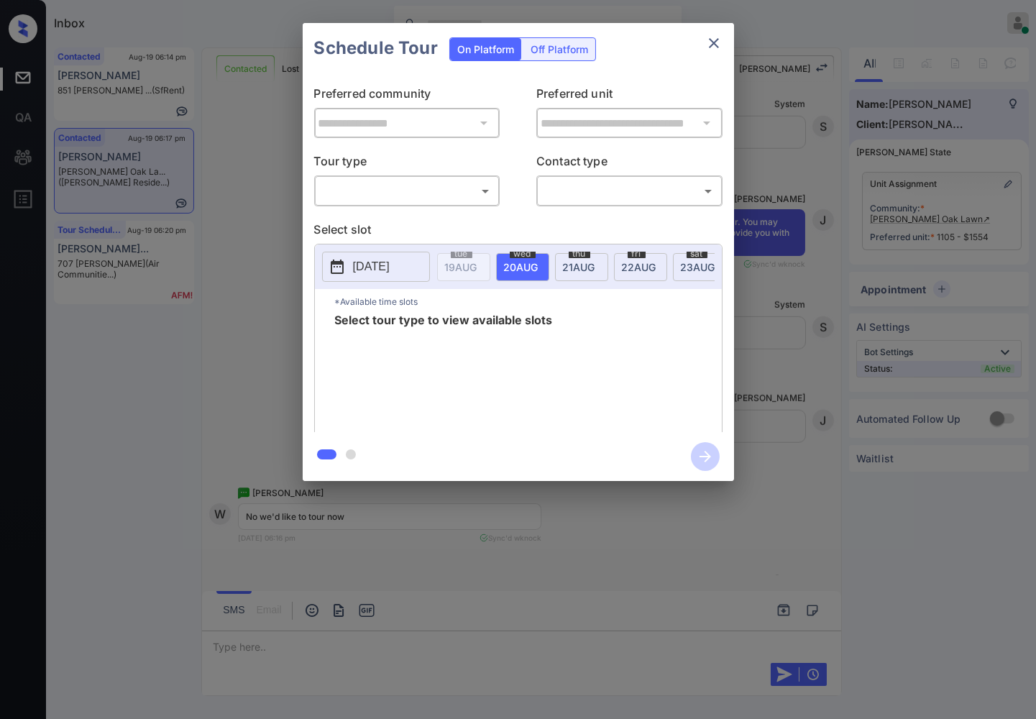
click at [422, 183] on body "Inbox [PERSON_NAME] Online Set yourself offline Set yourself on break Profile S…" at bounding box center [518, 359] width 1036 height 719
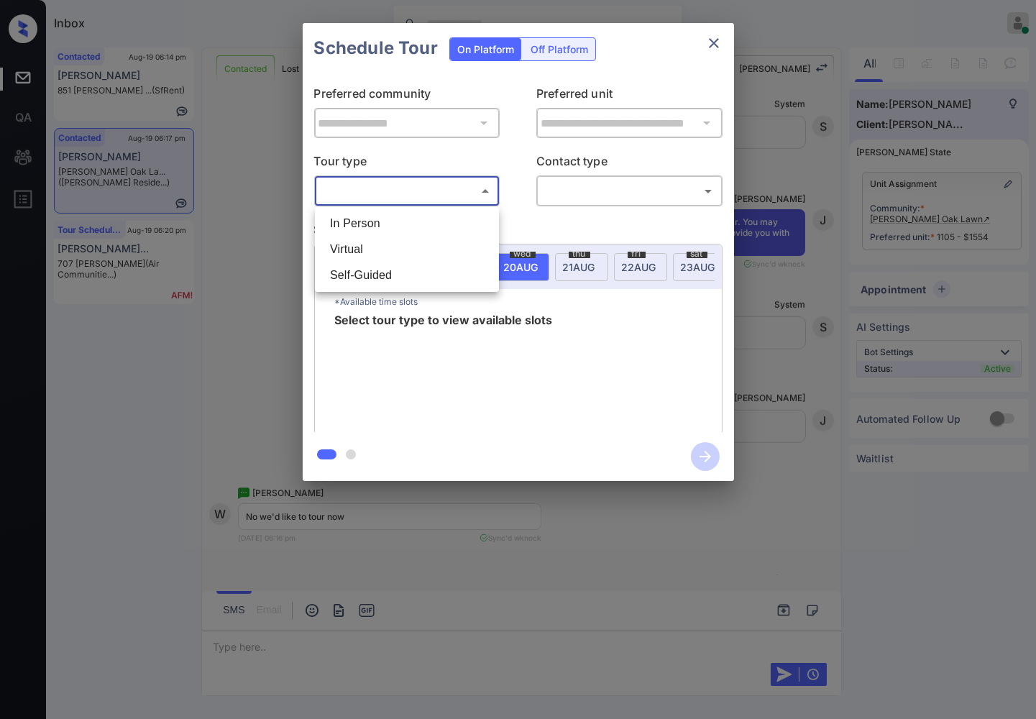
drag, startPoint x: 423, startPoint y: 227, endPoint x: 551, endPoint y: 203, distance: 131.0
click at [424, 226] on li "In Person" at bounding box center [407, 224] width 177 height 26
type input "********"
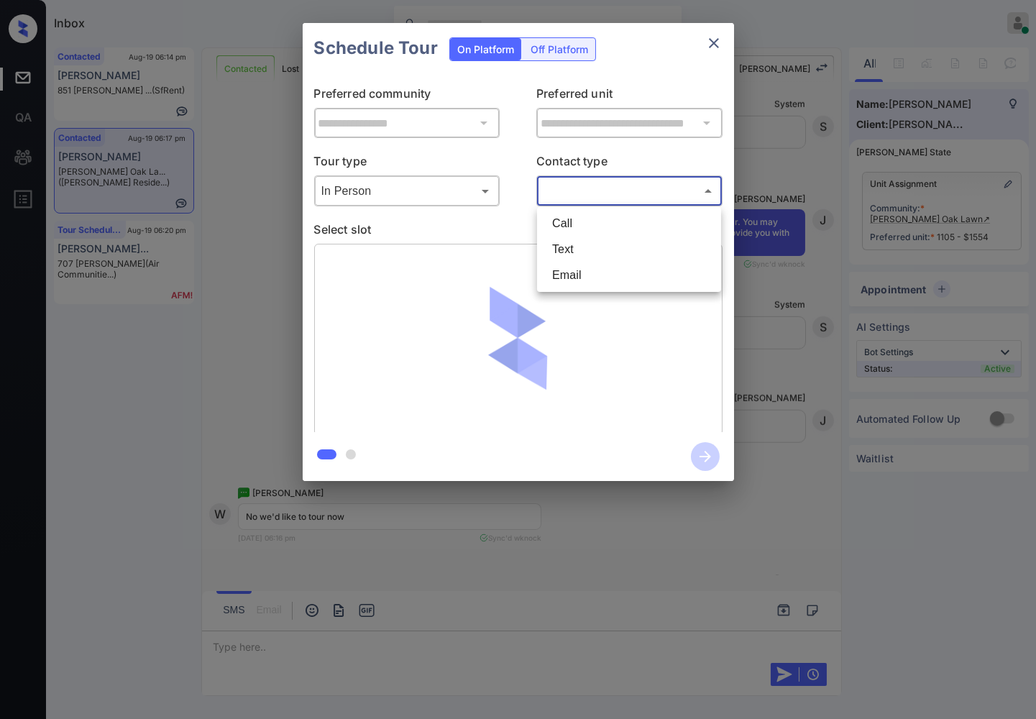
click at [614, 185] on body "Inbox [PERSON_NAME] Online Set yourself offline Set yourself on break Profile S…" at bounding box center [518, 359] width 1036 height 719
click at [595, 252] on li "Text" at bounding box center [629, 250] width 177 height 26
type input "****"
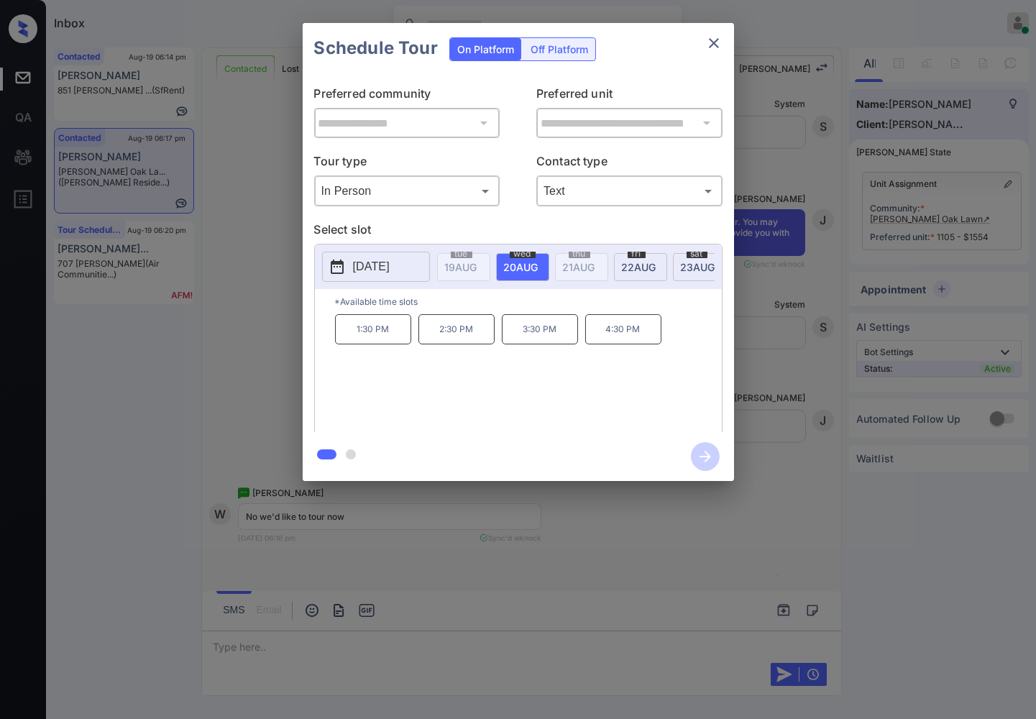
click at [290, 563] on div at bounding box center [518, 359] width 1036 height 719
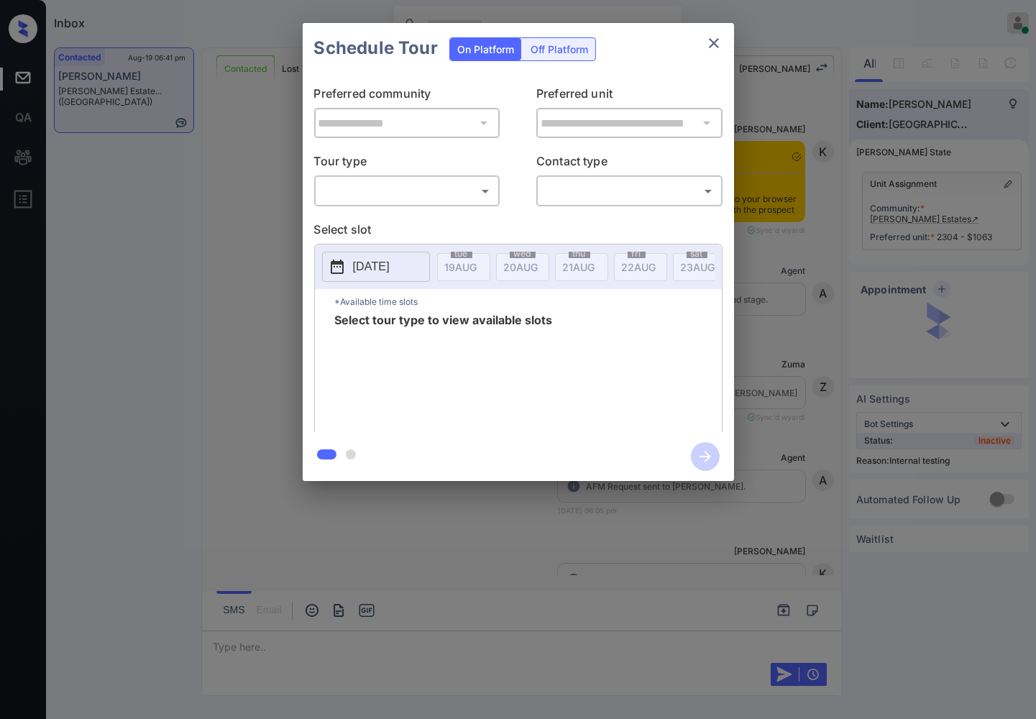
scroll to position [3785, 0]
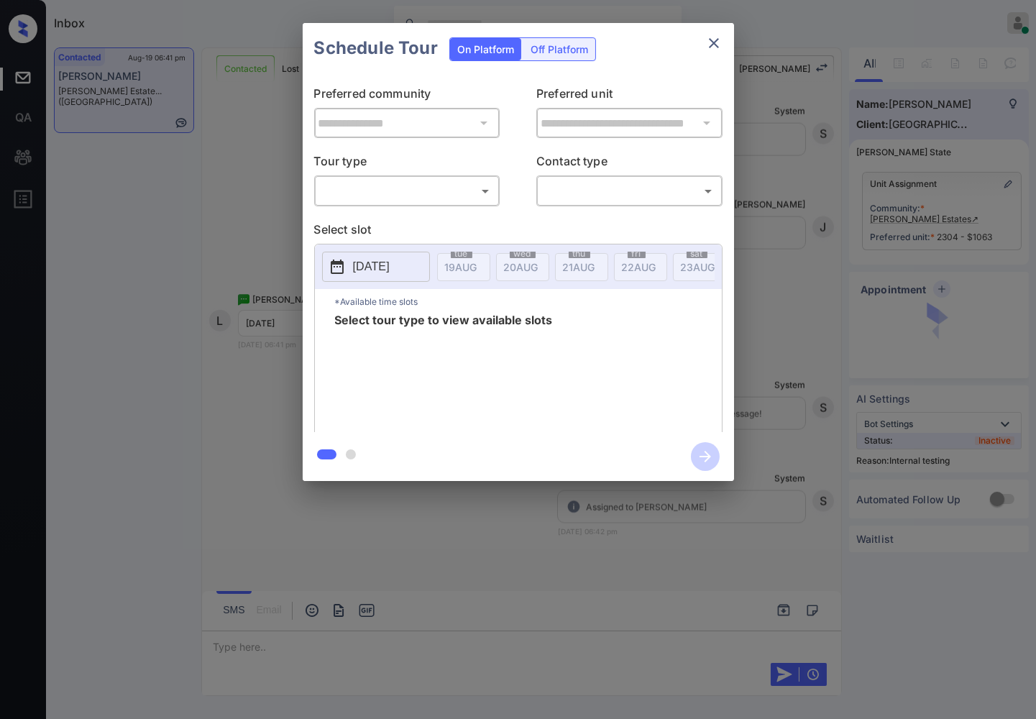
click at [411, 192] on body "Inbox [PERSON_NAME] Online Set yourself offline Set yourself on break Profile S…" at bounding box center [518, 359] width 1036 height 719
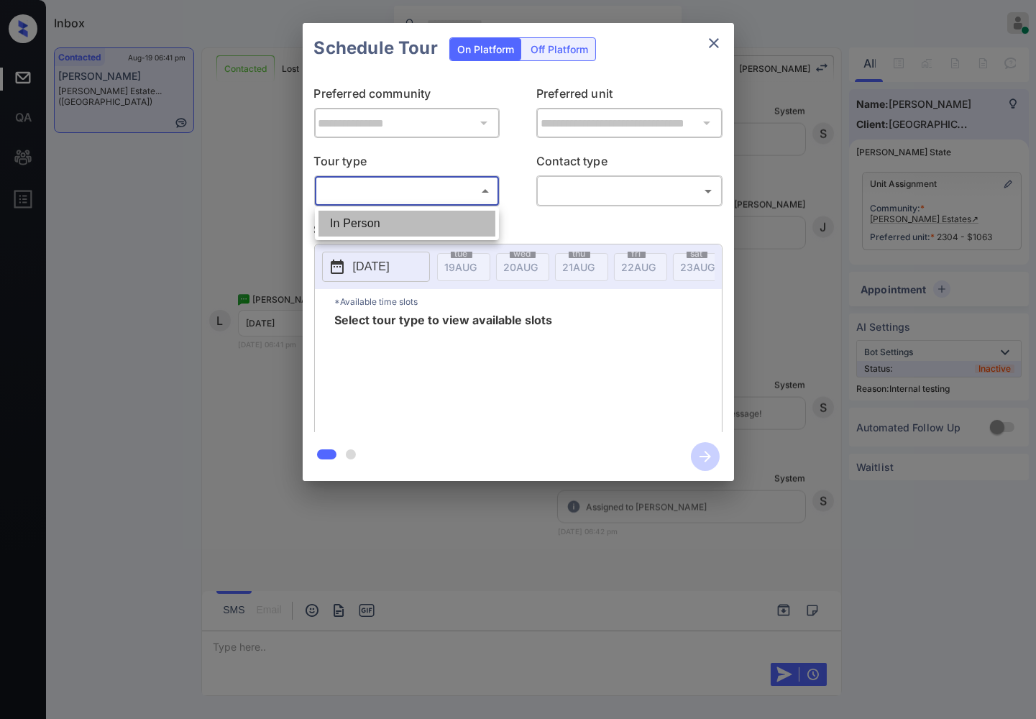
drag, startPoint x: 418, startPoint y: 220, endPoint x: 577, endPoint y: 191, distance: 162.2
click at [418, 221] on li "In Person" at bounding box center [407, 224] width 177 height 26
type input "********"
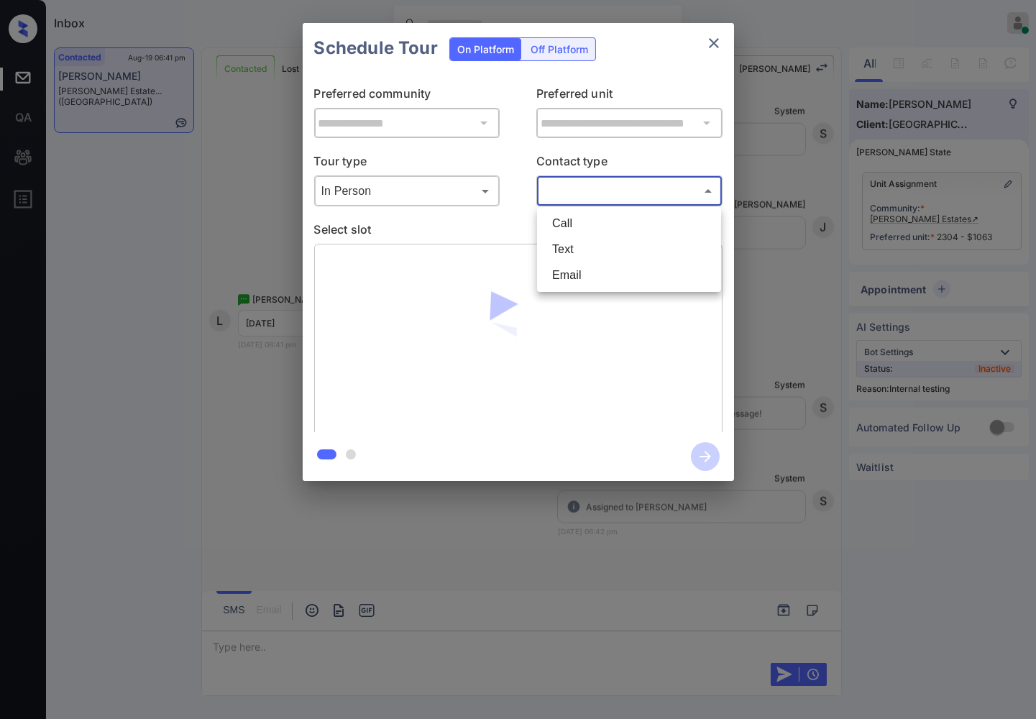
click at [581, 191] on body "Inbox Caroline Dacanay Online Set yourself offline Set yourself on break Profil…" at bounding box center [518, 359] width 1036 height 719
click at [582, 237] on li "Text" at bounding box center [629, 250] width 177 height 26
type input "****"
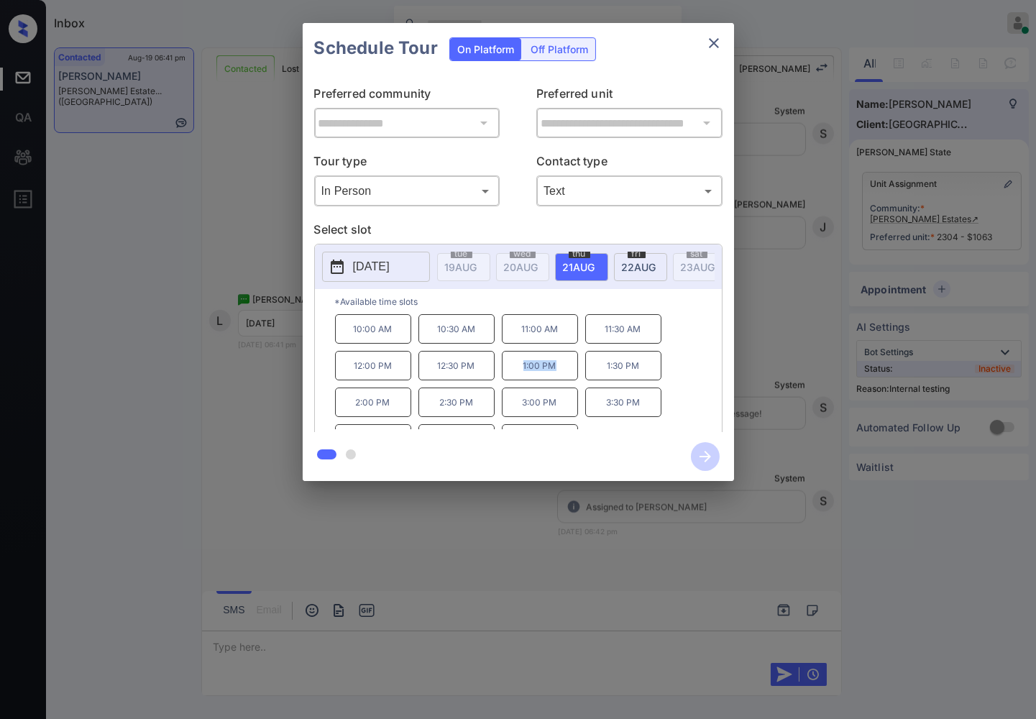
drag, startPoint x: 570, startPoint y: 382, endPoint x: 521, endPoint y: 376, distance: 49.2
click at [521, 376] on p "1:00 PM" at bounding box center [540, 365] width 76 height 29
copy p "1:00 PM"
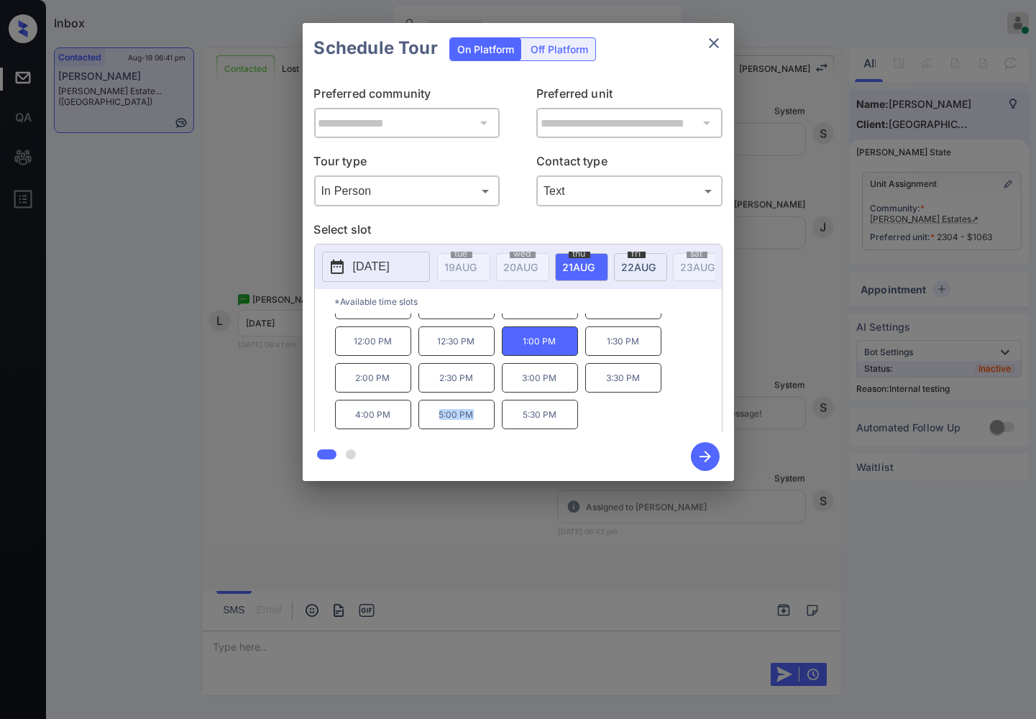
drag, startPoint x: 480, startPoint y: 425, endPoint x: 436, endPoint y: 423, distance: 43.9
click at [436, 423] on p "5:00 PM" at bounding box center [456, 414] width 76 height 29
copy p "5:00 PM"
click at [347, 527] on div at bounding box center [518, 359] width 1036 height 719
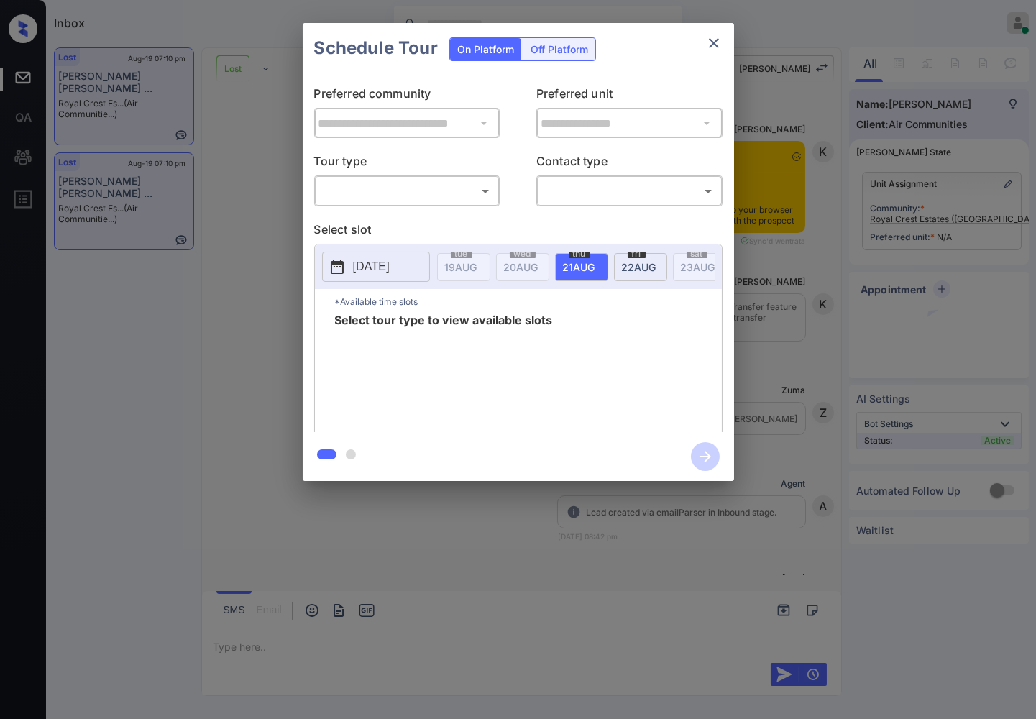
scroll to position [8710, 0]
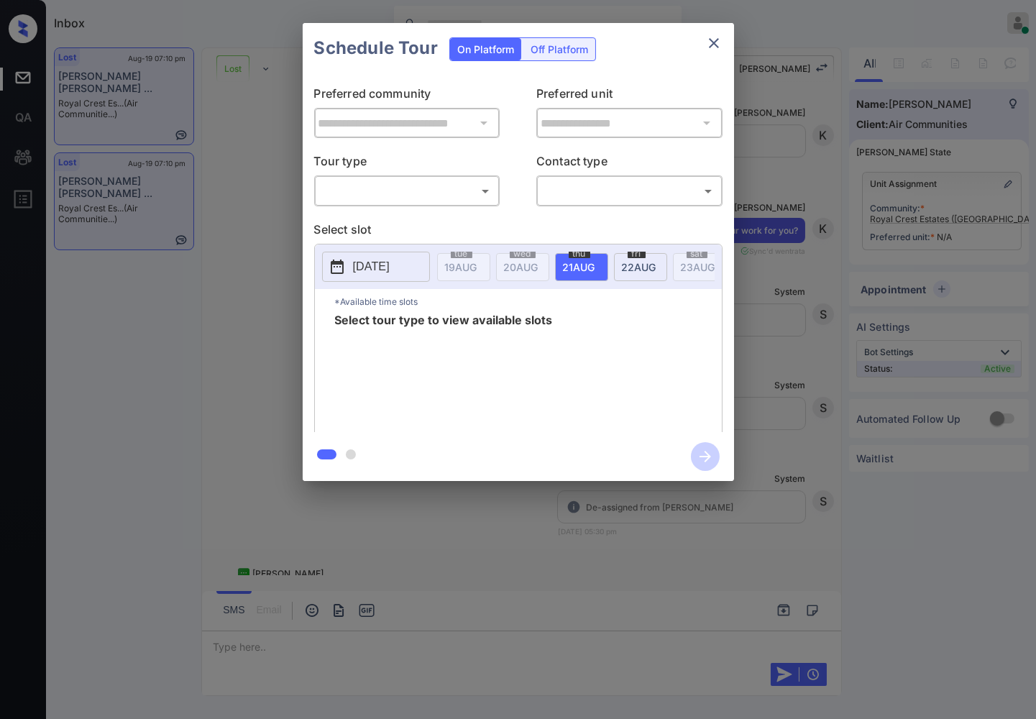
click at [469, 195] on body "Inbox [PERSON_NAME] Online Set yourself offline Set yourself on break Profile S…" at bounding box center [518, 359] width 1036 height 719
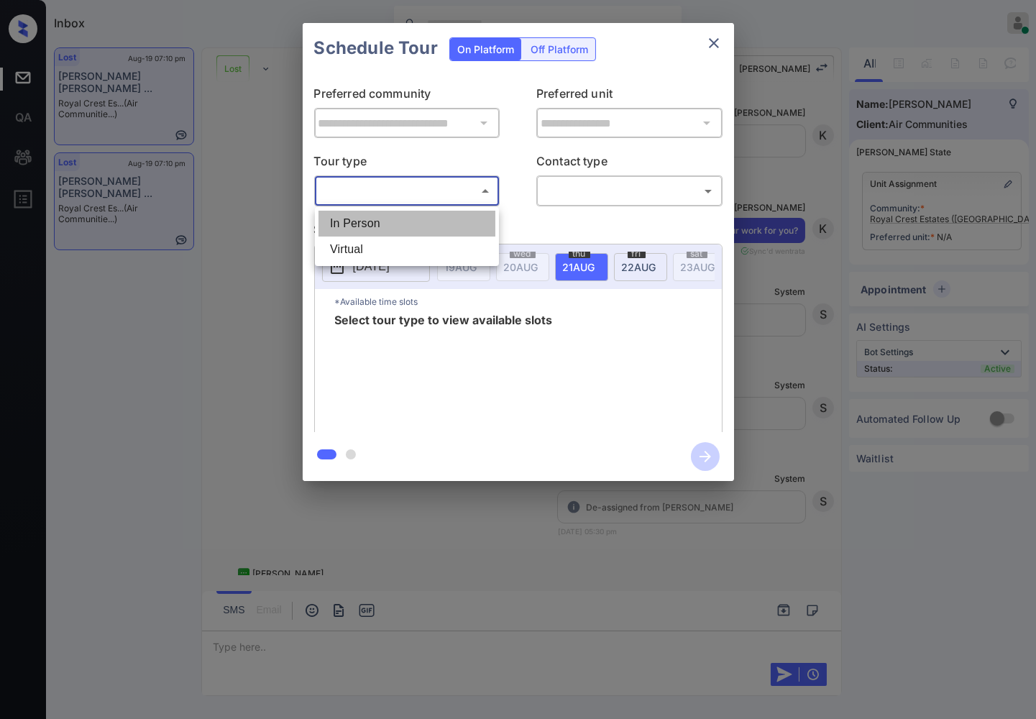
click at [477, 232] on li "In Person" at bounding box center [407, 224] width 177 height 26
type input "********"
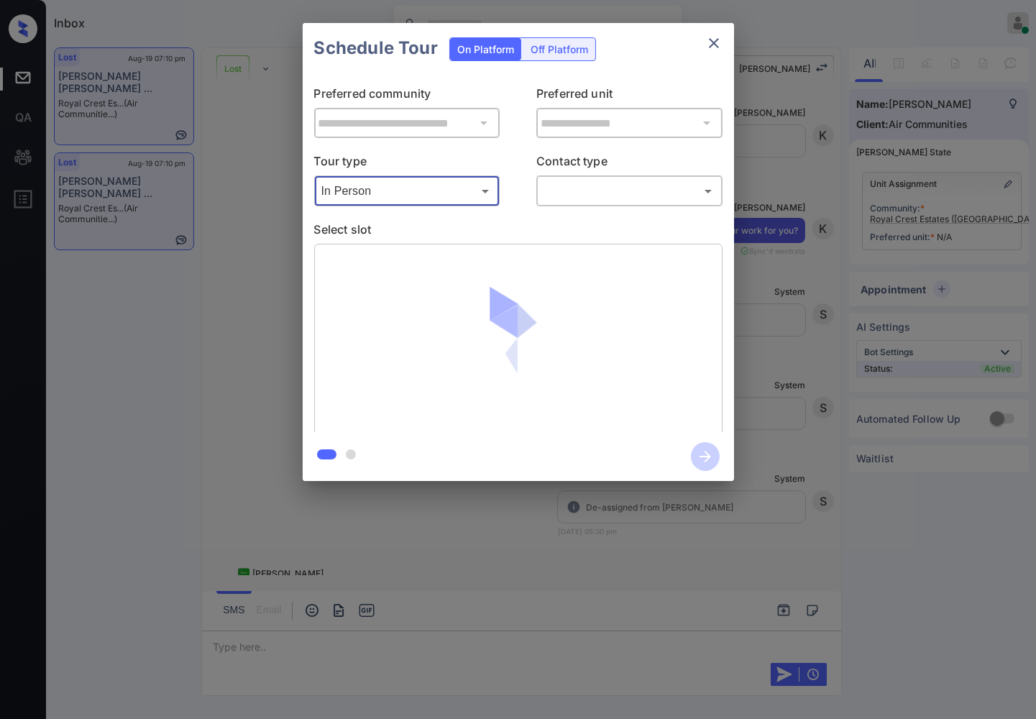
click at [610, 175] on div "​ ​" at bounding box center [629, 190] width 186 height 31
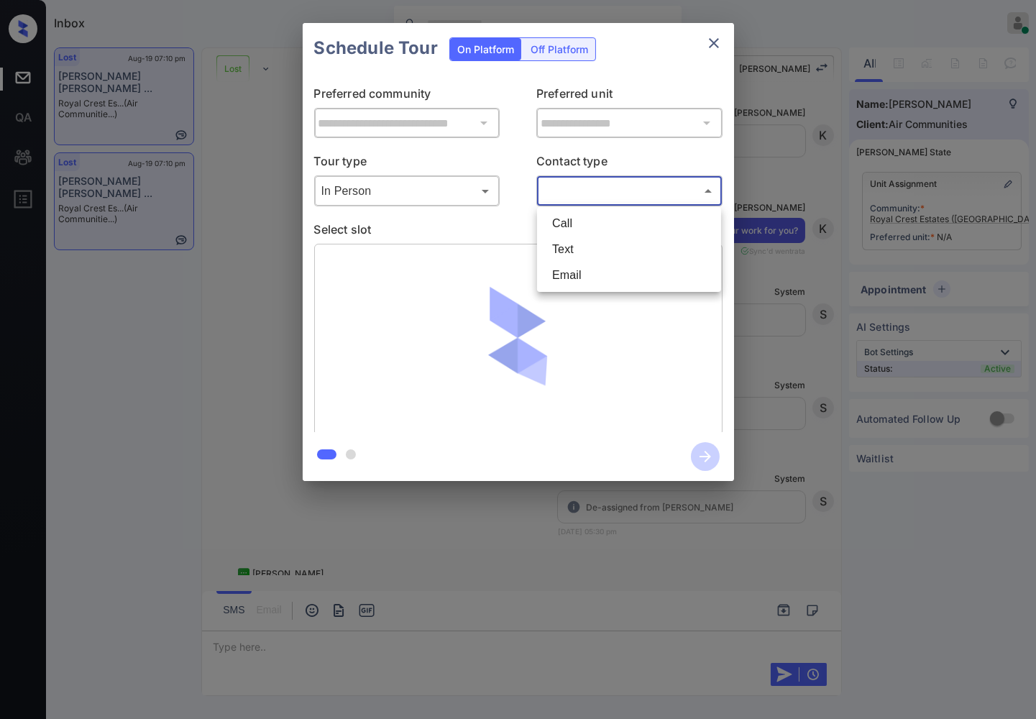
click at [610, 195] on body "Inbox [PERSON_NAME] Online Set yourself offline Set yourself on break Profile S…" at bounding box center [518, 359] width 1036 height 719
click at [620, 242] on li "Text" at bounding box center [629, 250] width 177 height 26
type input "****"
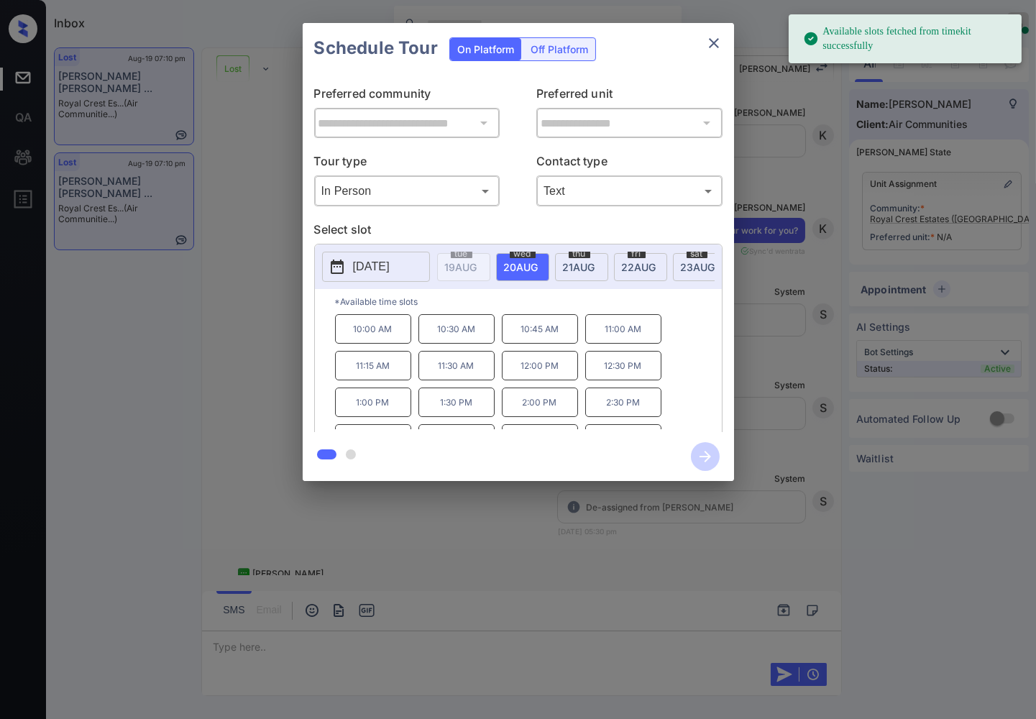
click at [477, 266] on span "23 AUG" at bounding box center [461, 267] width 32 height 12
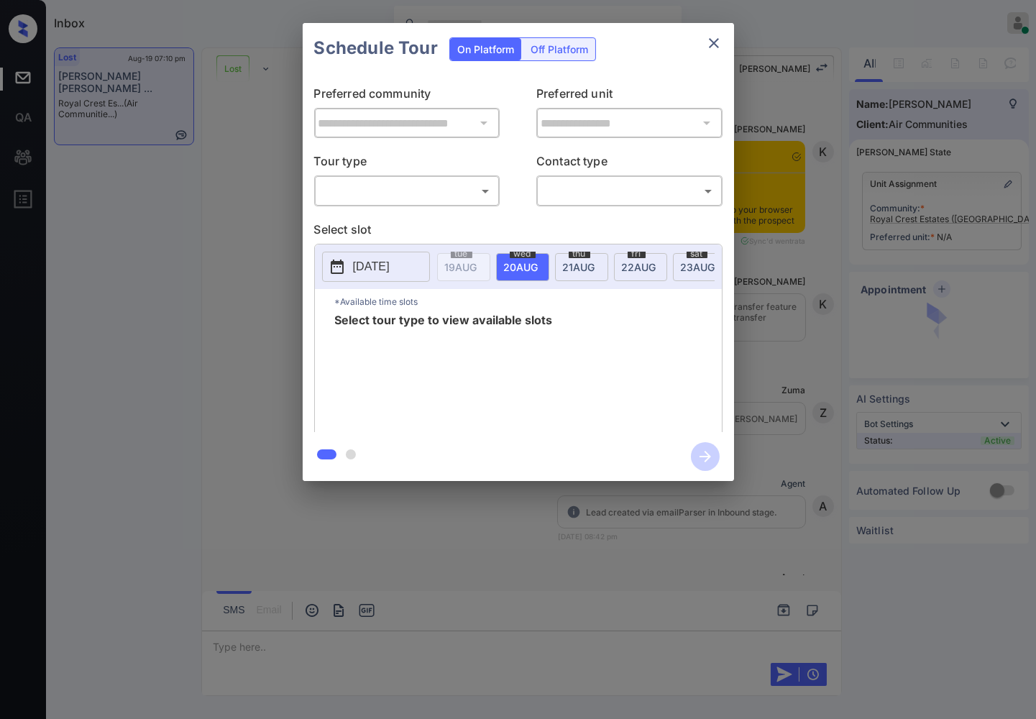
scroll to position [9190, 0]
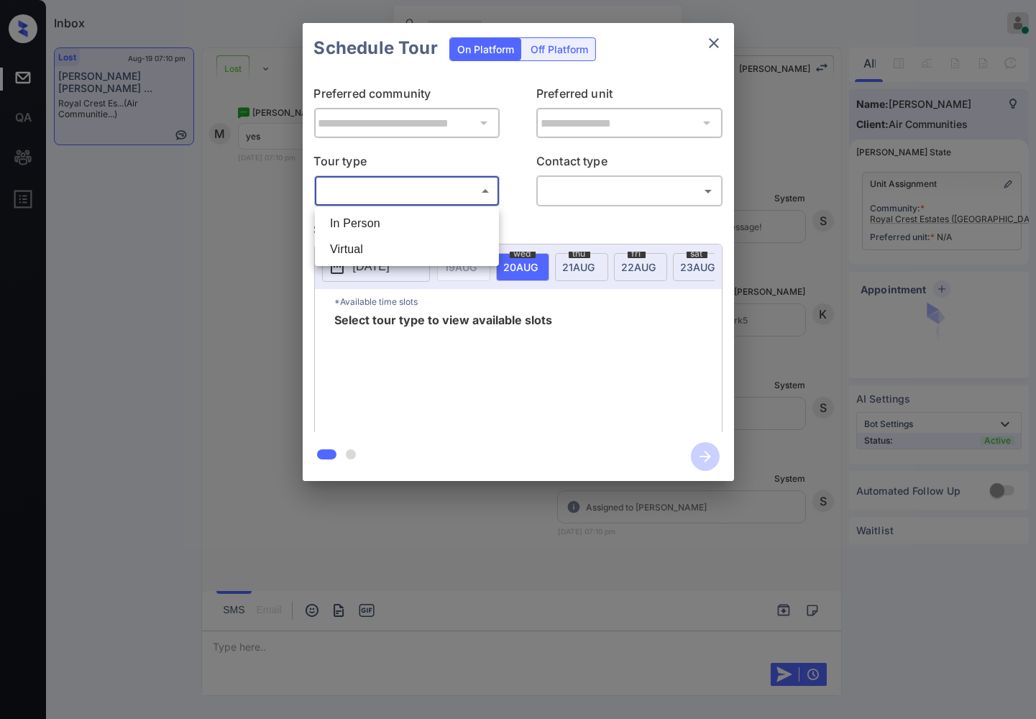
click at [472, 200] on body "Inbox Caroline Dacanay Online Set yourself offline Set yourself on break Profil…" at bounding box center [518, 359] width 1036 height 719
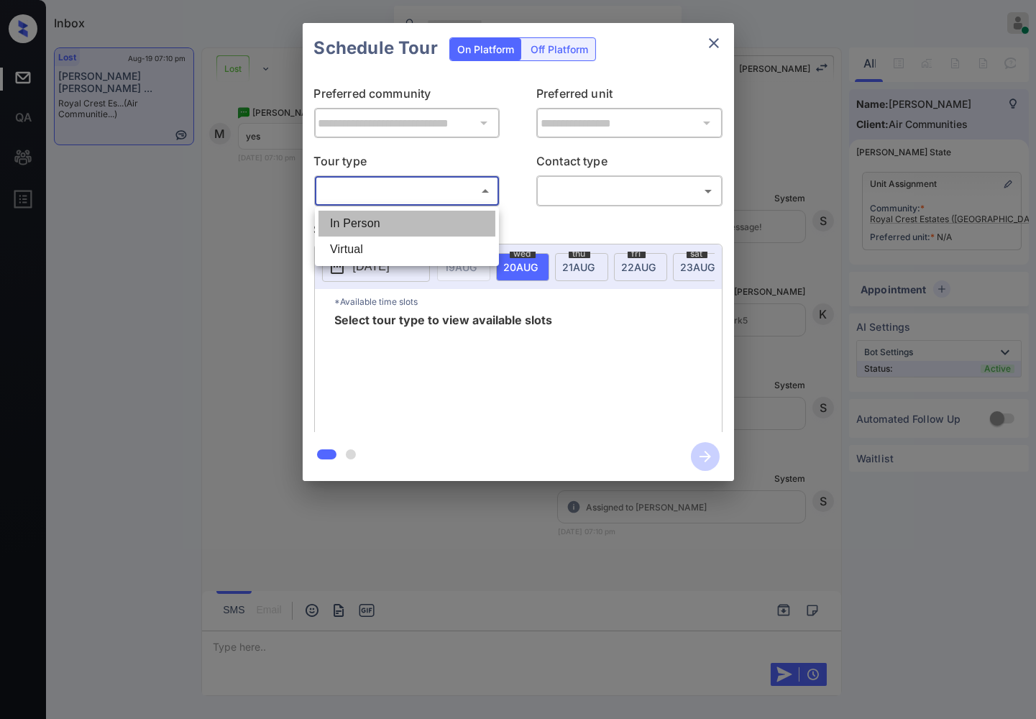
click at [475, 217] on li "In Person" at bounding box center [407, 224] width 177 height 26
type input "********"
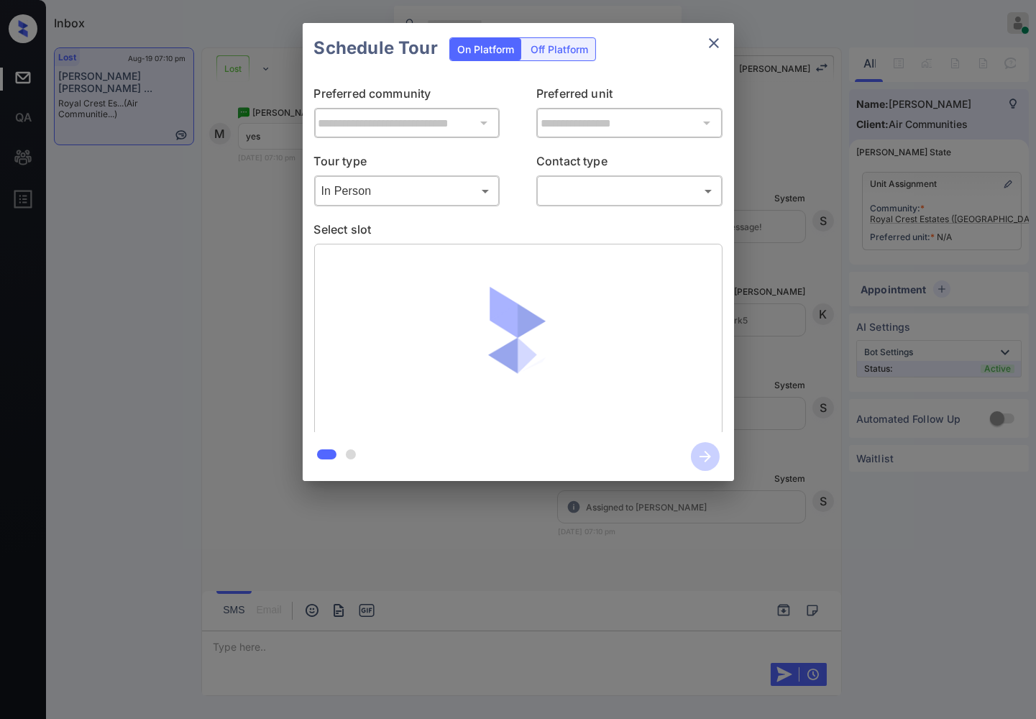
click at [672, 159] on p "Contact type" at bounding box center [629, 163] width 186 height 23
click at [618, 171] on p "Contact type" at bounding box center [629, 163] width 186 height 23
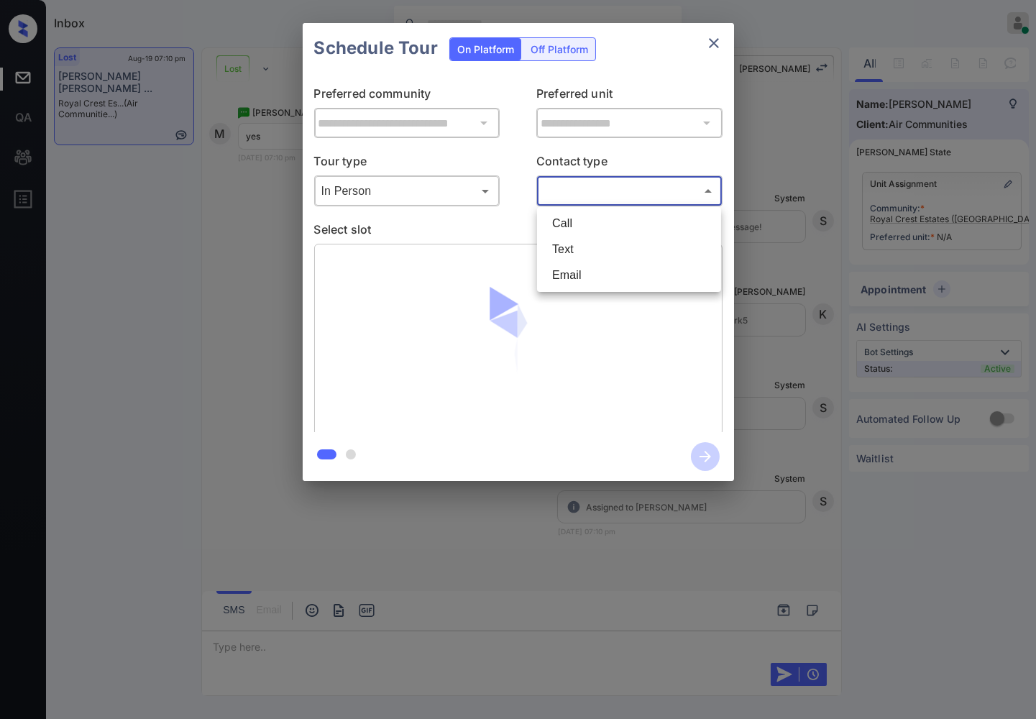
click at [619, 193] on body "Inbox Caroline Dacanay Online Set yourself offline Set yourself on break Profil…" at bounding box center [518, 359] width 1036 height 719
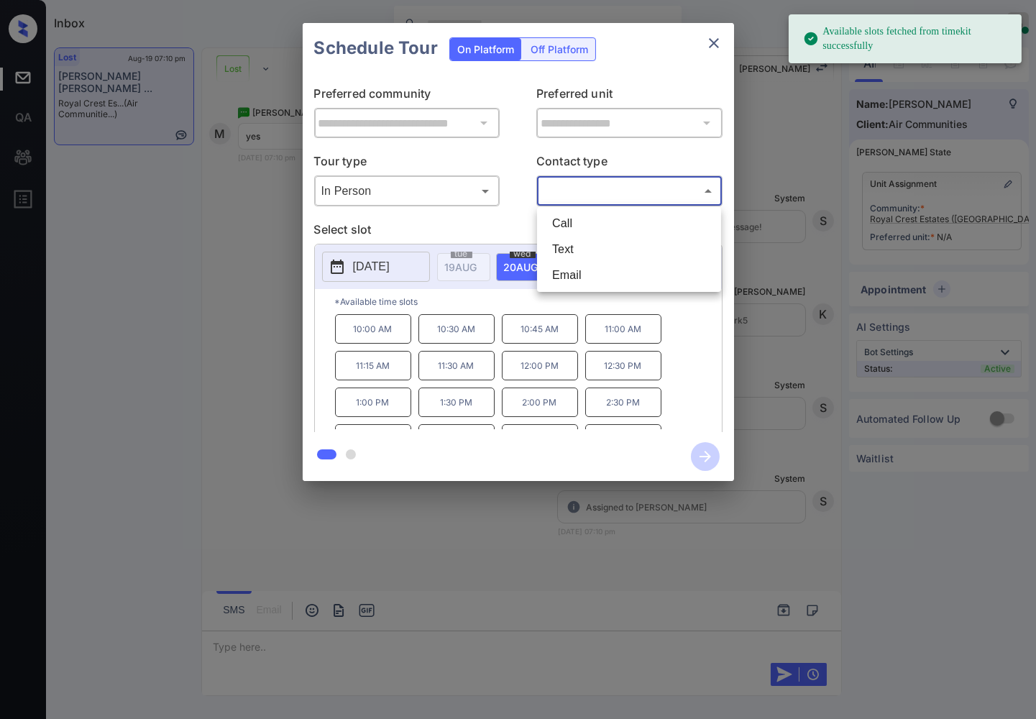
click at [633, 252] on li "Text" at bounding box center [629, 250] width 177 height 26
type input "****"
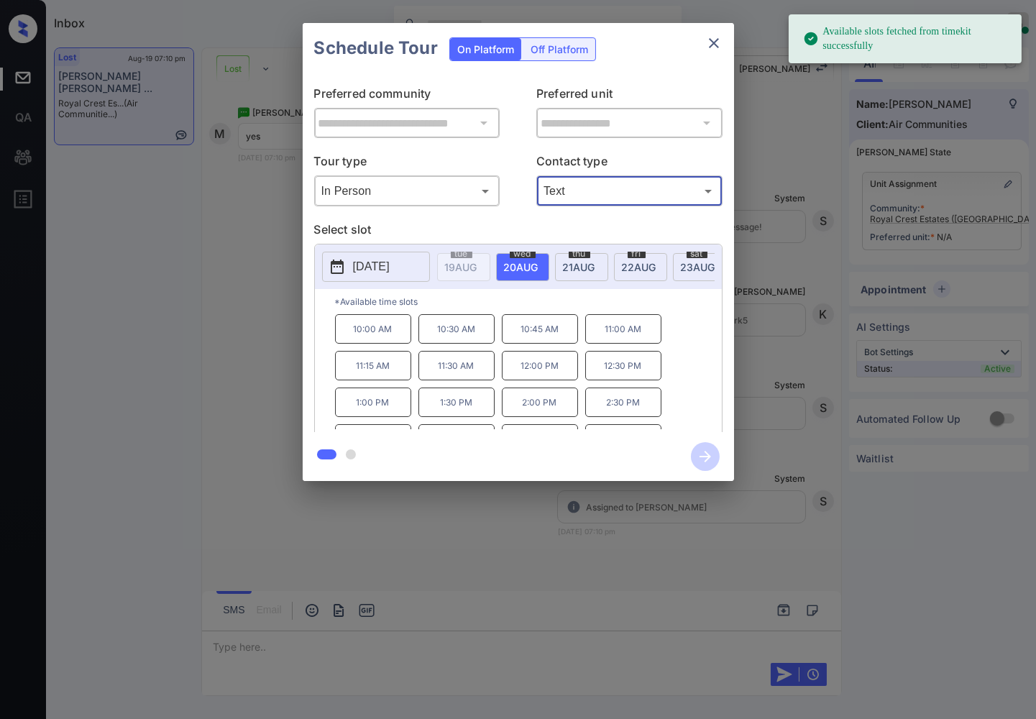
scroll to position [9521, 0]
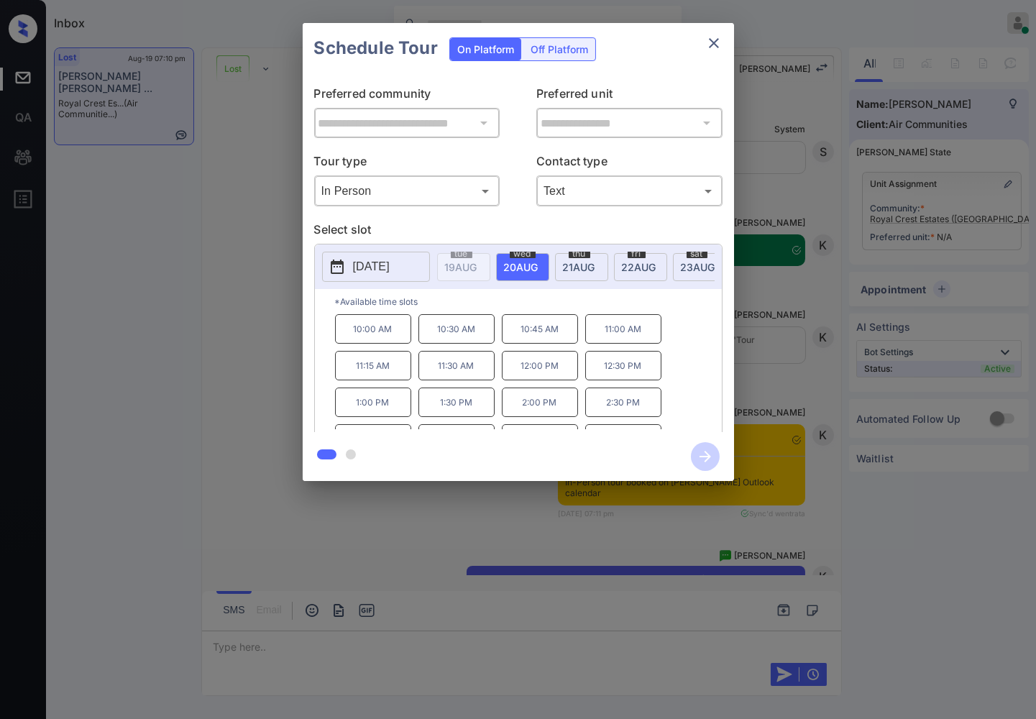
click at [766, 307] on div "**********" at bounding box center [518, 252] width 1036 height 504
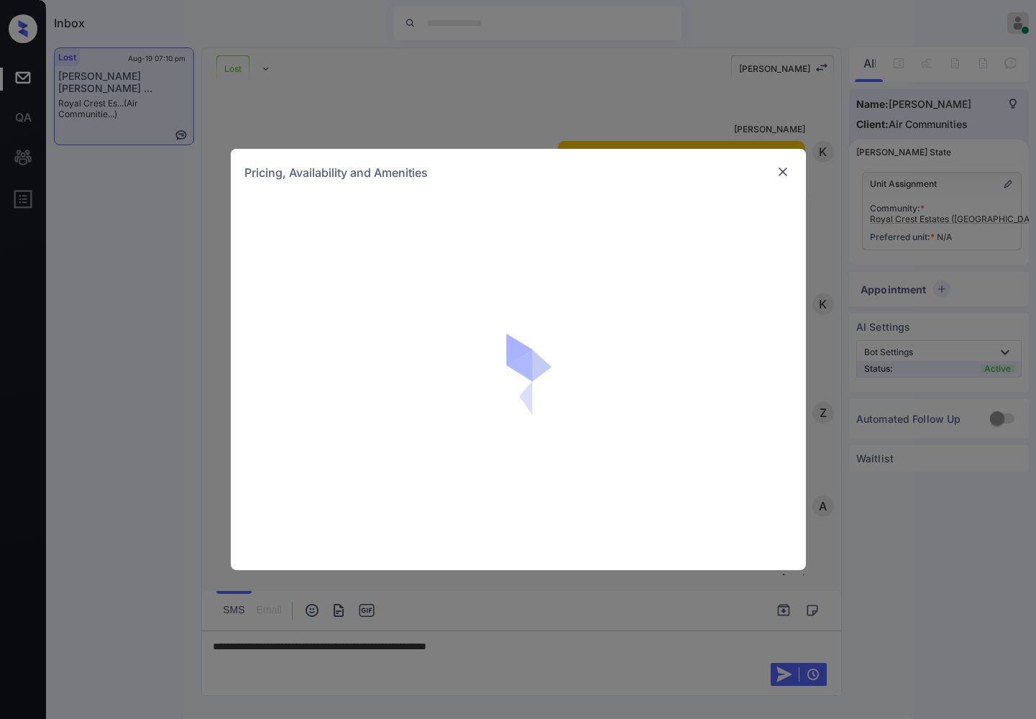
scroll to position [719, 0]
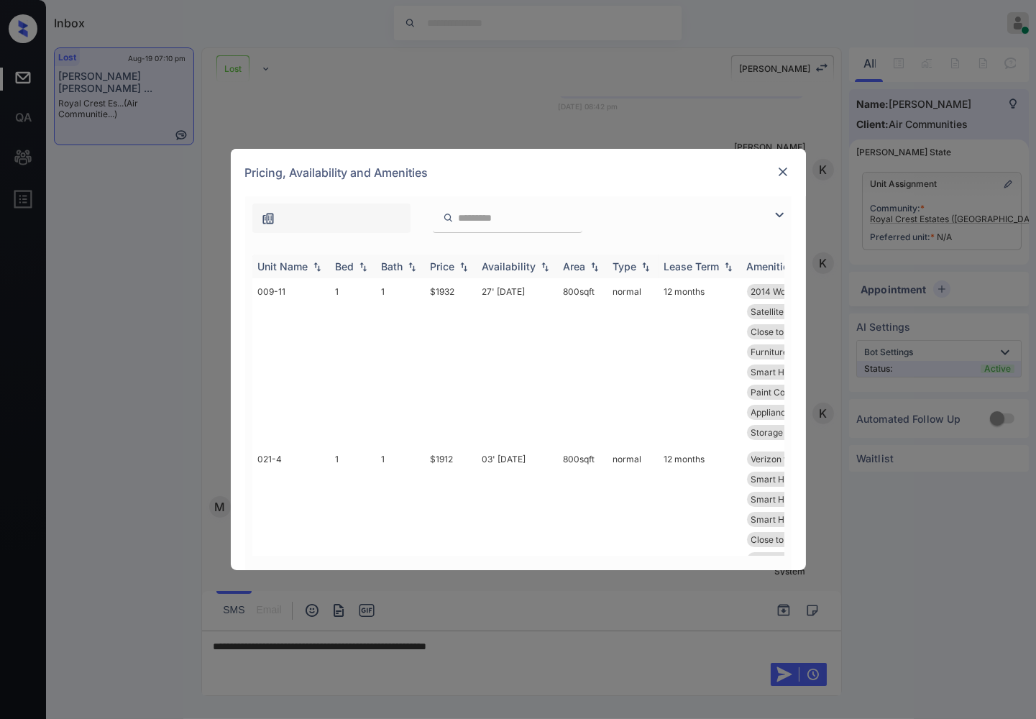
click at [467, 265] on img at bounding box center [464, 267] width 14 height 10
click at [467, 265] on img at bounding box center [464, 266] width 14 height 11
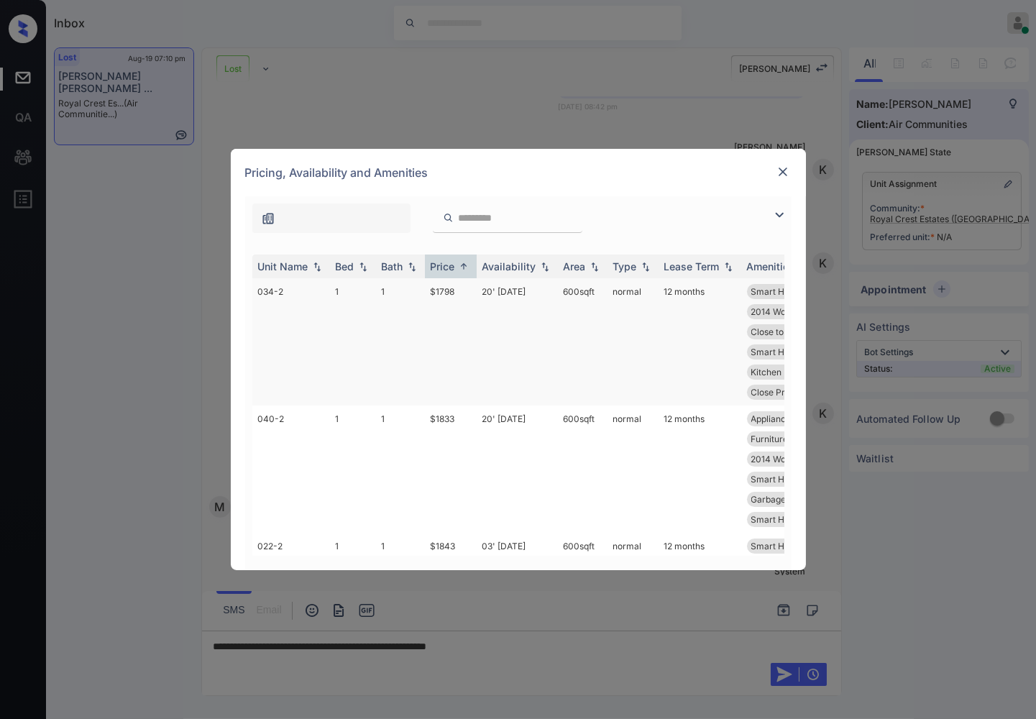
click at [464, 289] on td "$1798" at bounding box center [451, 341] width 52 height 127
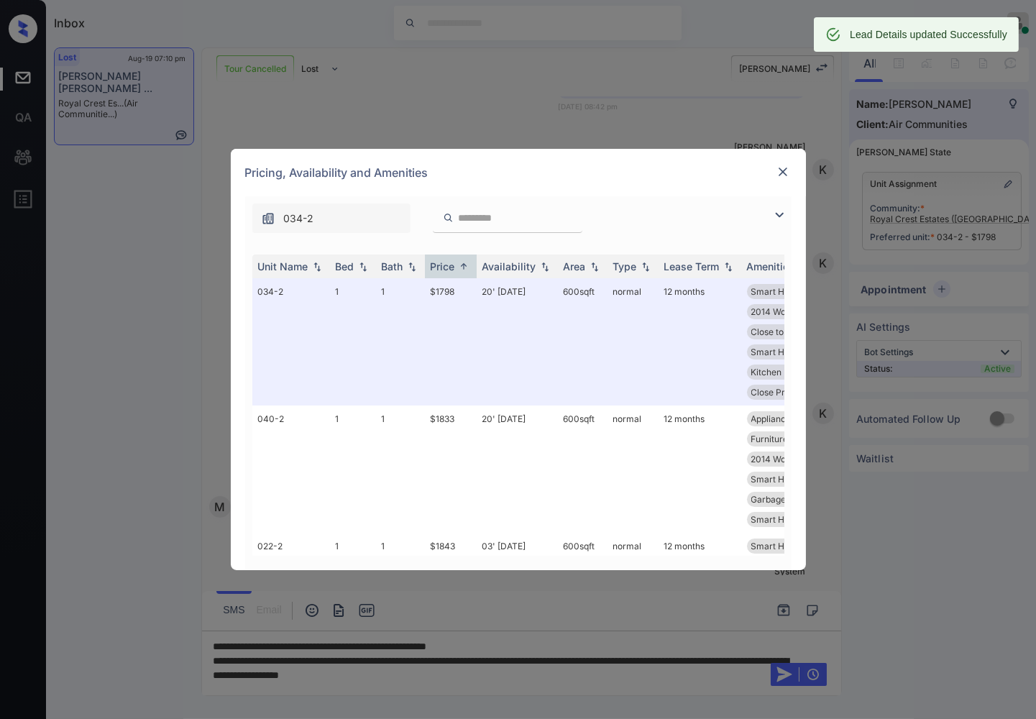
click at [786, 169] on img at bounding box center [783, 172] width 14 height 14
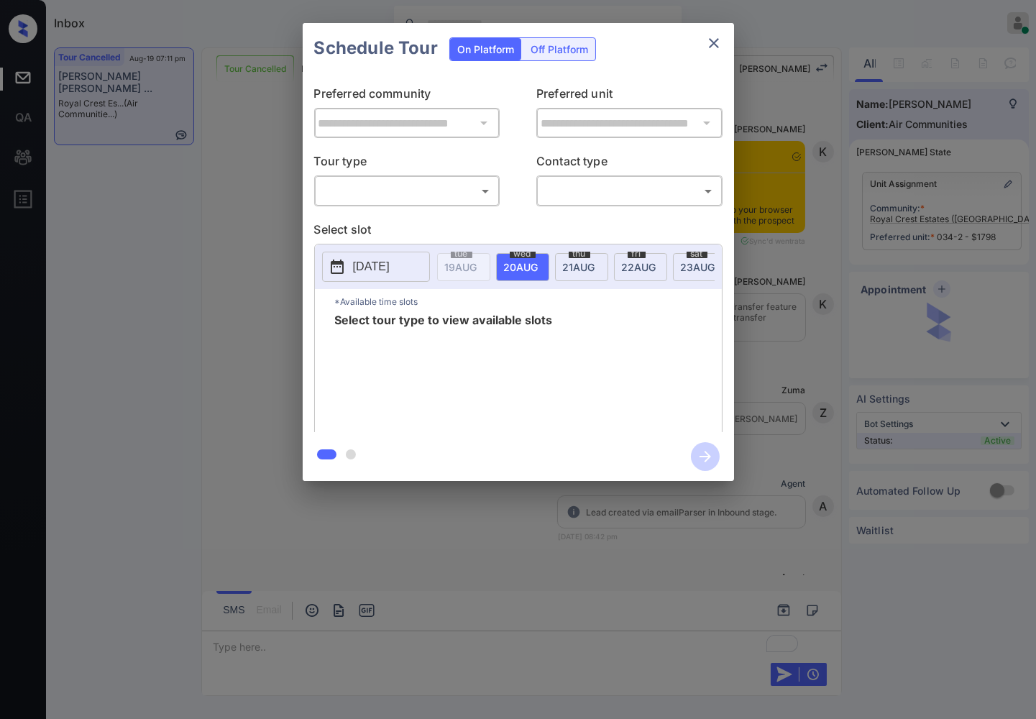
scroll to position [8803, 0]
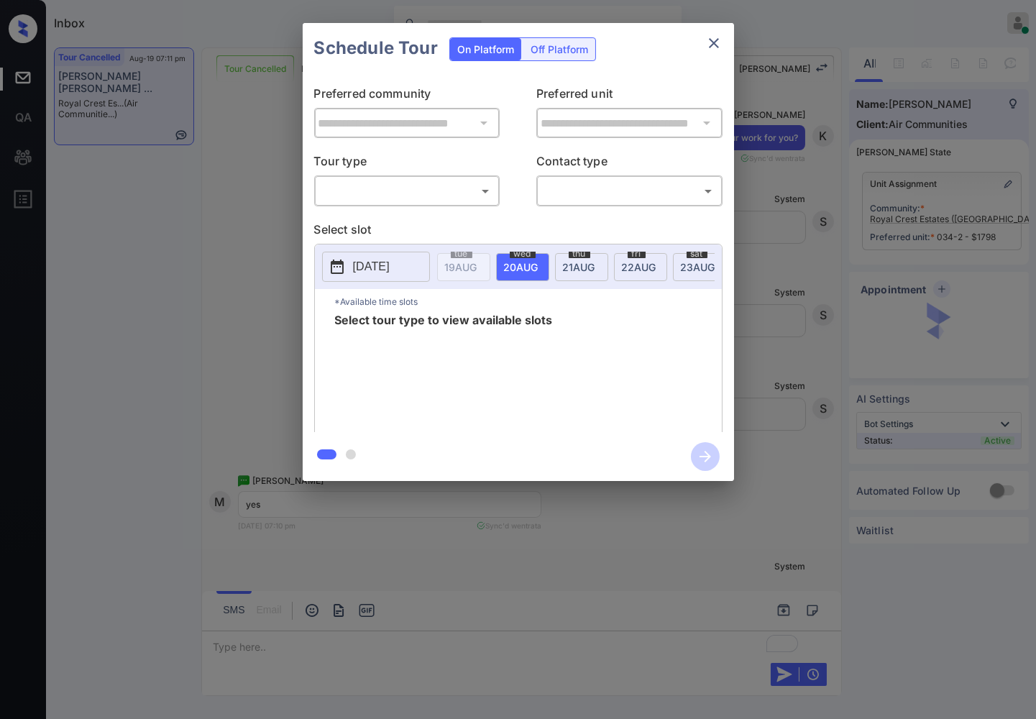
click at [446, 188] on body "Inbox [PERSON_NAME] Online Set yourself offline Set yourself on break Profile S…" at bounding box center [518, 359] width 1036 height 719
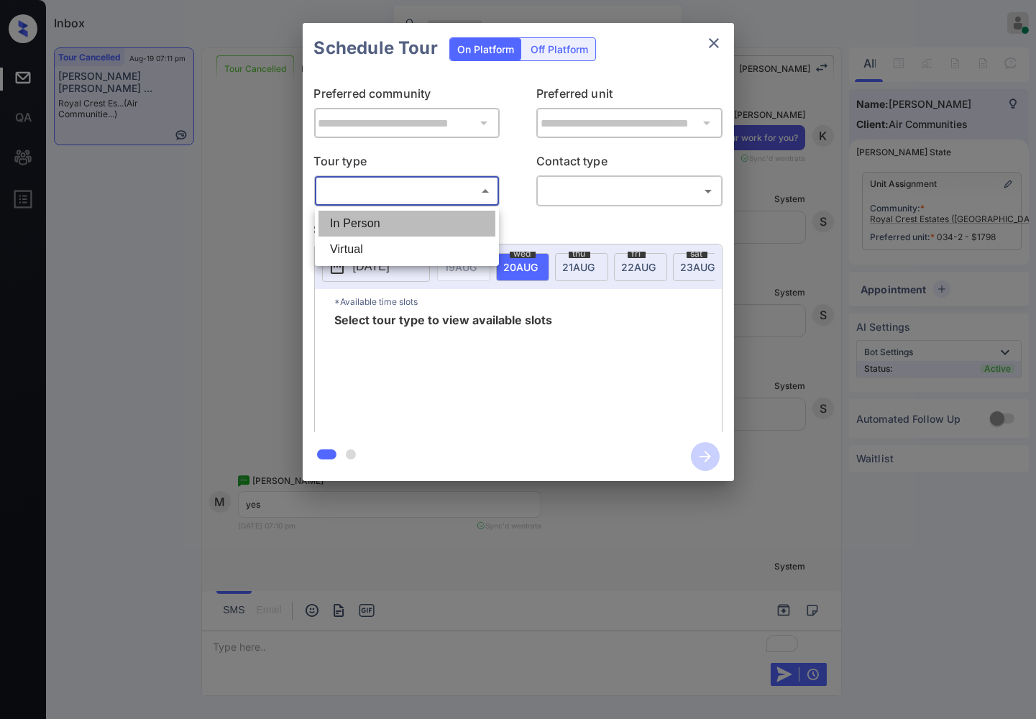
click at [456, 217] on li "In Person" at bounding box center [407, 224] width 177 height 26
type input "********"
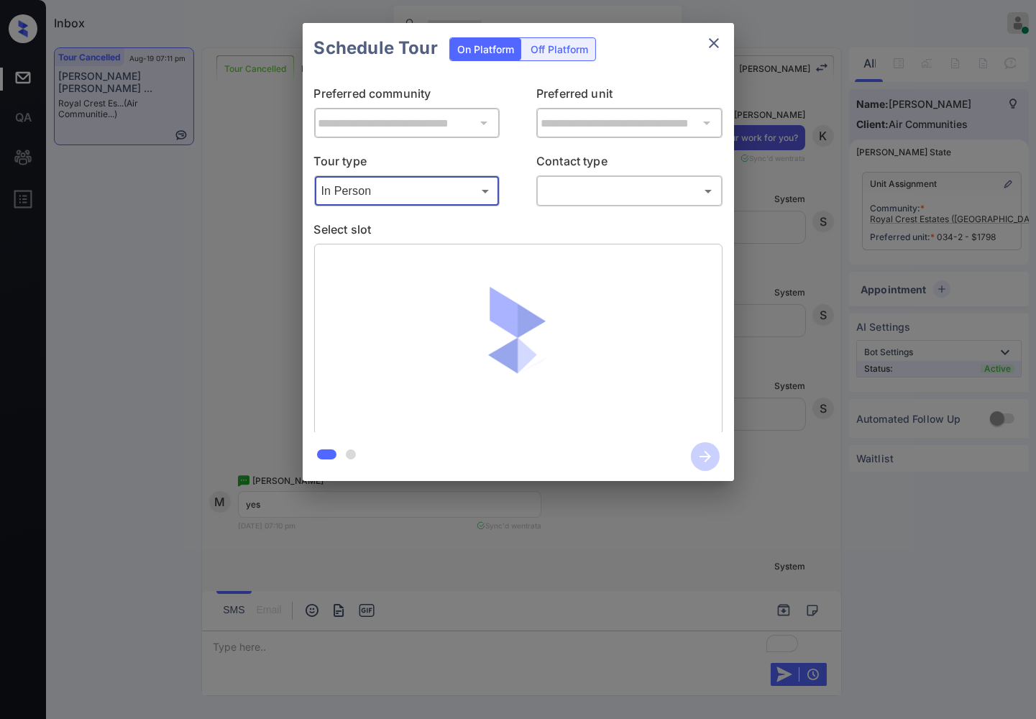
click at [583, 191] on body "Inbox [PERSON_NAME] Online Set yourself offline Set yourself on break Profile S…" at bounding box center [518, 359] width 1036 height 719
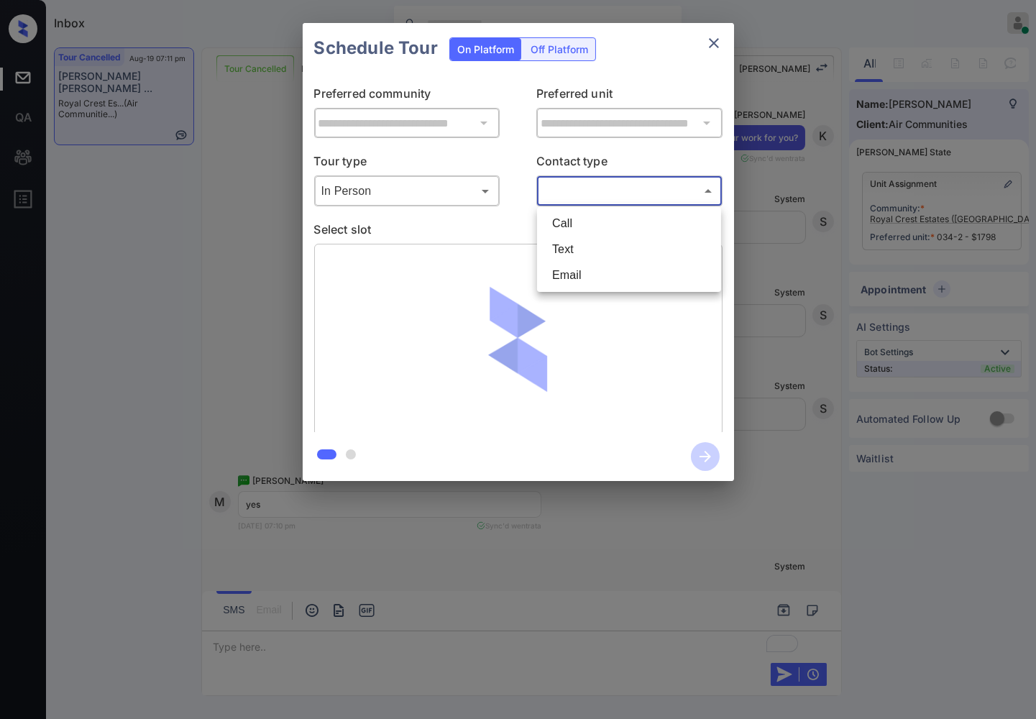
click at [587, 245] on li "Text" at bounding box center [629, 250] width 177 height 26
type input "****"
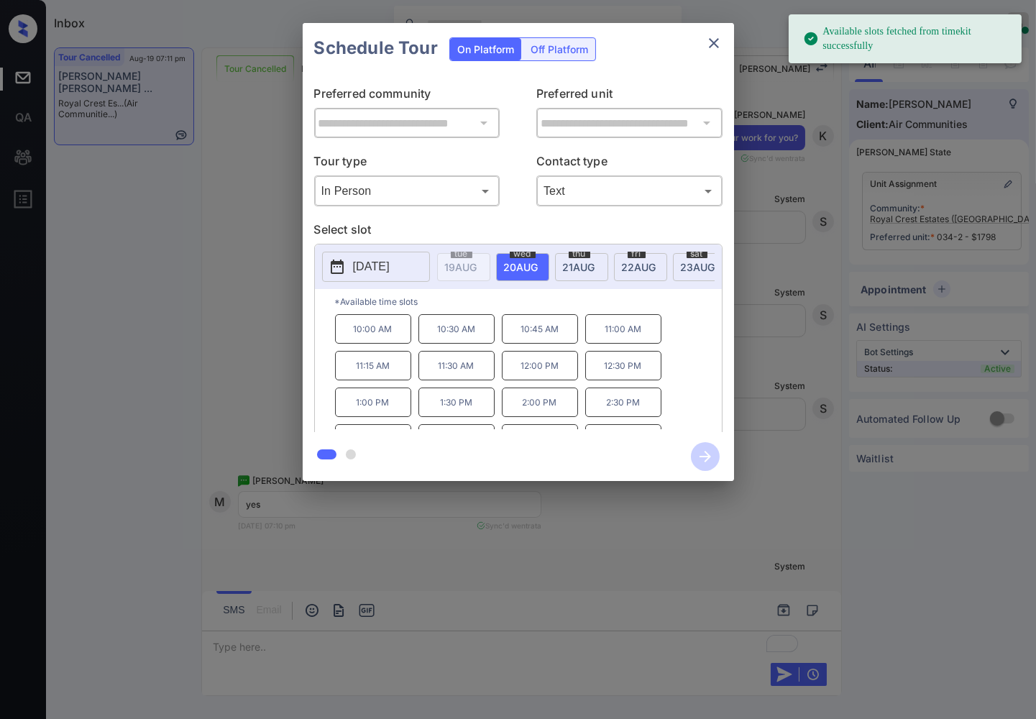
click at [805, 266] on div "**********" at bounding box center [518, 252] width 1036 height 504
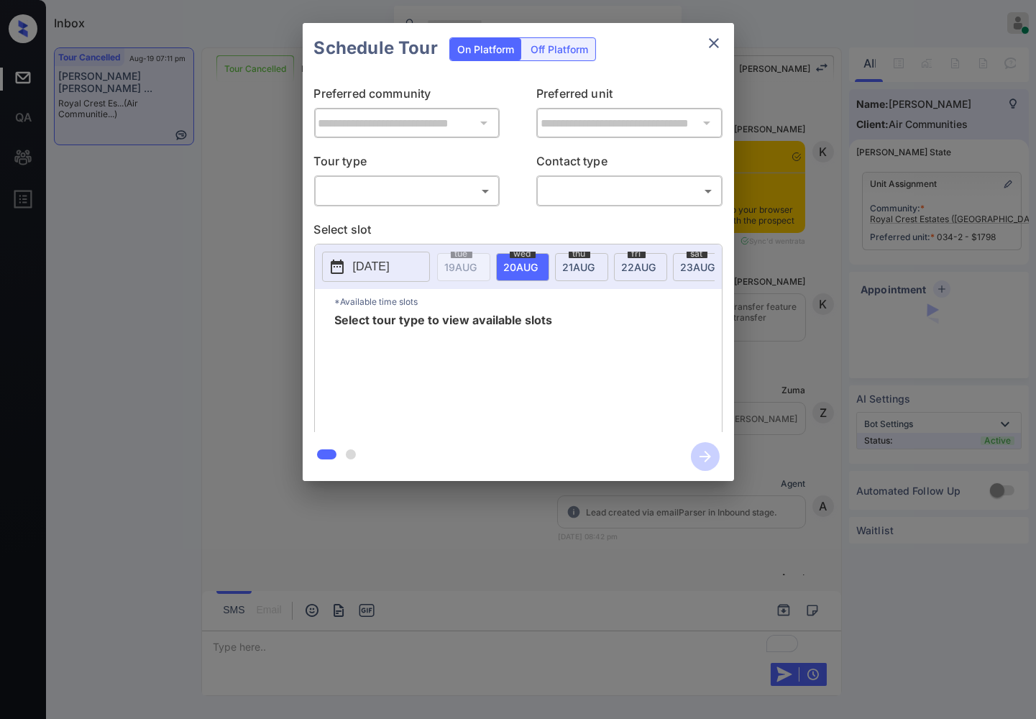
scroll to position [8004, 0]
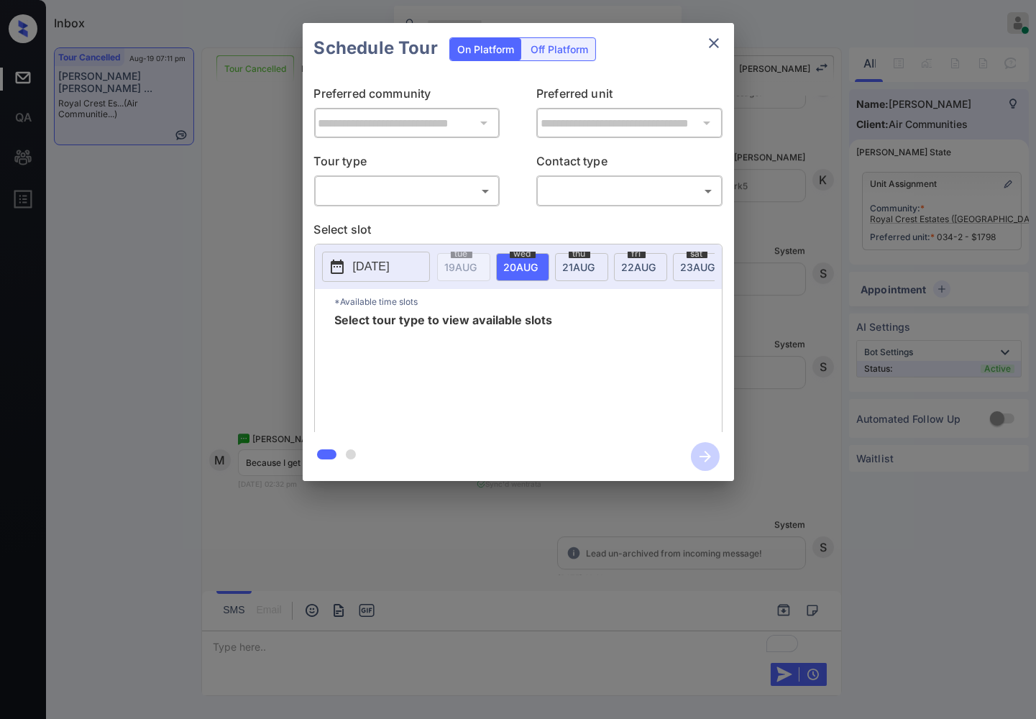
click at [469, 188] on body "Inbox [PERSON_NAME] Online Set yourself offline Set yourself on break Profile S…" at bounding box center [518, 359] width 1036 height 719
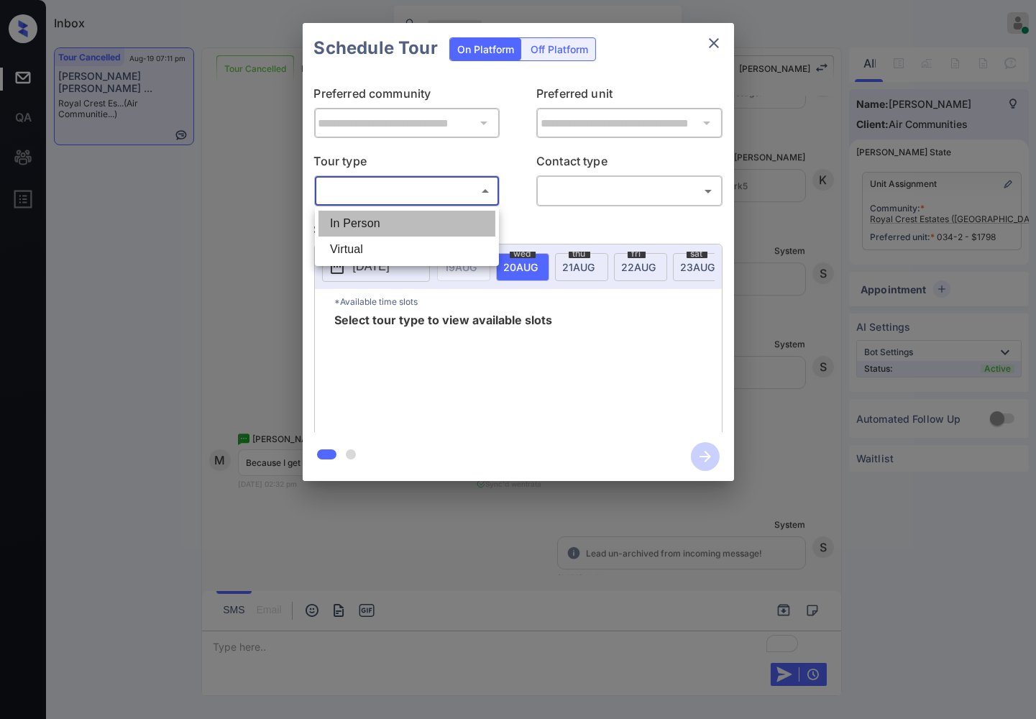
click at [471, 231] on li "In Person" at bounding box center [407, 224] width 177 height 26
type input "********"
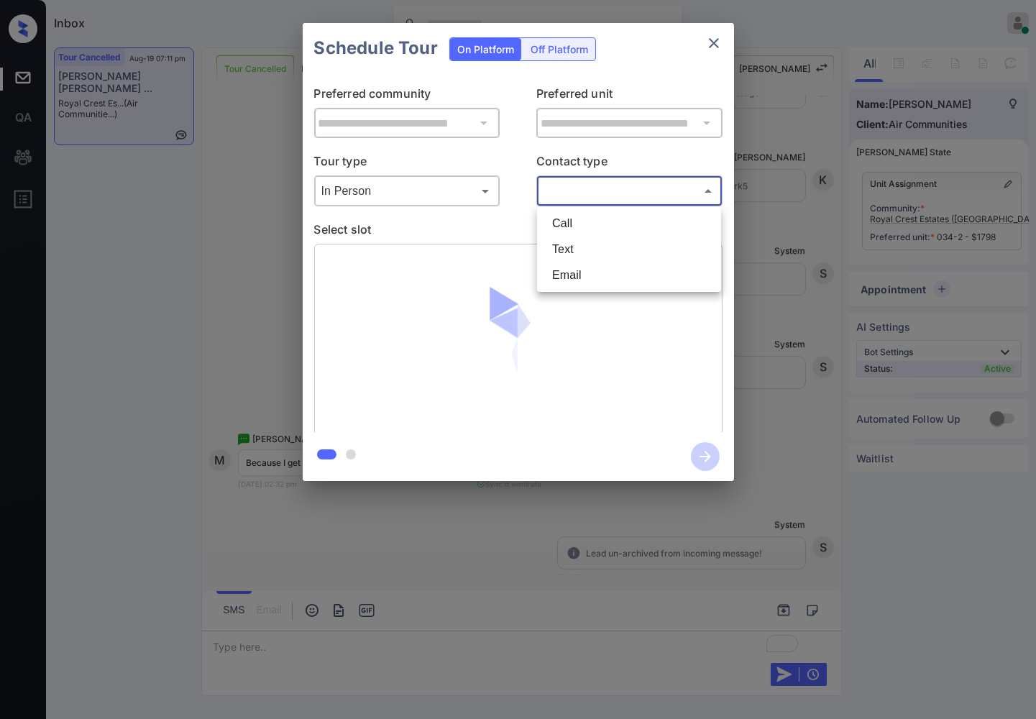
click at [568, 191] on body "Inbox Caroline Dacanay Online Set yourself offline Set yourself on break Profil…" at bounding box center [518, 359] width 1036 height 719
click at [580, 247] on li "Text" at bounding box center [629, 250] width 177 height 26
type input "****"
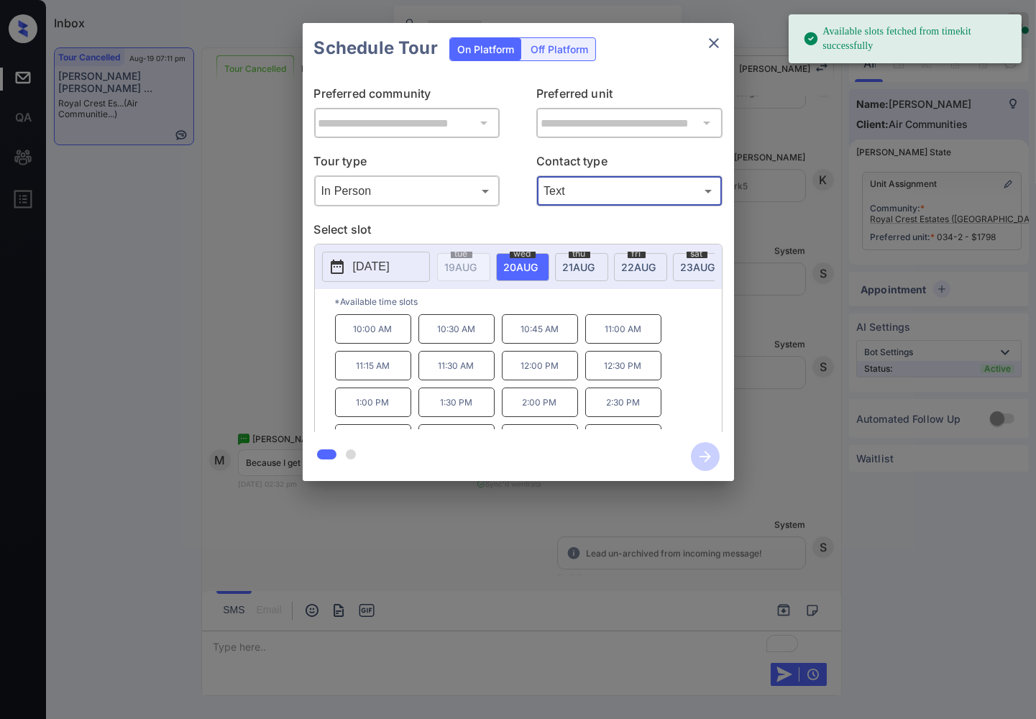
click at [477, 267] on span "23 AUG" at bounding box center [461, 267] width 32 height 12
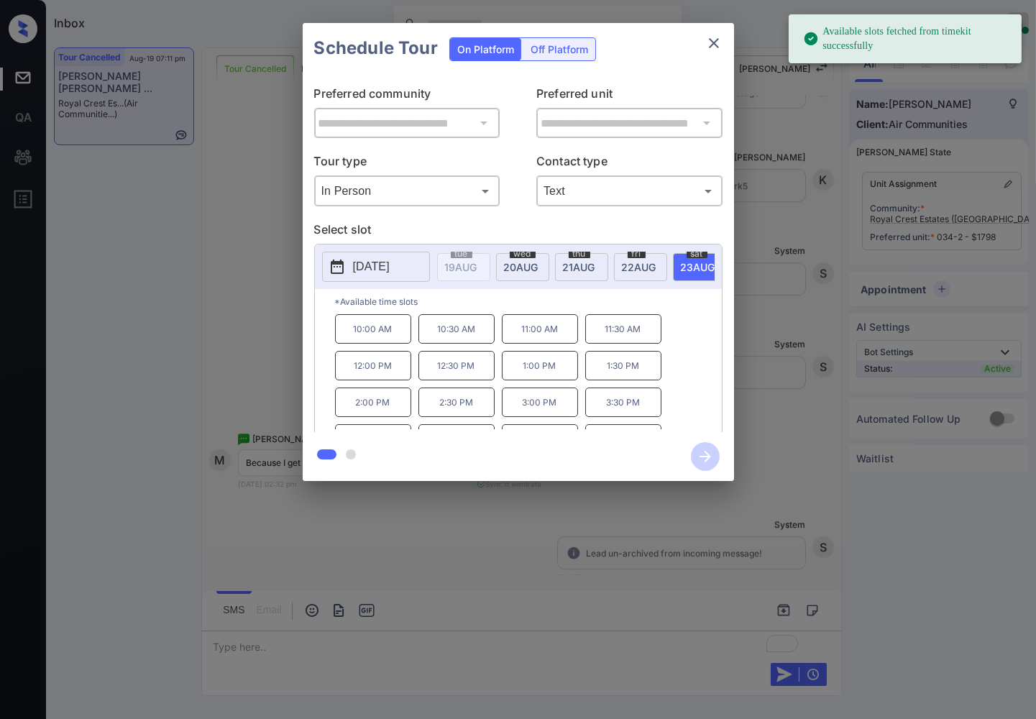
click at [398, 333] on p "10:00 AM" at bounding box center [373, 328] width 76 height 29
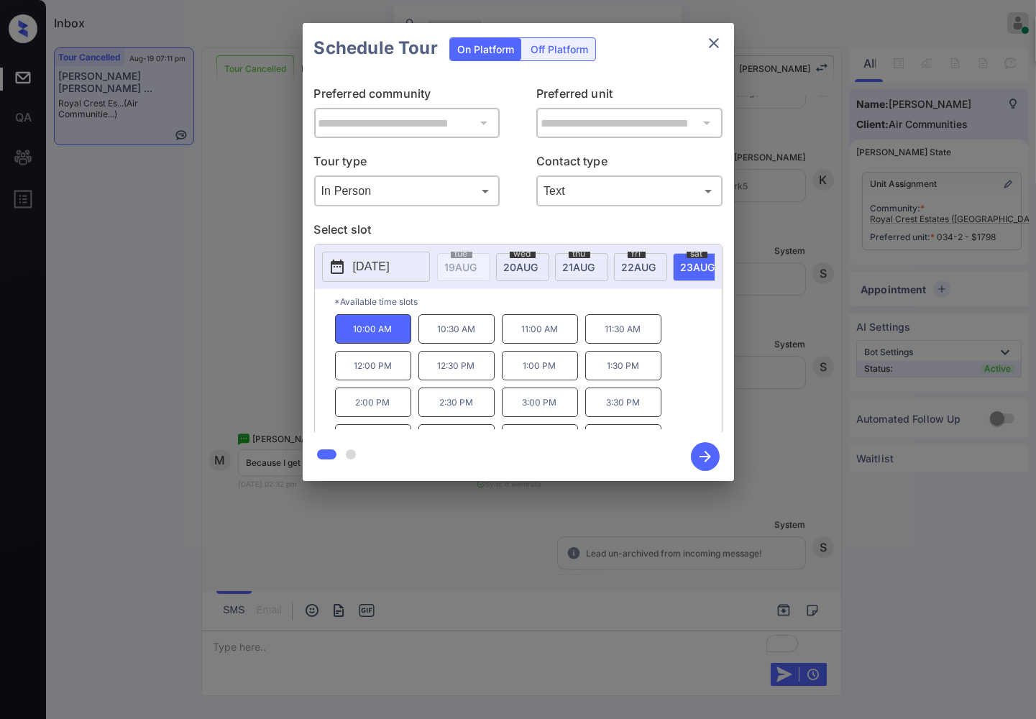
click at [710, 460] on icon "button" at bounding box center [705, 456] width 29 height 29
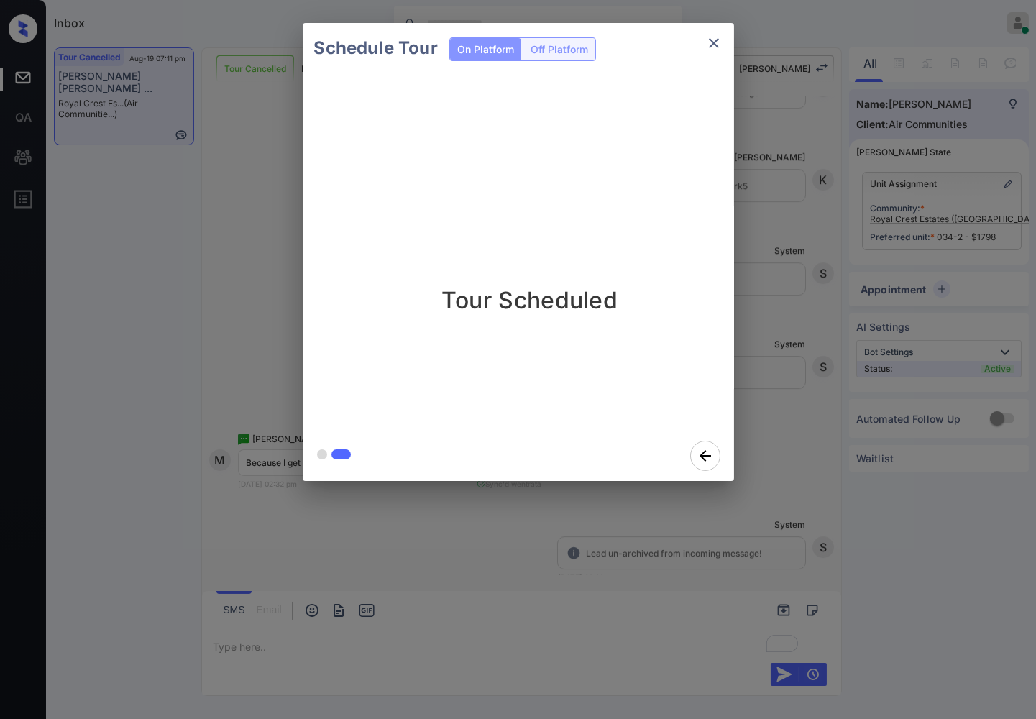
click at [808, 319] on div "Schedule Tour On Platform Off Platform Tour Scheduled" at bounding box center [518, 252] width 1036 height 504
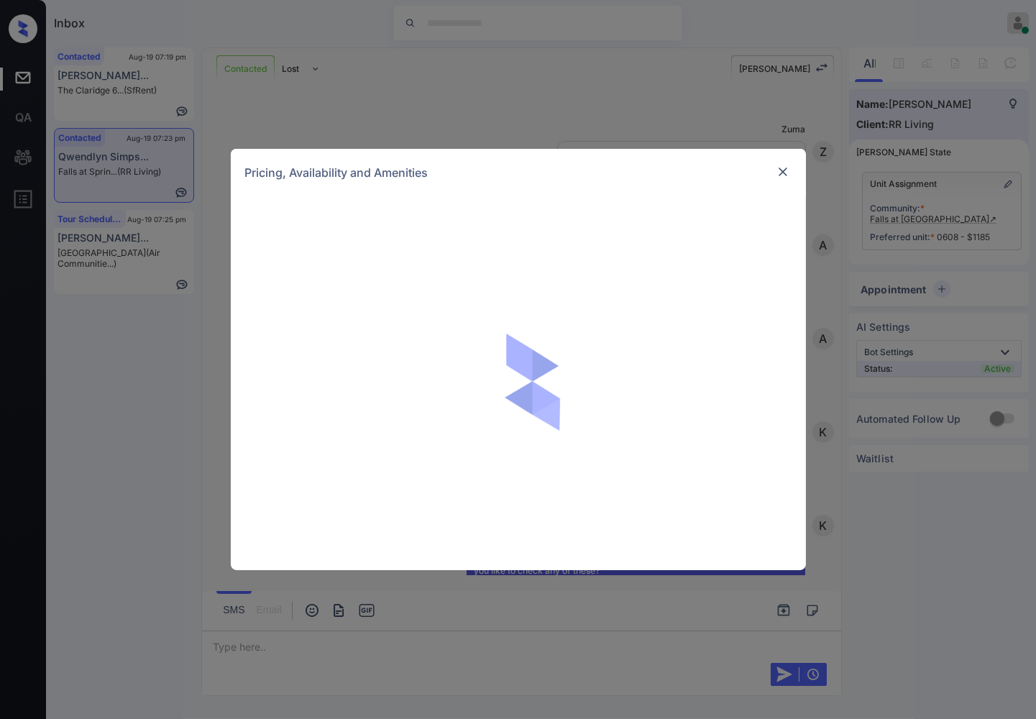
scroll to position [2543, 0]
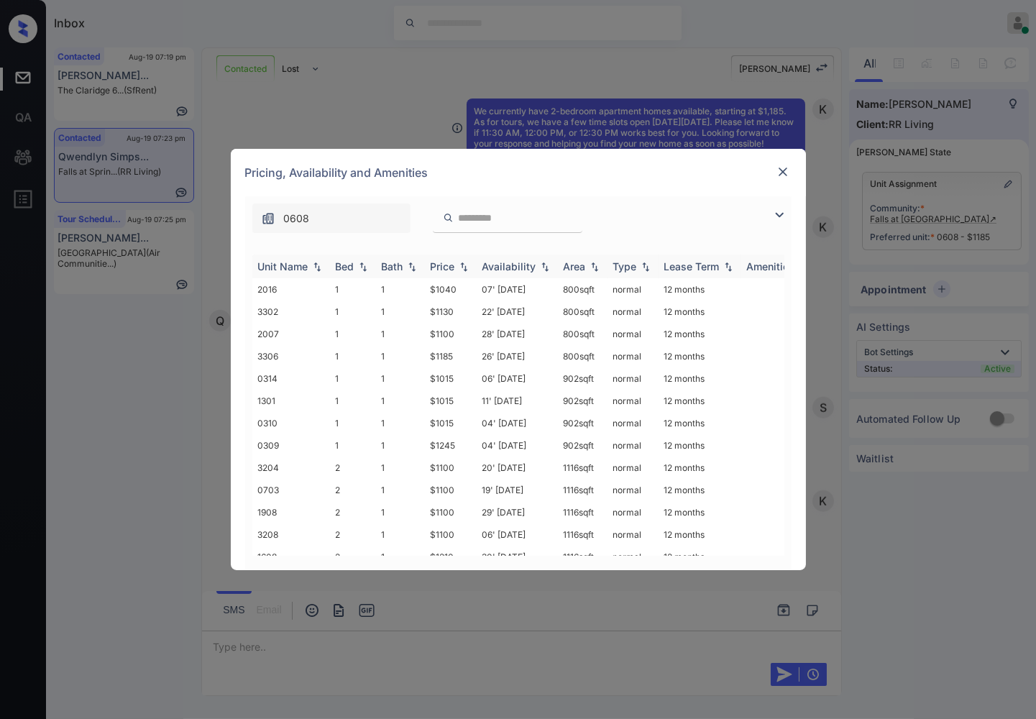
click at [465, 260] on div "Price" at bounding box center [451, 266] width 40 height 12
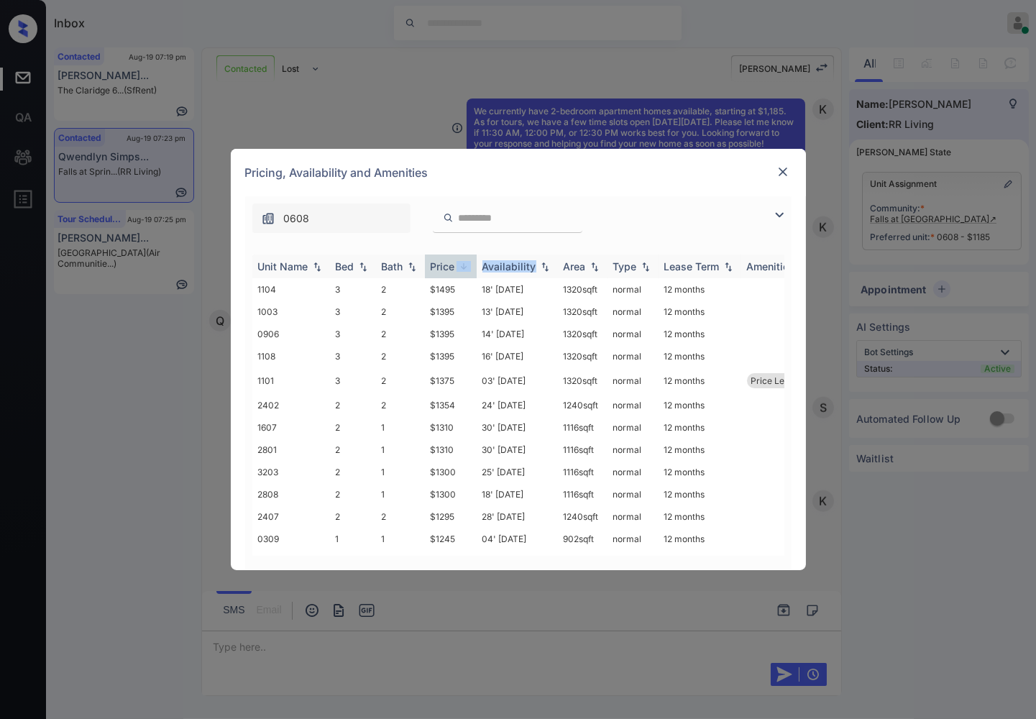
click at [465, 260] on div "Price" at bounding box center [451, 266] width 40 height 12
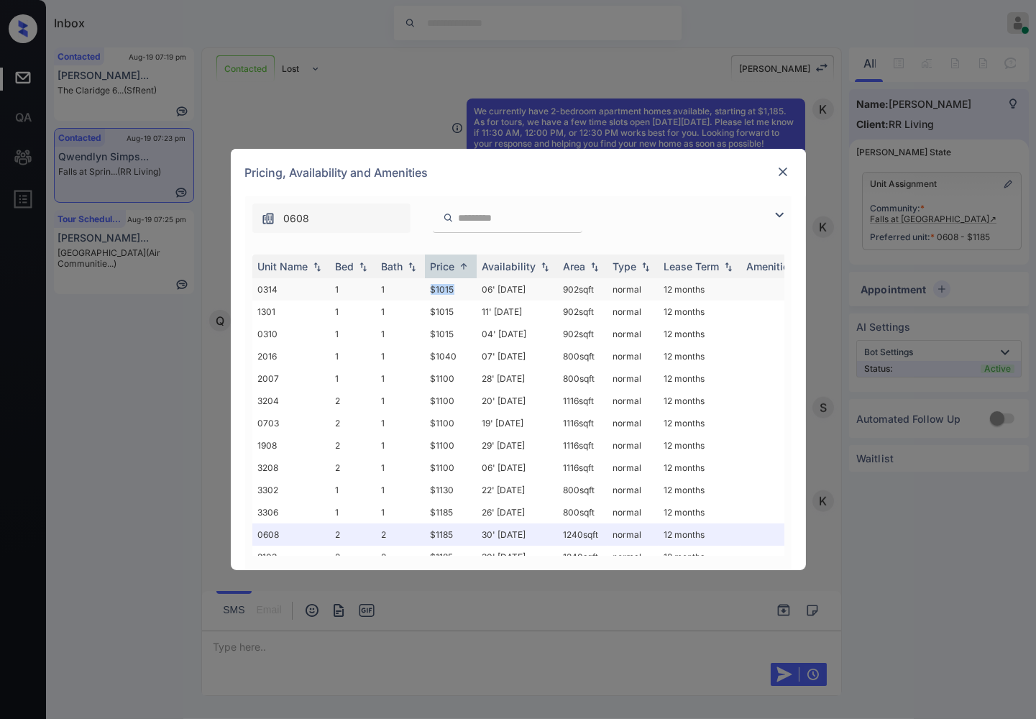
drag, startPoint x: 457, startPoint y: 288, endPoint x: 423, endPoint y: 279, distance: 35.8
click at [423, 279] on tr "0314 1 1 $1015 06' [DATE] 902 sqft normal 12 months" at bounding box center [627, 289] width 751 height 22
copy tr "$1015"
click at [483, 288] on td "06' [DATE]" at bounding box center [517, 289] width 81 height 22
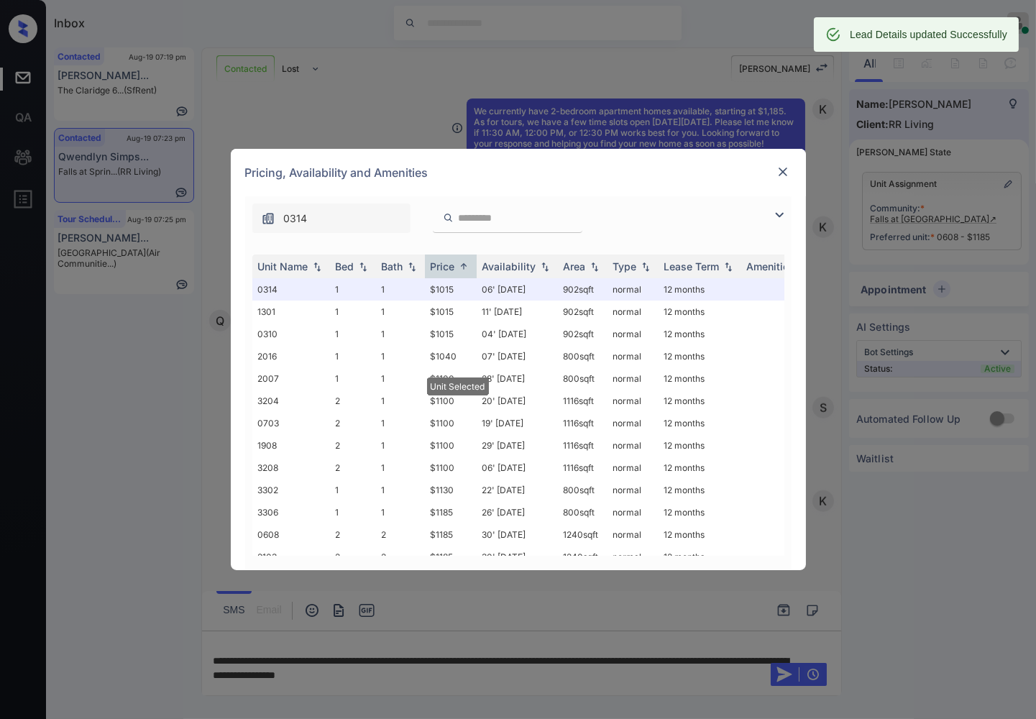
click at [774, 170] on div at bounding box center [782, 171] width 17 height 17
